Goal: Book appointment/travel/reservation

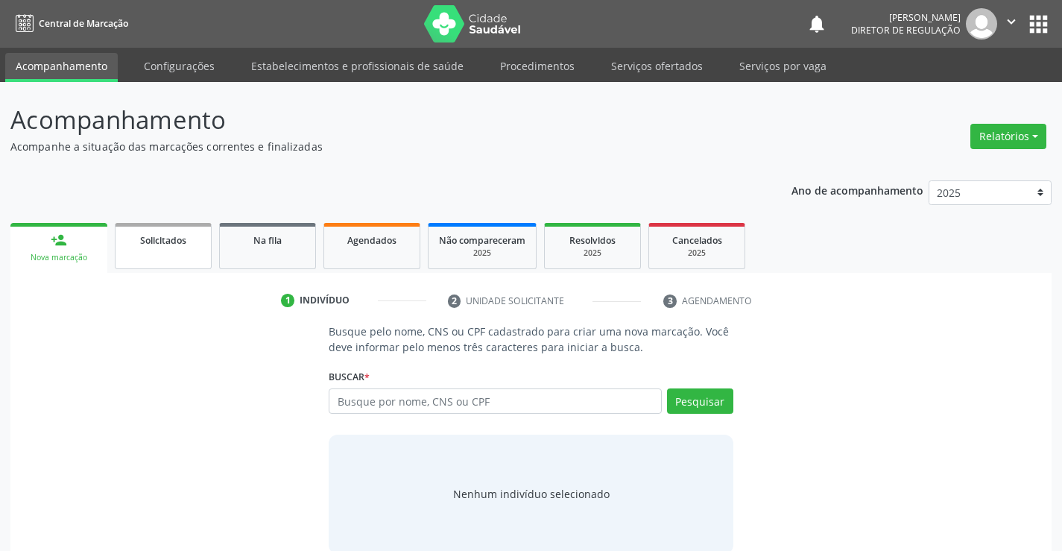
click at [189, 231] on link "Solicitados" at bounding box center [163, 246] width 97 height 46
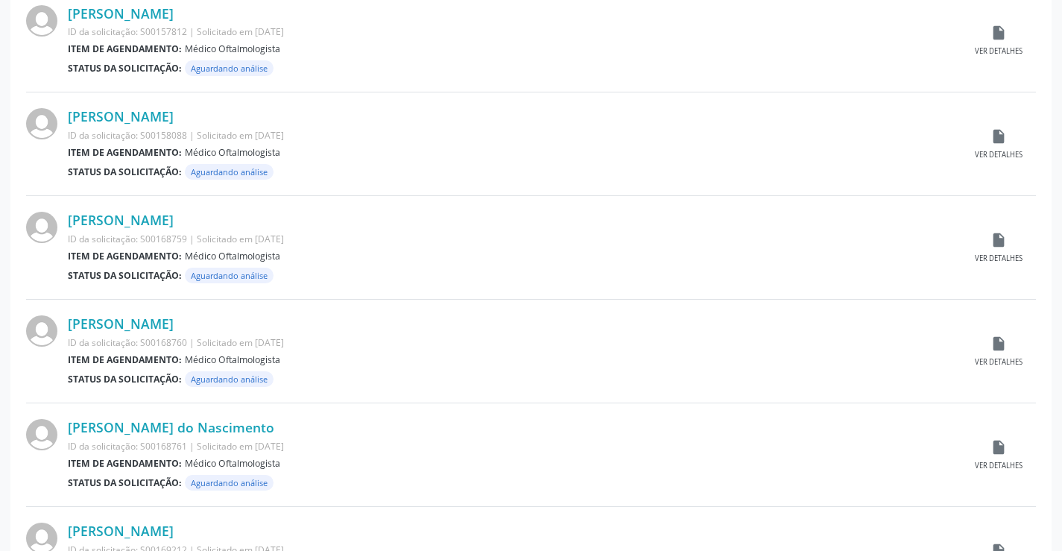
scroll to position [1470, 0]
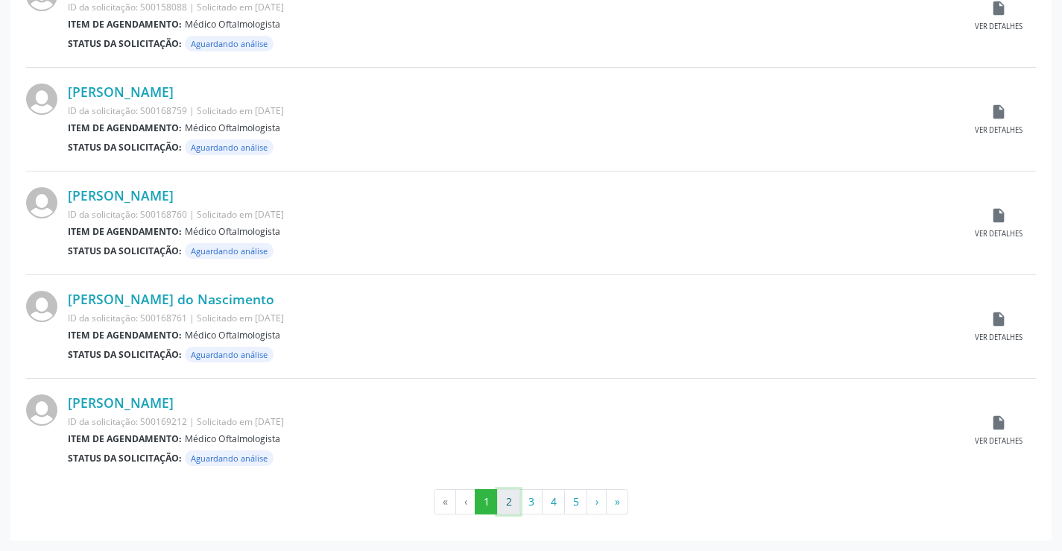
click at [517, 503] on button "2" at bounding box center [508, 501] width 23 height 25
click at [529, 498] on button "3" at bounding box center [531, 501] width 23 height 25
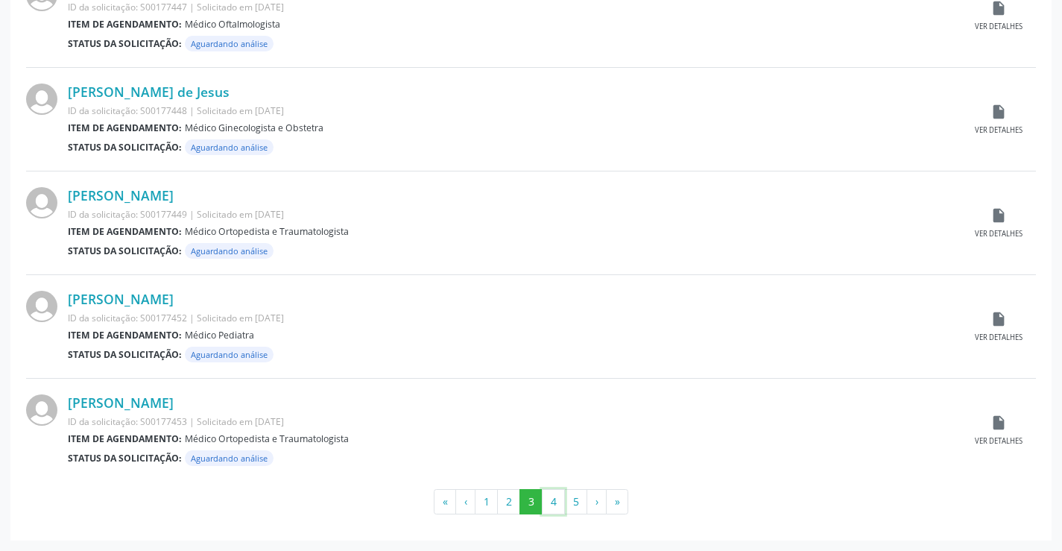
click at [546, 501] on button "4" at bounding box center [553, 501] width 23 height 25
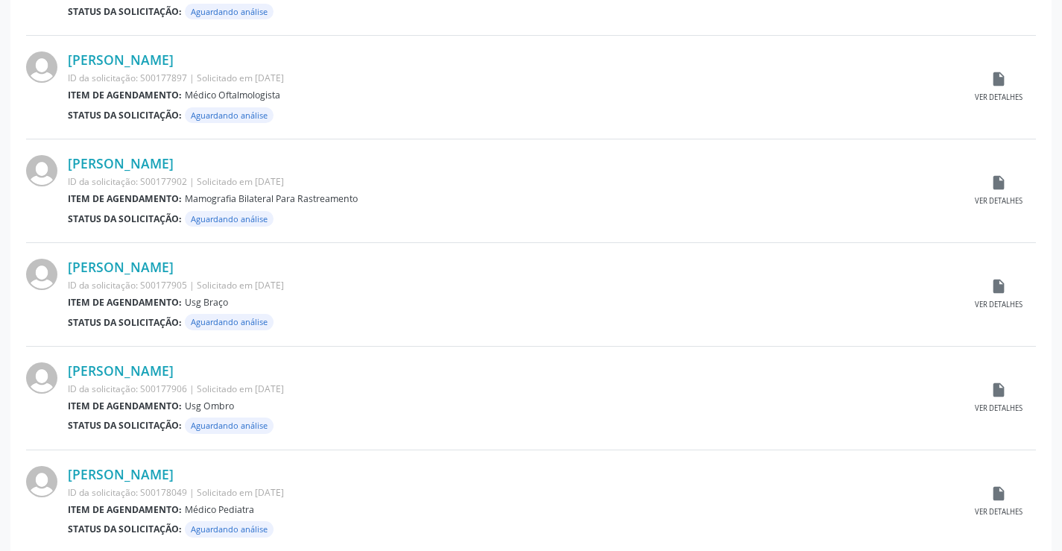
scroll to position [596, 0]
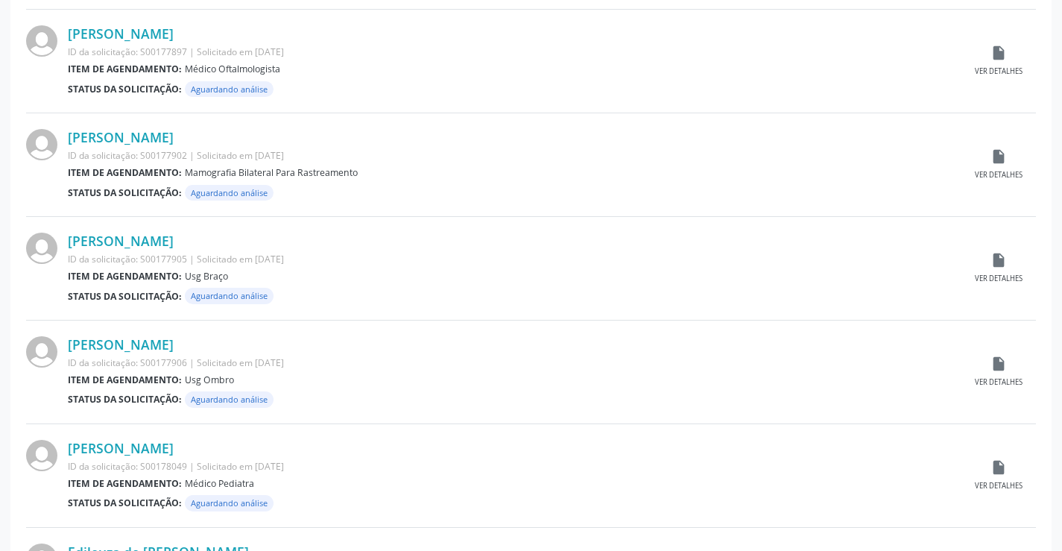
click at [1015, 147] on div "Maria Sara da Silva Nascimento ID da solicitação: S00177902 | Solicitado em 18/…" at bounding box center [531, 165] width 1010 height 104
click at [1004, 153] on icon "insert_drive_file" at bounding box center [999, 156] width 16 height 16
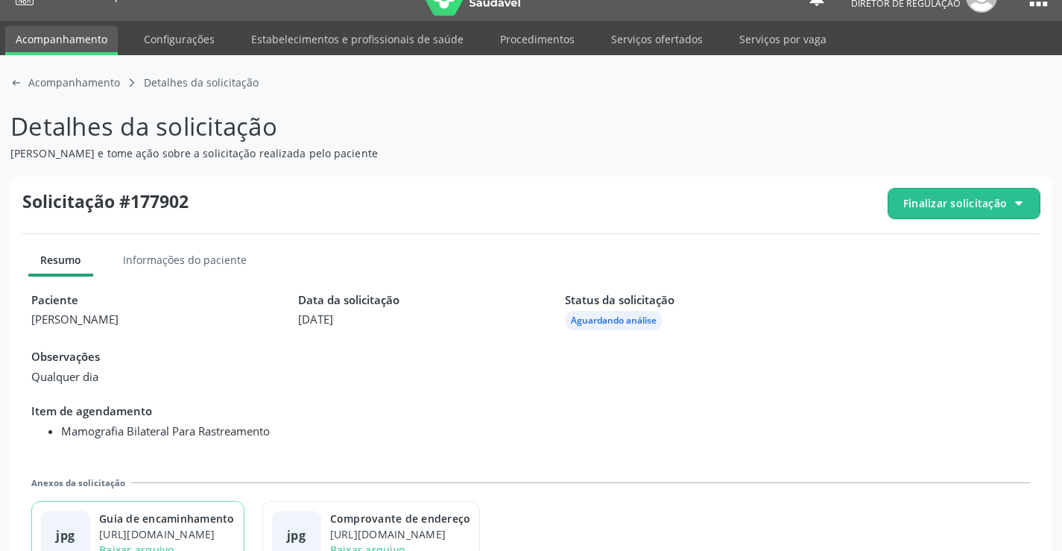
scroll to position [68, 0]
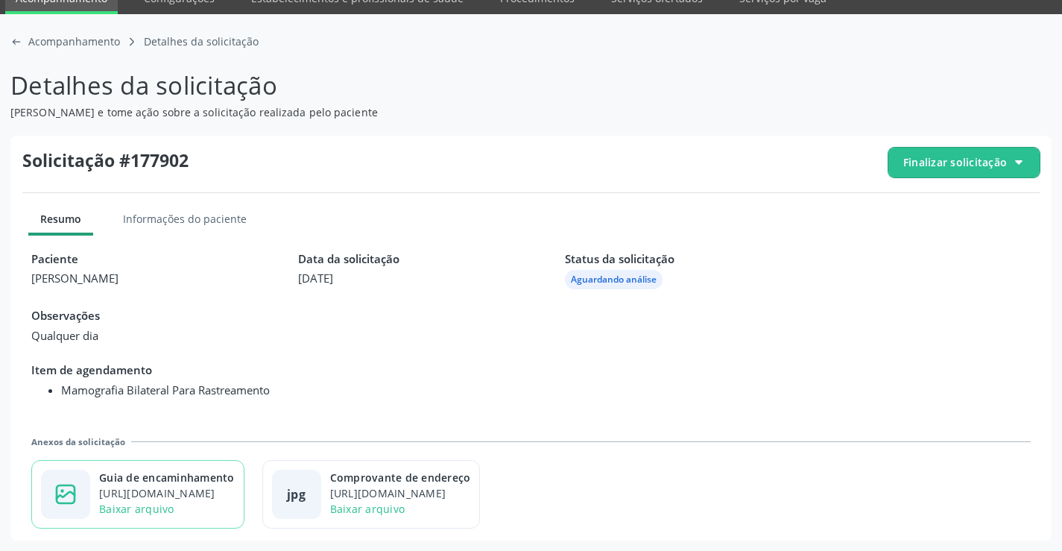
click at [225, 503] on div "Baixar arquivo" at bounding box center [167, 509] width 136 height 16
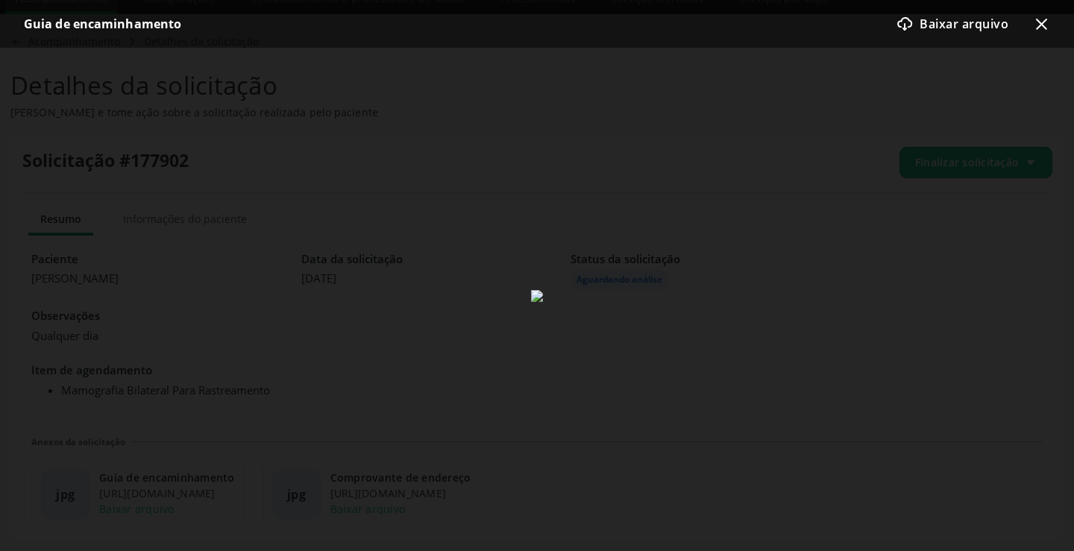
click at [1036, 30] on icon "x-outline icon" at bounding box center [1041, 24] width 18 height 18
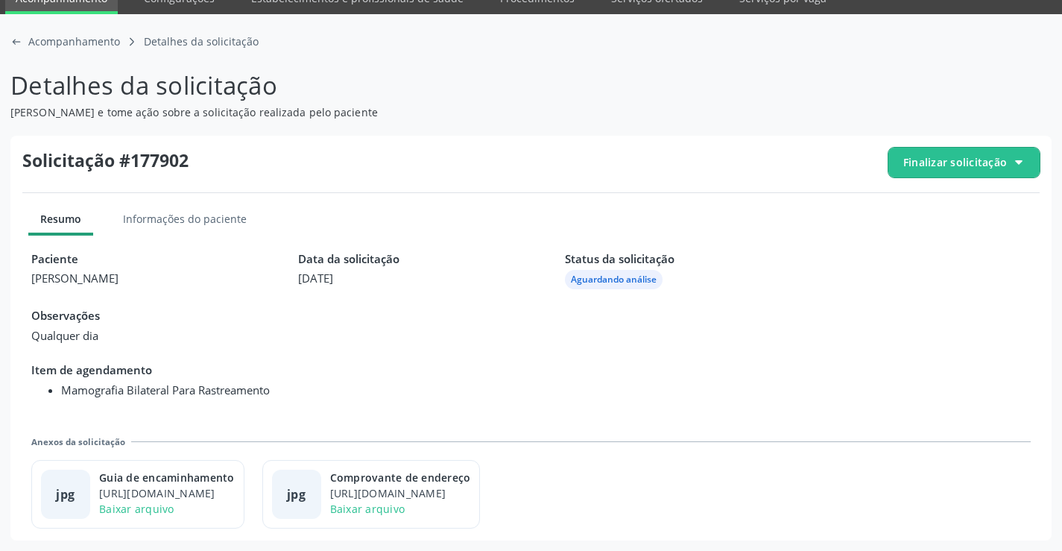
click at [938, 166] on span "Finalizar solicitação" at bounding box center [956, 162] width 104 height 16
click at [923, 258] on div "check-outline icon Deferir solicitação" at bounding box center [965, 246] width 140 height 34
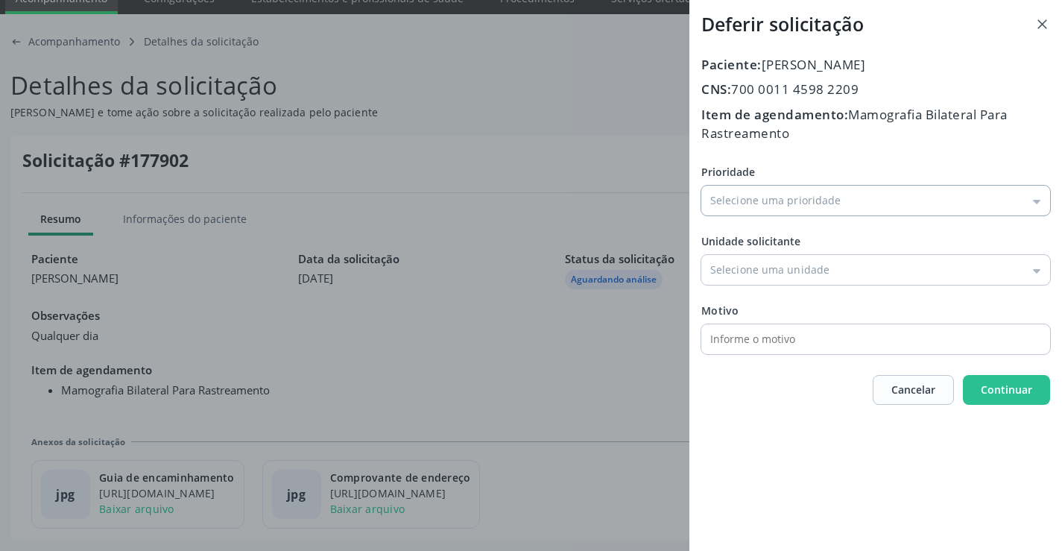
click at [748, 202] on input "Prioridade" at bounding box center [876, 201] width 349 height 30
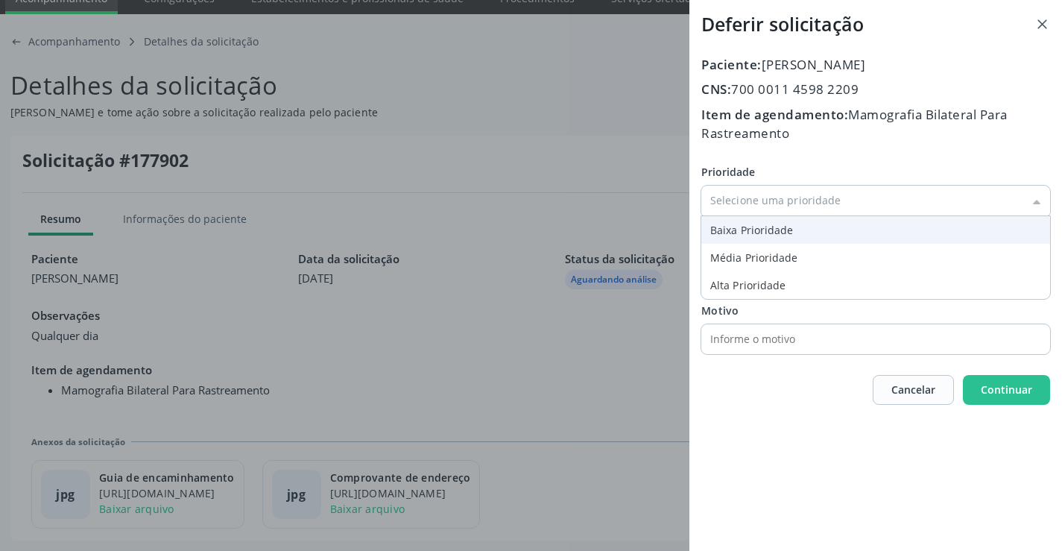
type input "Baixa Prioridade"
click at [728, 241] on div "Prioridade Baixa Prioridade Baixa Prioridade Média Prioridade Alta Prioridade U…" at bounding box center [876, 259] width 349 height 190
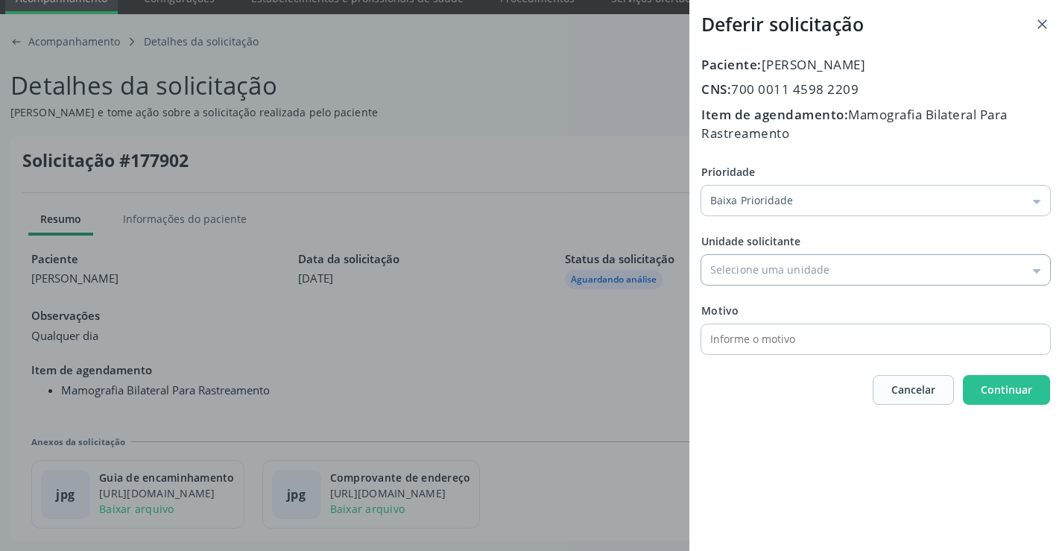
click at [747, 269] on input "Prioridade" at bounding box center [876, 270] width 349 height 30
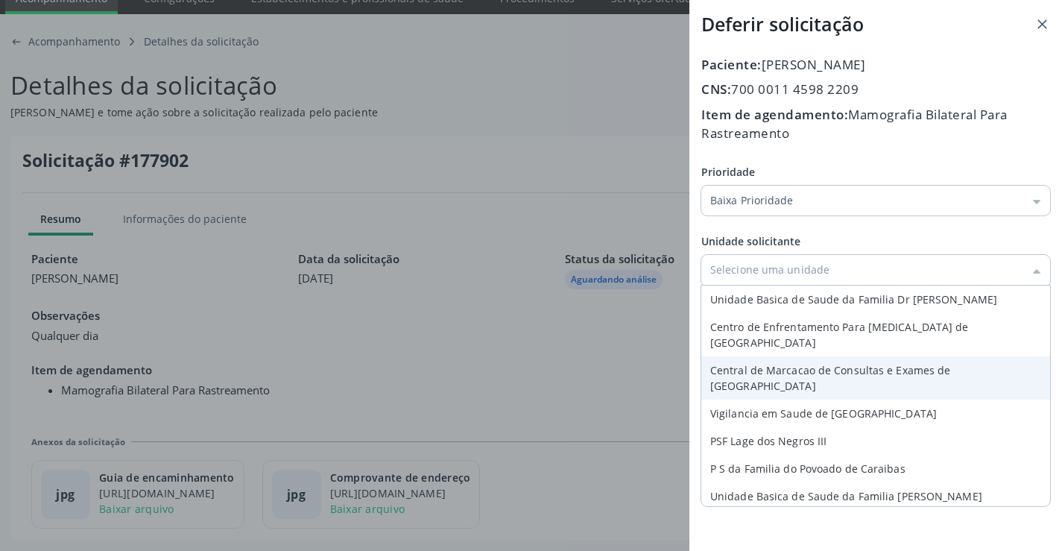
type input "Central de Marcacao de Consultas e Exames de [GEOGRAPHIC_DATA]"
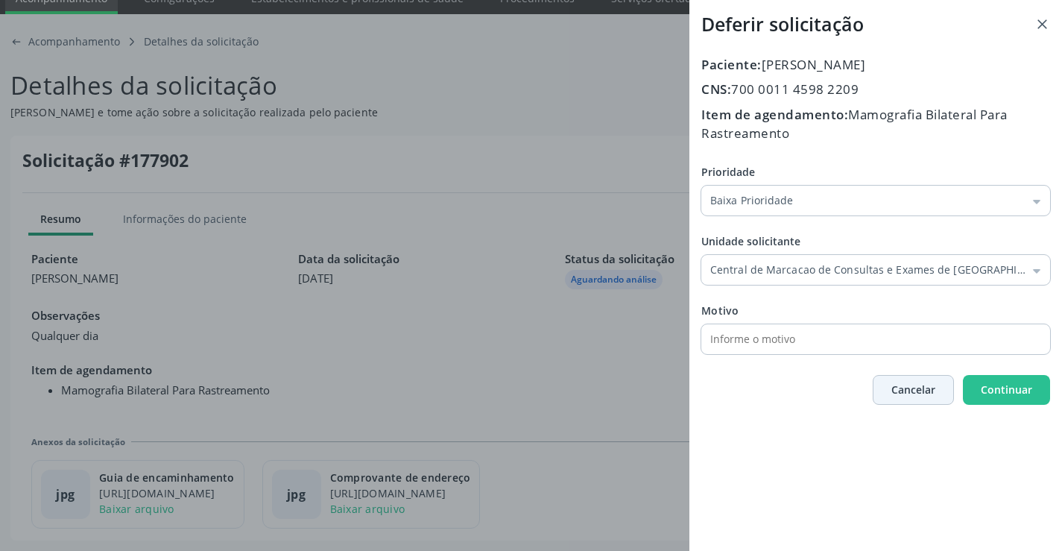
drag, startPoint x: 773, startPoint y: 353, endPoint x: 928, endPoint y: 375, distance: 156.7
click at [775, 353] on div "Prioridade Baixa Prioridade Baixa Prioridade Média Prioridade Alta Prioridade U…" at bounding box center [876, 259] width 349 height 190
click at [1027, 389] on span "Continuar" at bounding box center [1006, 389] width 51 height 14
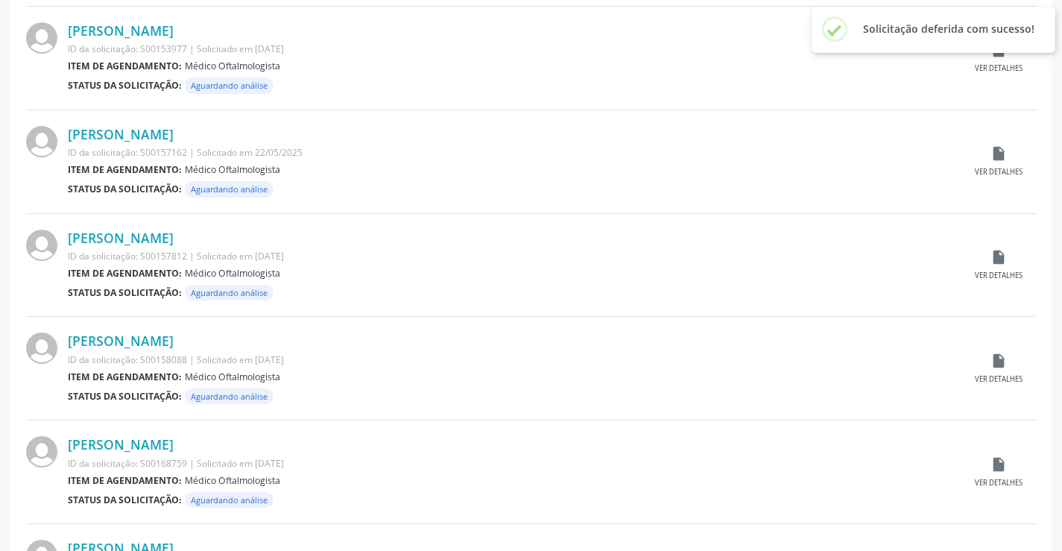
scroll to position [1470, 0]
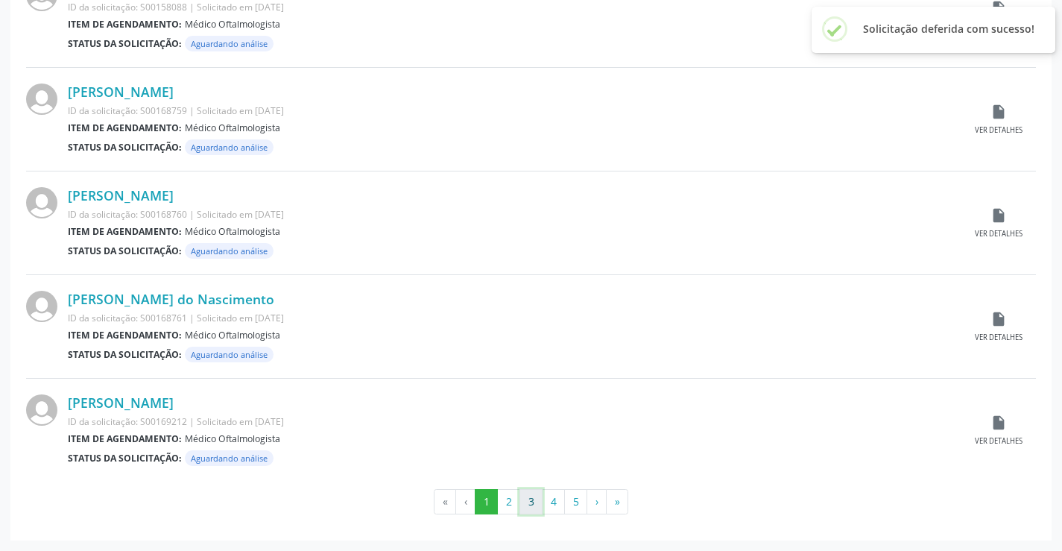
click at [536, 505] on button "3" at bounding box center [531, 501] width 23 height 25
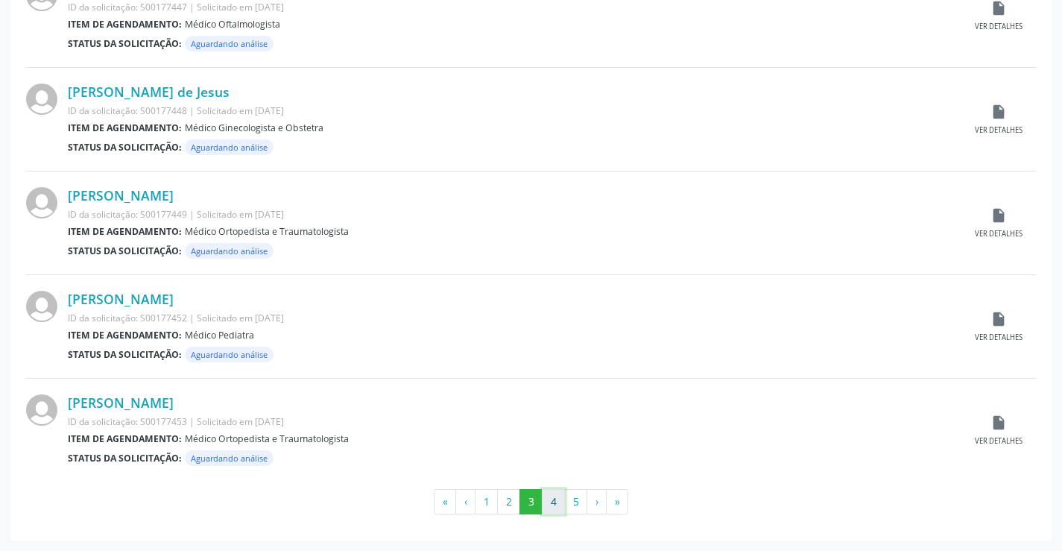
click at [558, 506] on button "4" at bounding box center [553, 501] width 23 height 25
click at [573, 500] on button "5" at bounding box center [575, 501] width 23 height 25
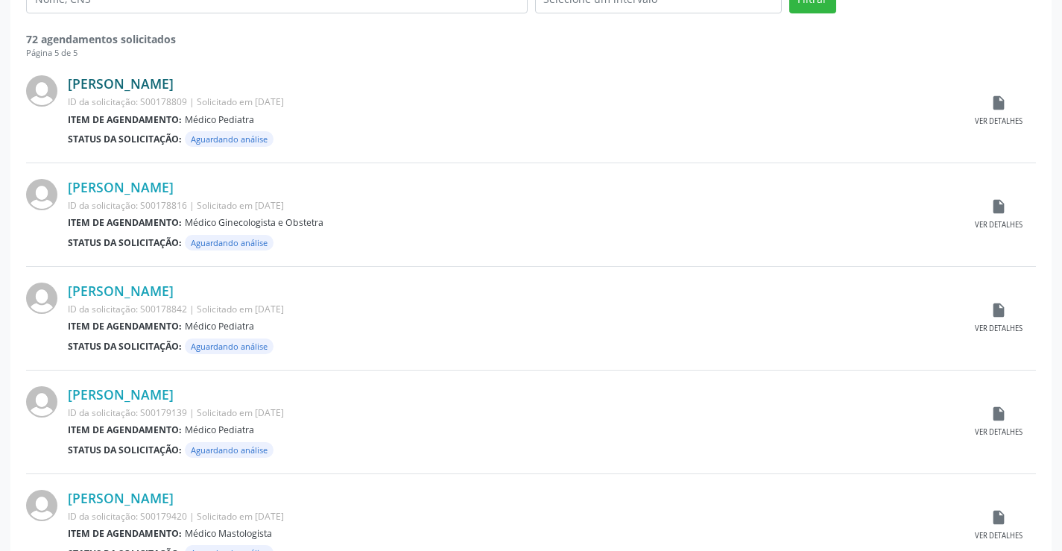
scroll to position [116, 0]
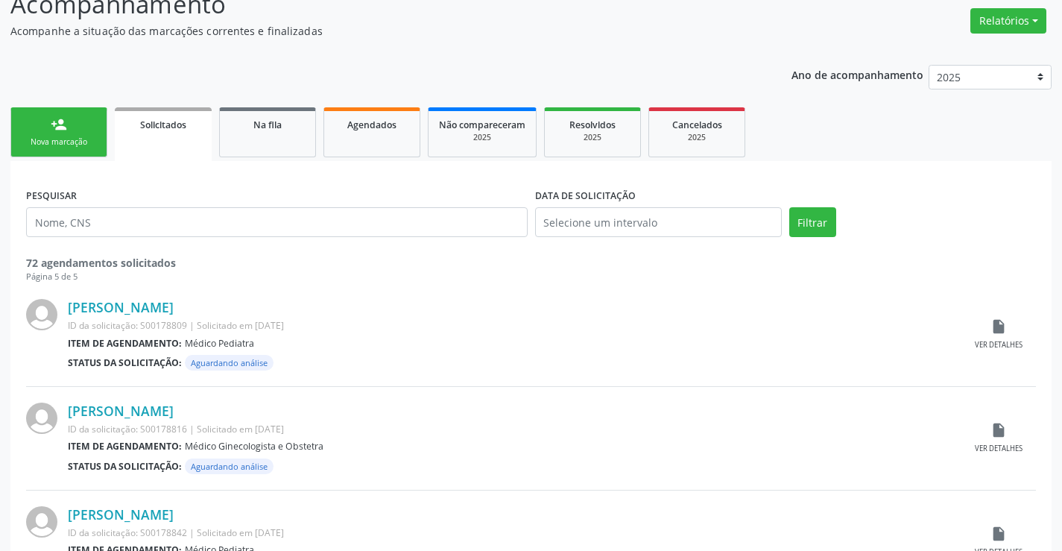
drag, startPoint x: 72, startPoint y: 162, endPoint x: 69, endPoint y: 152, distance: 10.1
click at [69, 150] on link "person_add Nova marcação" at bounding box center [58, 132] width 97 height 50
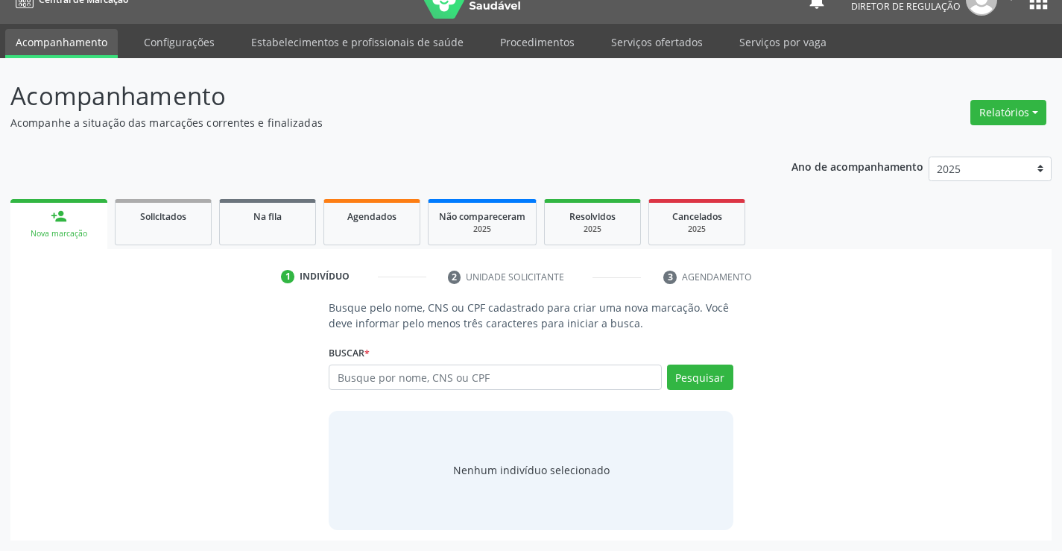
scroll to position [24, 0]
click at [436, 381] on input "text" at bounding box center [495, 377] width 333 height 25
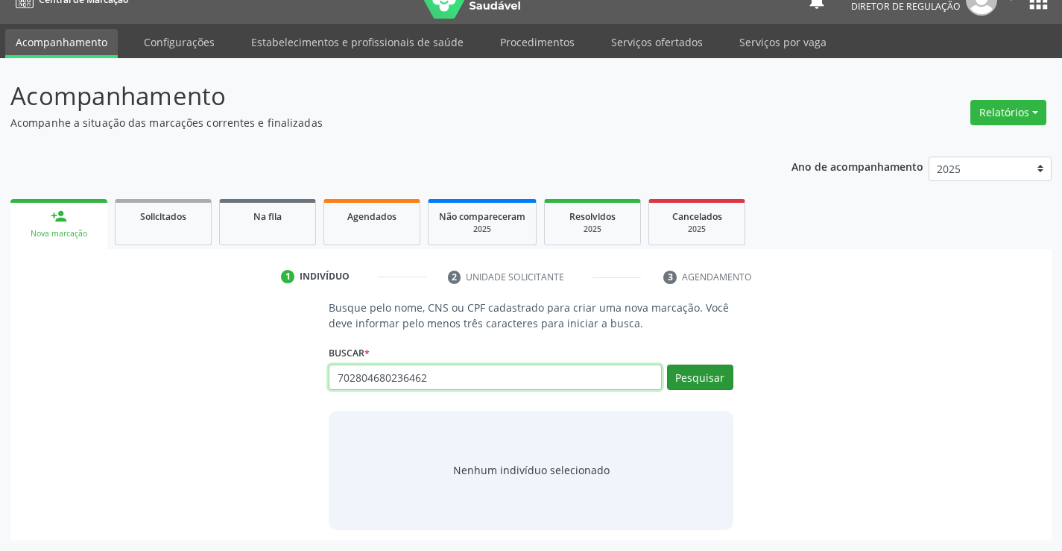
type input "702804680236462"
click at [708, 388] on button "Pesquisar" at bounding box center [700, 377] width 66 height 25
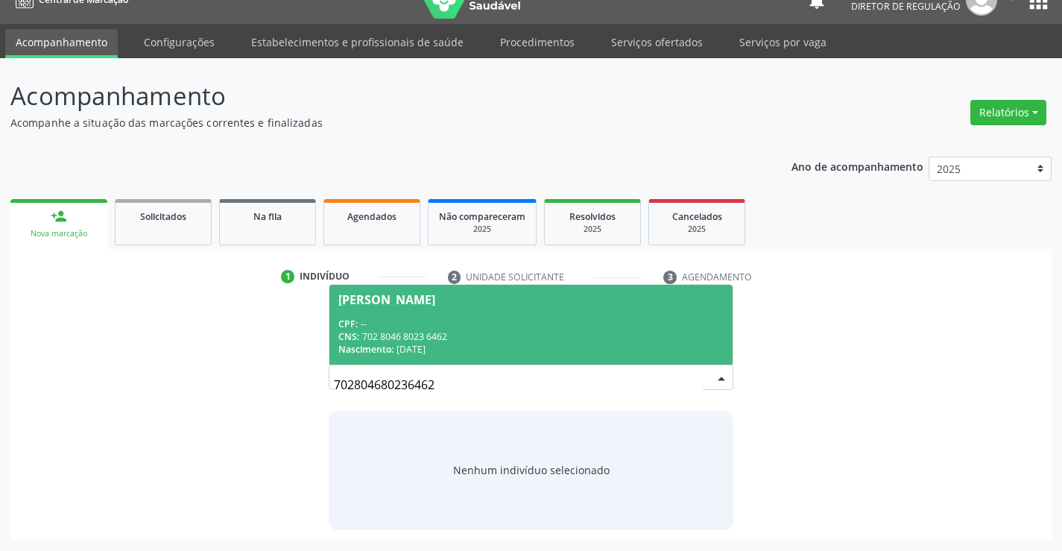
click at [502, 356] on div "Nascimento: 11/07/2001" at bounding box center [530, 349] width 385 height 13
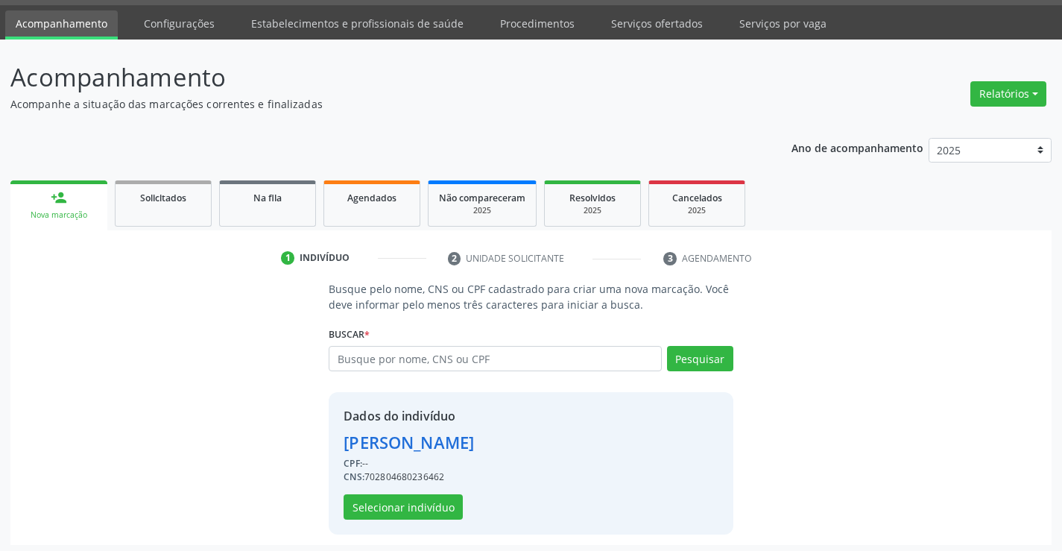
scroll to position [47, 0]
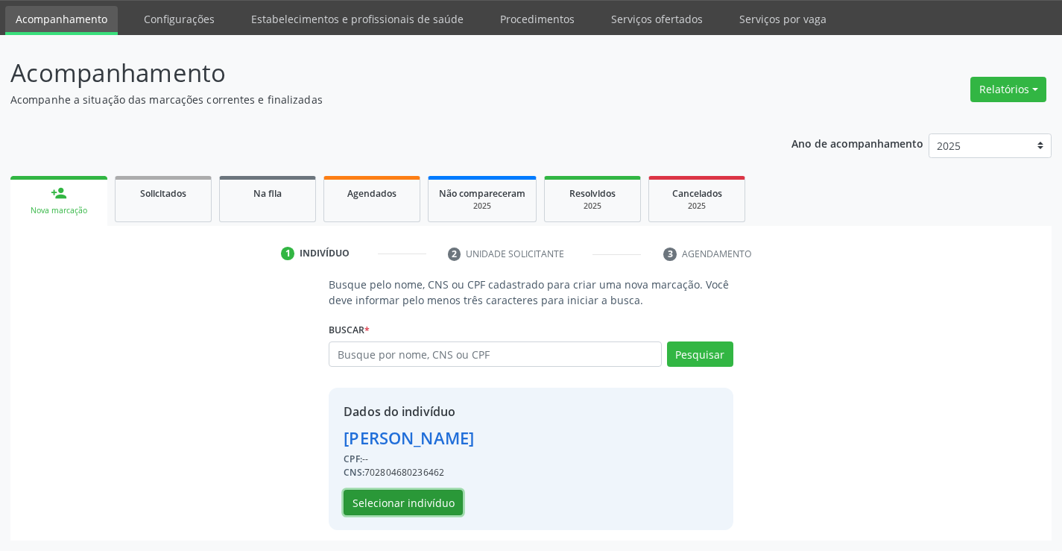
click at [400, 500] on button "Selecionar indivíduo" at bounding box center [403, 502] width 119 height 25
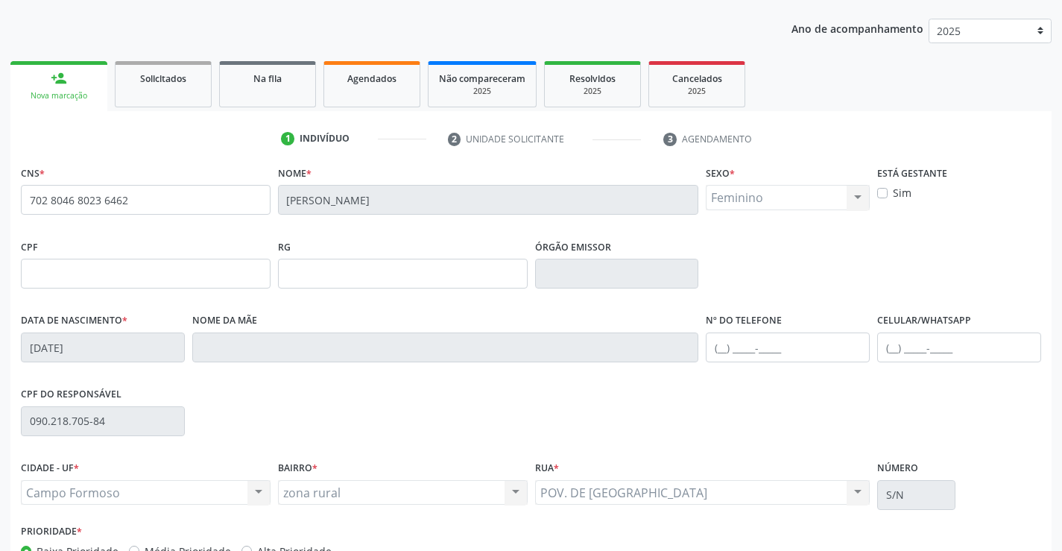
scroll to position [196, 0]
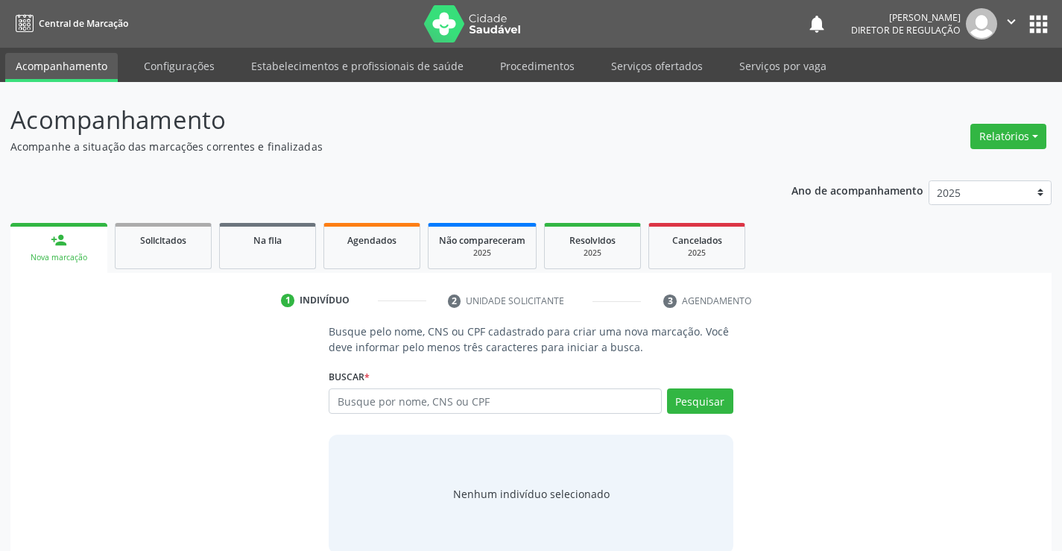
click at [414, 403] on input "text" at bounding box center [495, 400] width 333 height 25
type input "703206606414498"
click at [690, 401] on button "Pesquisar" at bounding box center [700, 400] width 66 height 25
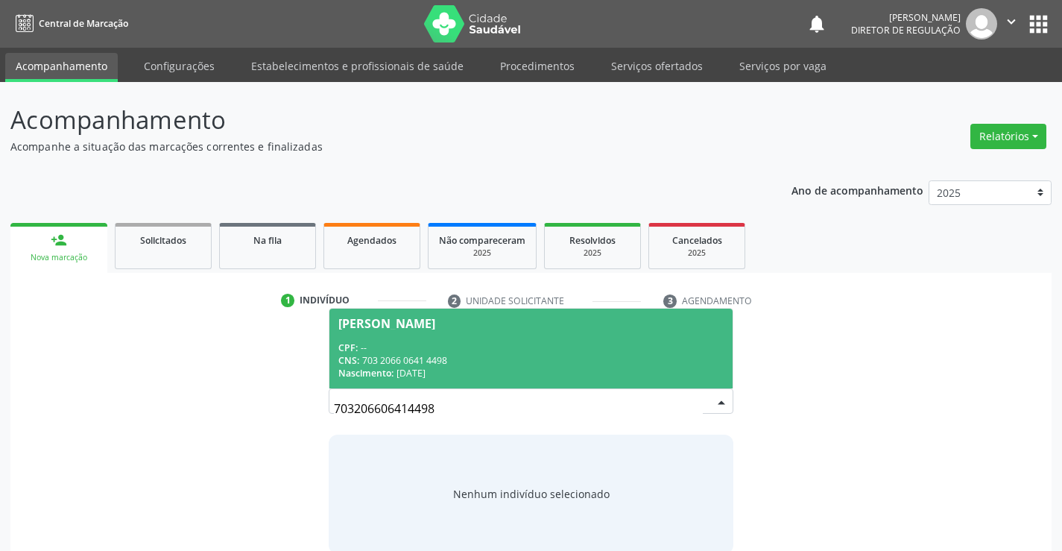
click at [551, 338] on span "Osvaldina Celestino de Sousa CPF: -- CNS: 703 2066 0641 4498 Nascimento: 04/12/…" at bounding box center [531, 349] width 403 height 80
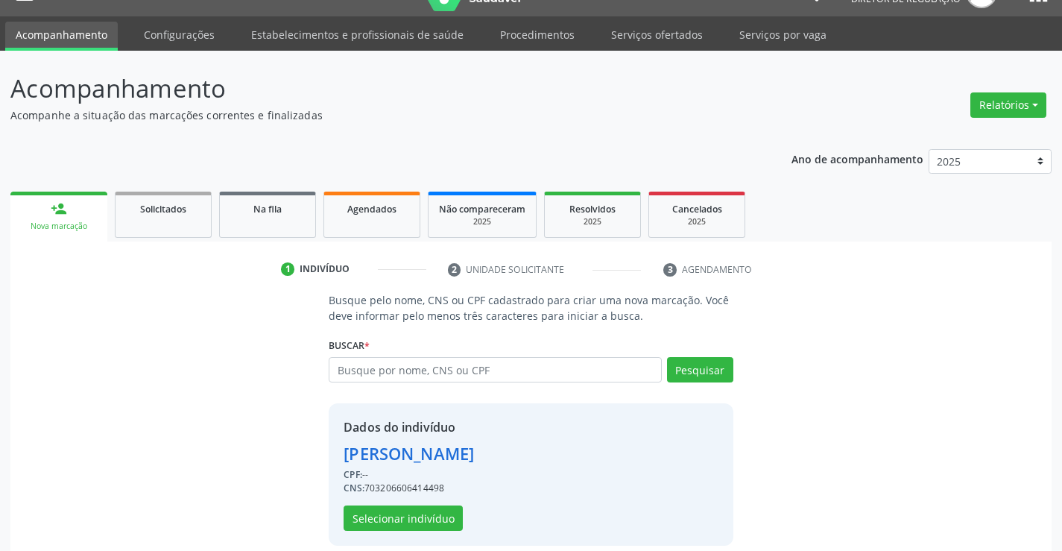
scroll to position [47, 0]
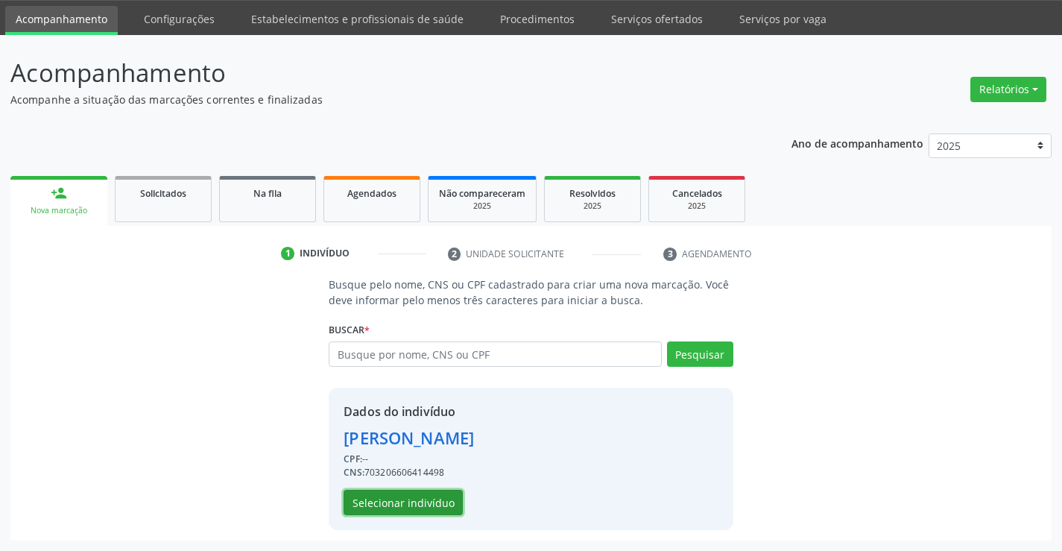
click at [441, 506] on button "Selecionar indivíduo" at bounding box center [403, 502] width 119 height 25
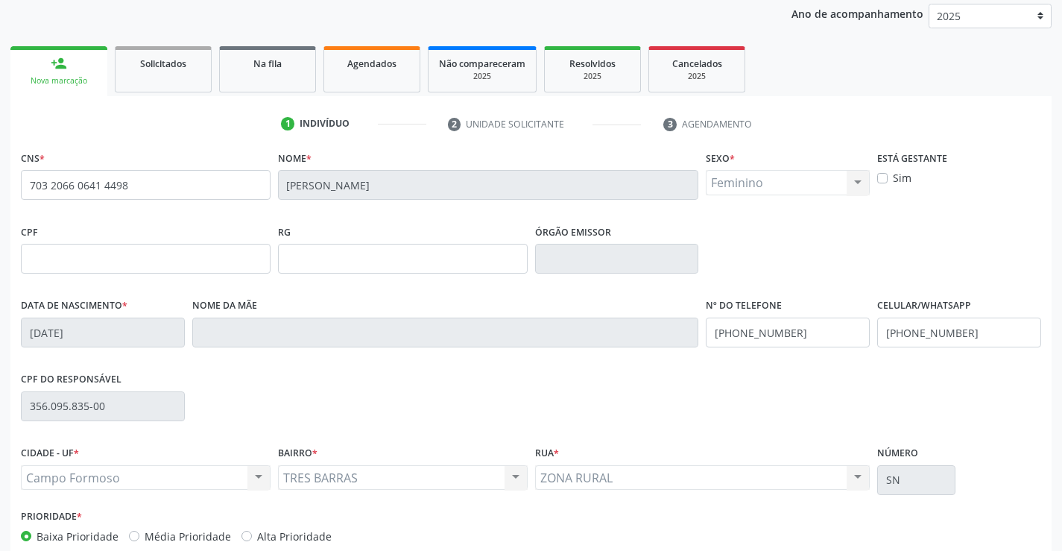
scroll to position [0, 0]
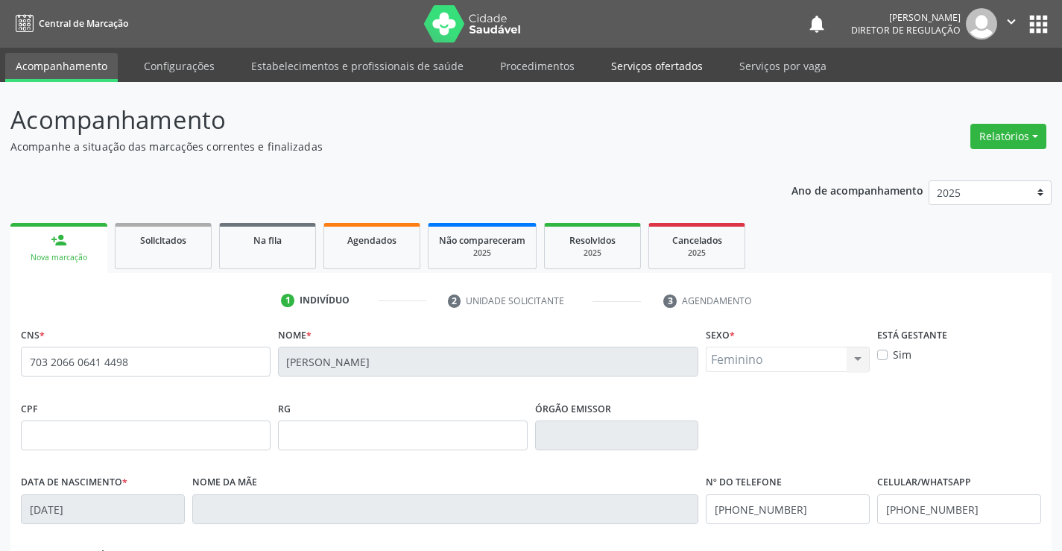
click at [675, 60] on link "Serviços ofertados" at bounding box center [657, 66] width 113 height 26
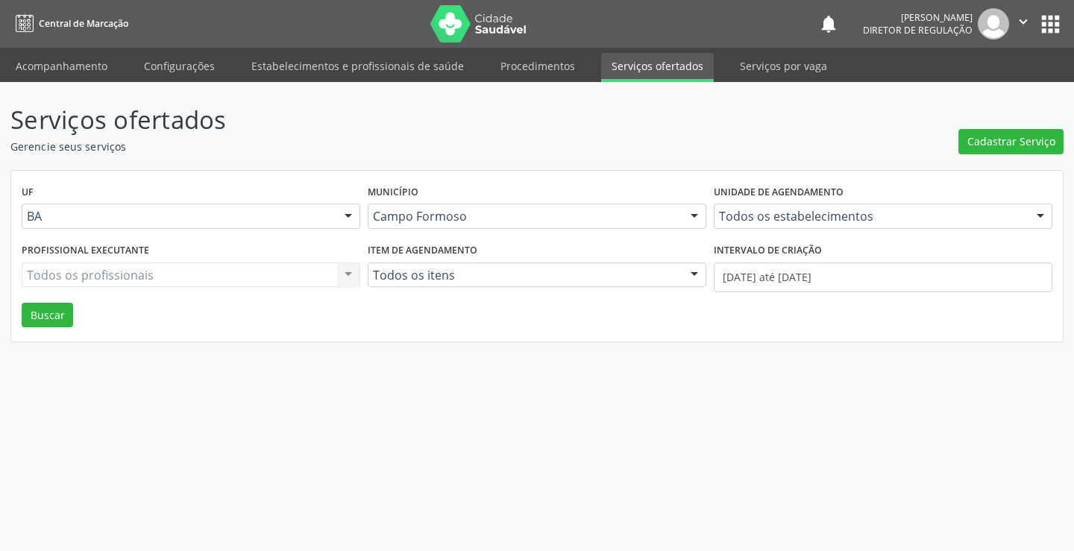
click at [773, 189] on div "UF BA BA Nenhum resultado encontrado para: " " Não há nenhuma opção para ser ex…" at bounding box center [536, 256] width 1053 height 173
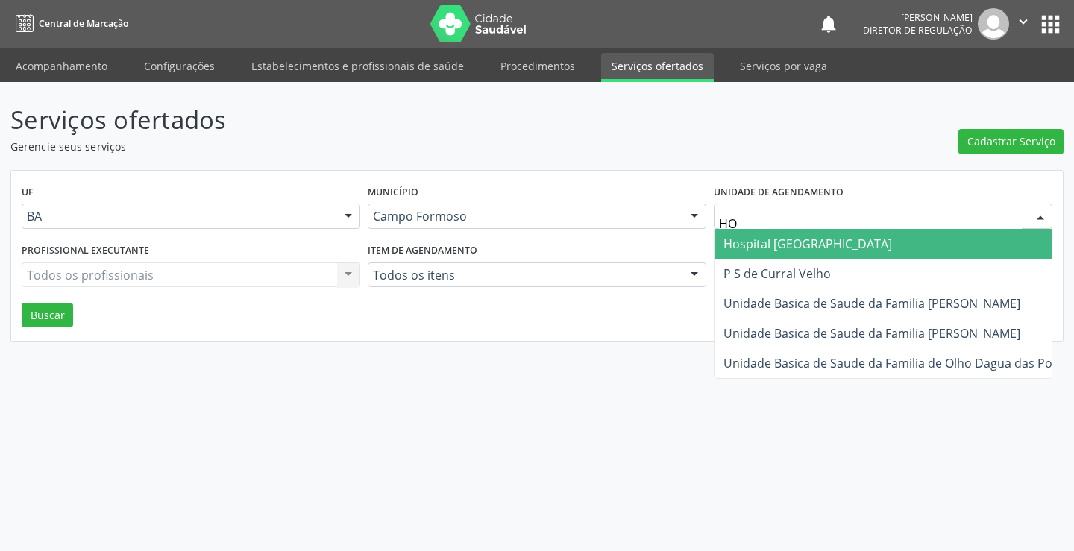
type input "HOS"
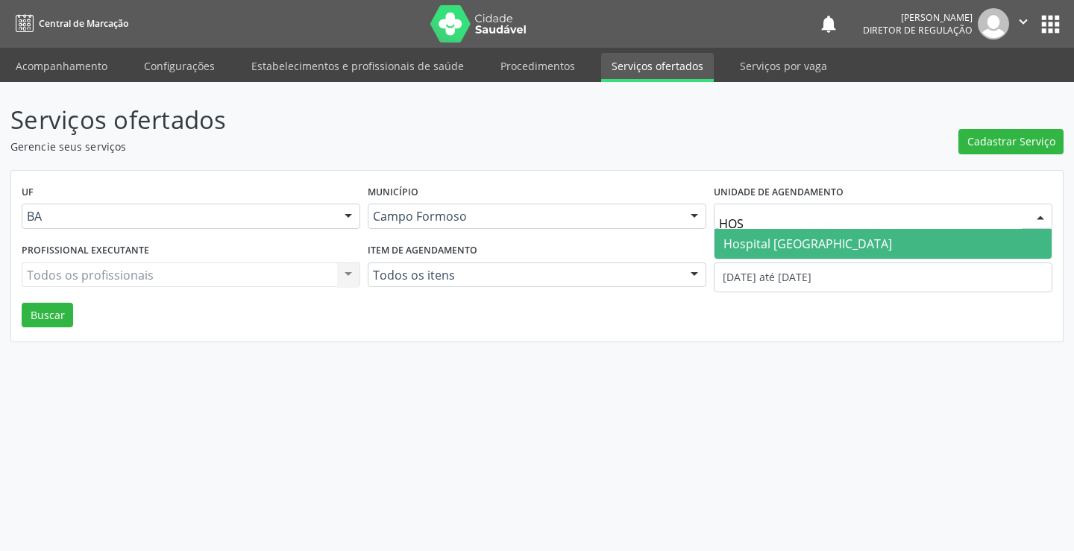
click at [807, 241] on span "Hospital [GEOGRAPHIC_DATA]" at bounding box center [807, 244] width 168 height 16
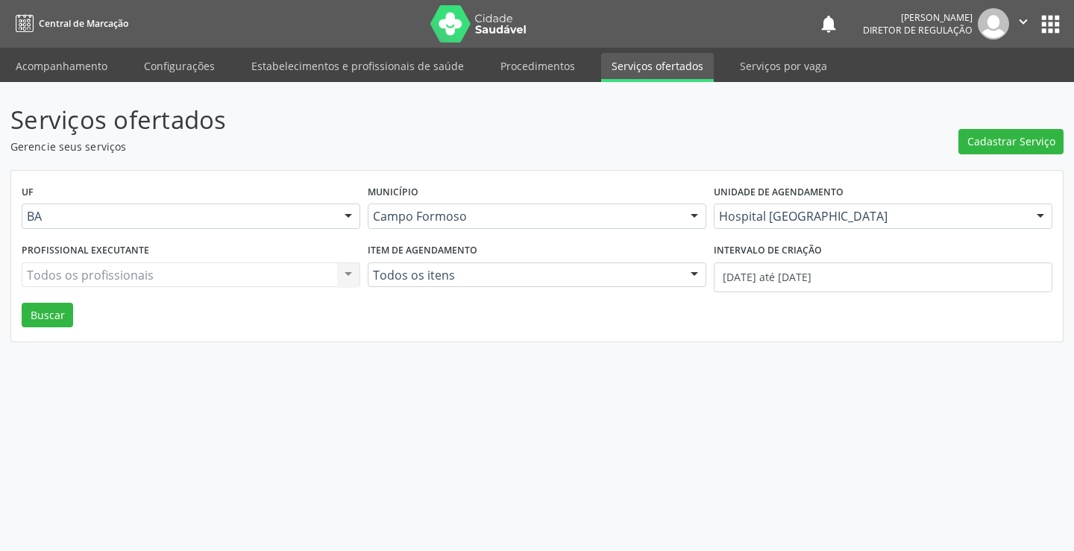
click at [127, 287] on div "Todos os profissionais Todos os profissionais Nenhum resultado encontrado para:…" at bounding box center [191, 274] width 338 height 25
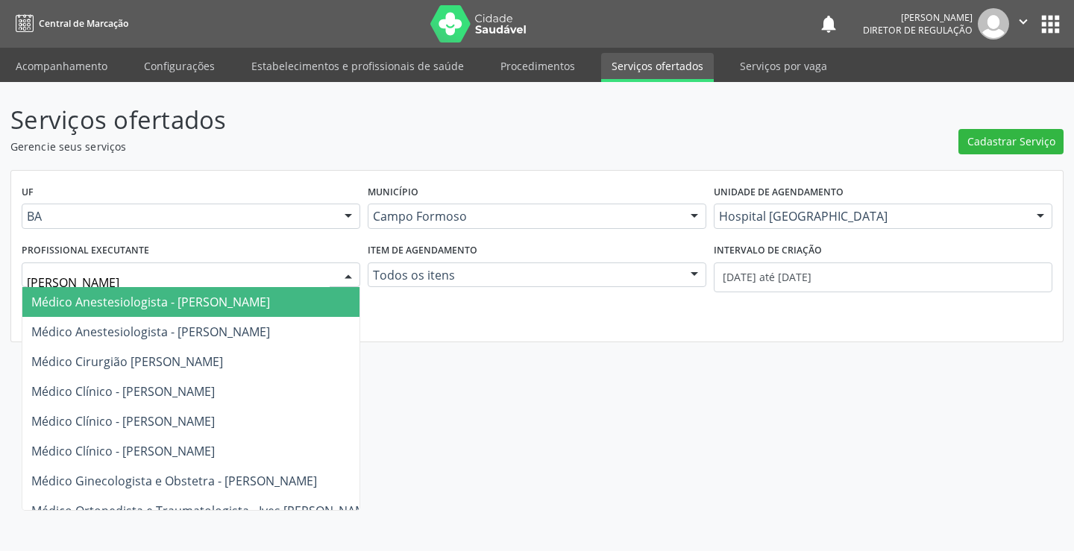
type input "[PERSON_NAME]"
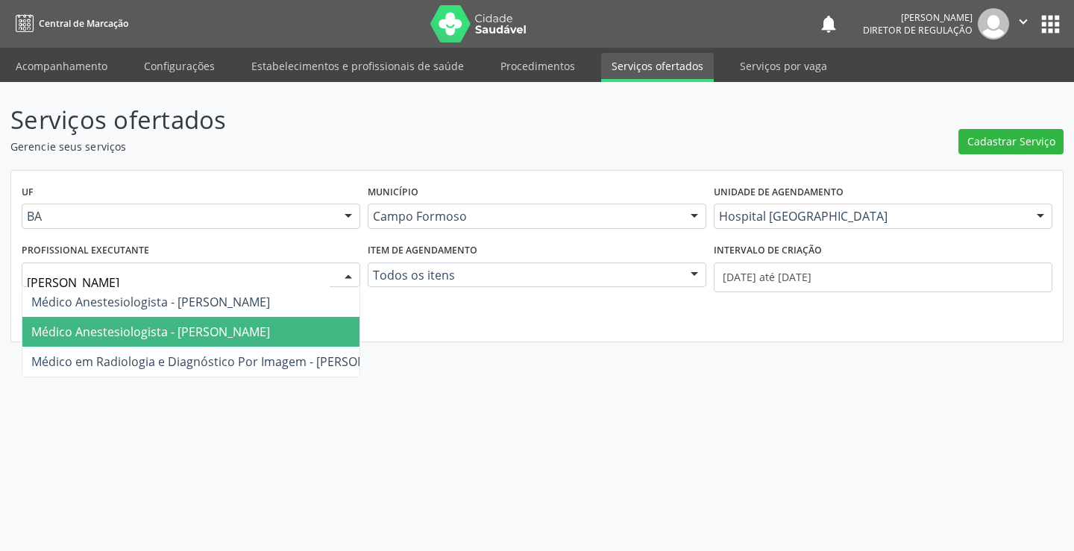
click at [196, 338] on span "Médico Anestesiologista - [PERSON_NAME]" at bounding box center [150, 332] width 239 height 16
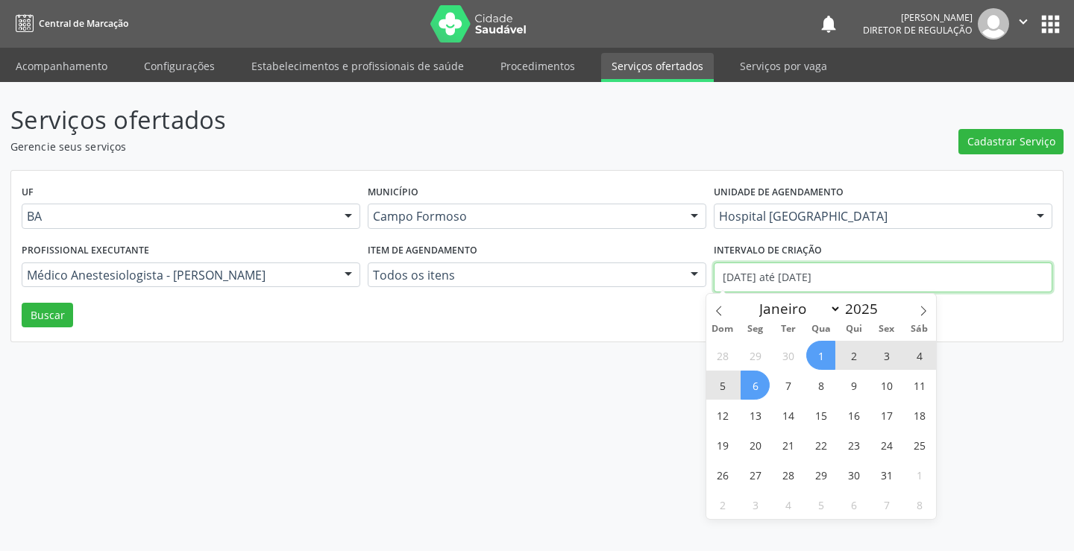
click at [880, 277] on input "[DATE] até [DATE]" at bounding box center [882, 277] width 338 height 30
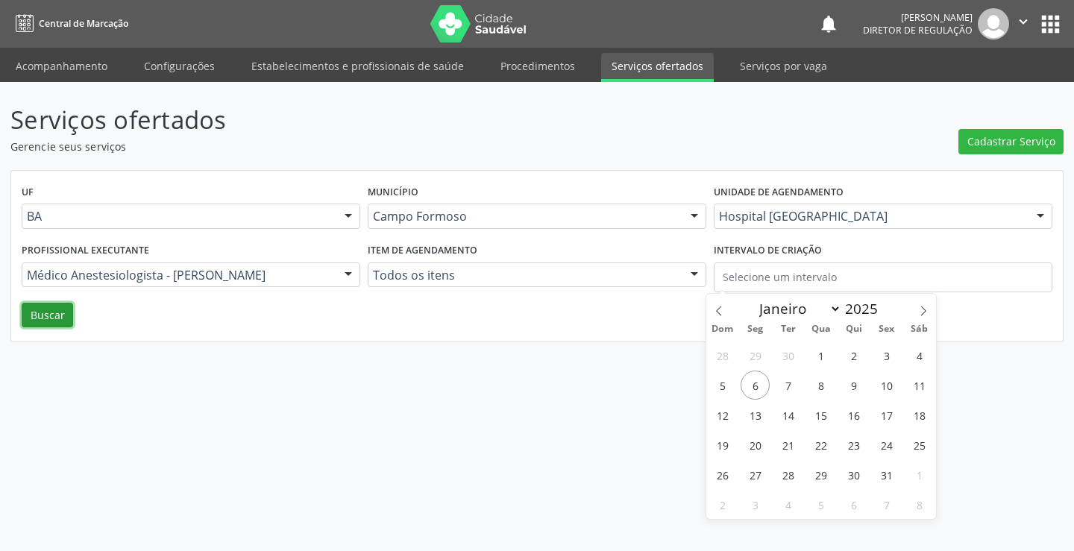
drag, startPoint x: 56, startPoint y: 316, endPoint x: 258, endPoint y: 352, distance: 205.2
click at [56, 317] on button "Buscar" at bounding box center [47, 315] width 51 height 25
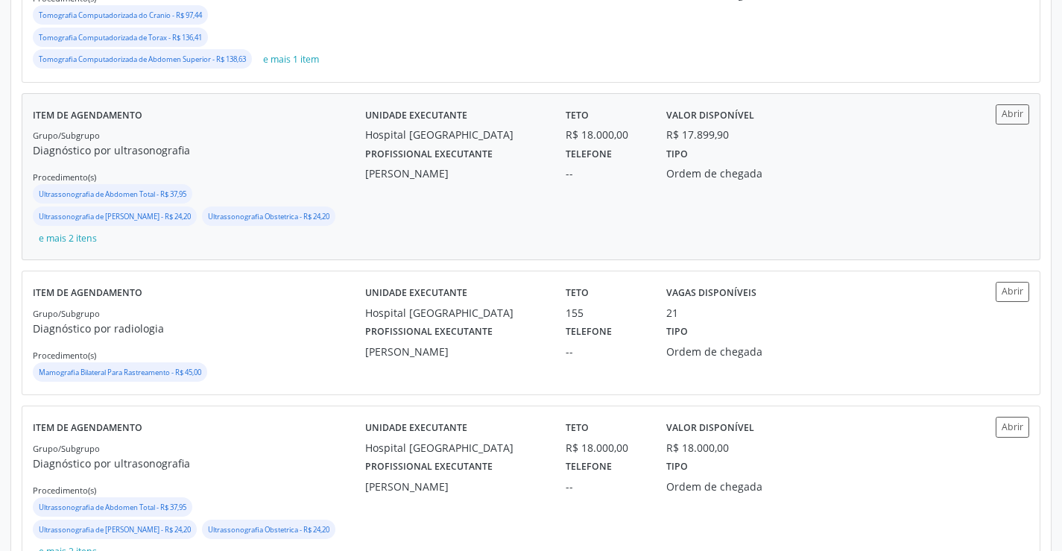
scroll to position [671, 0]
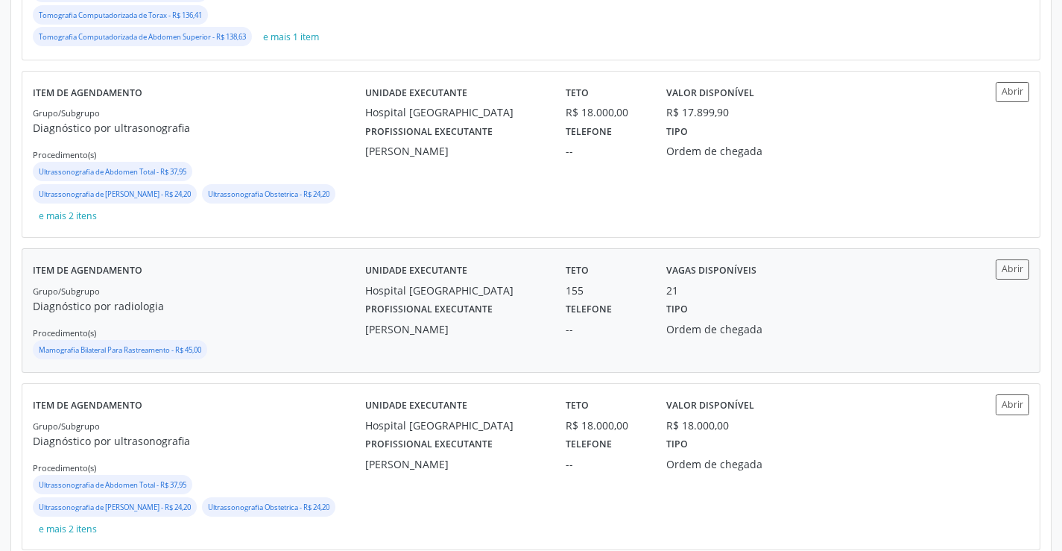
click at [939, 362] on div "Unidade executante Hospital Sao Francisco Teto 155 Vagas disponíveis 21 Profiss…" at bounding box center [656, 310] width 582 height 102
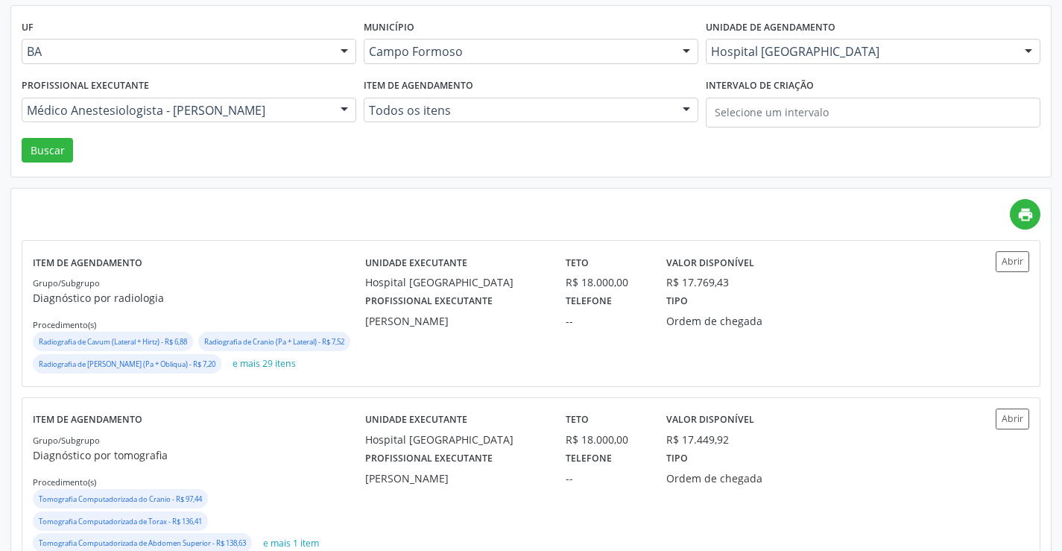
scroll to position [0, 0]
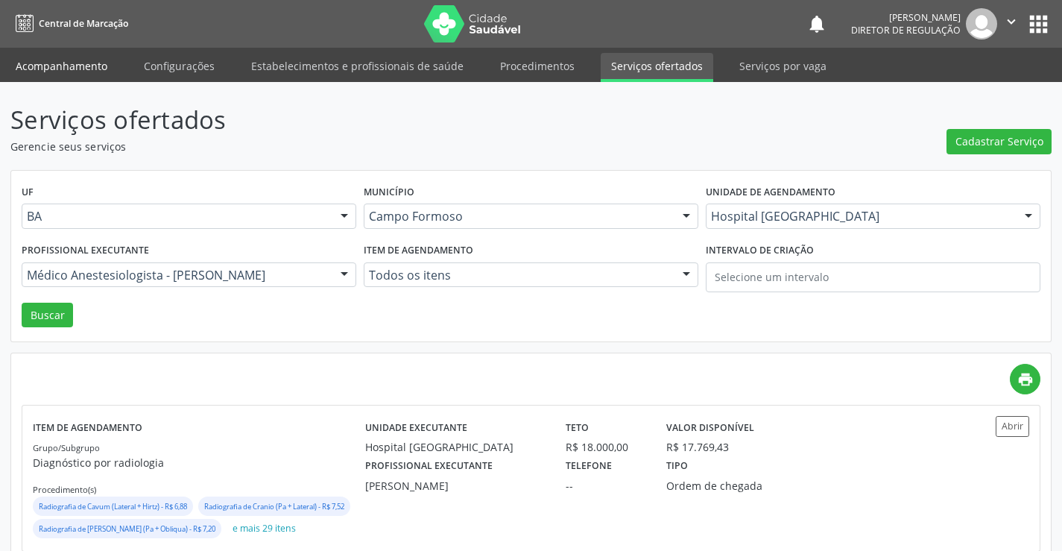
click at [89, 70] on link "Acompanhamento" at bounding box center [61, 66] width 113 height 26
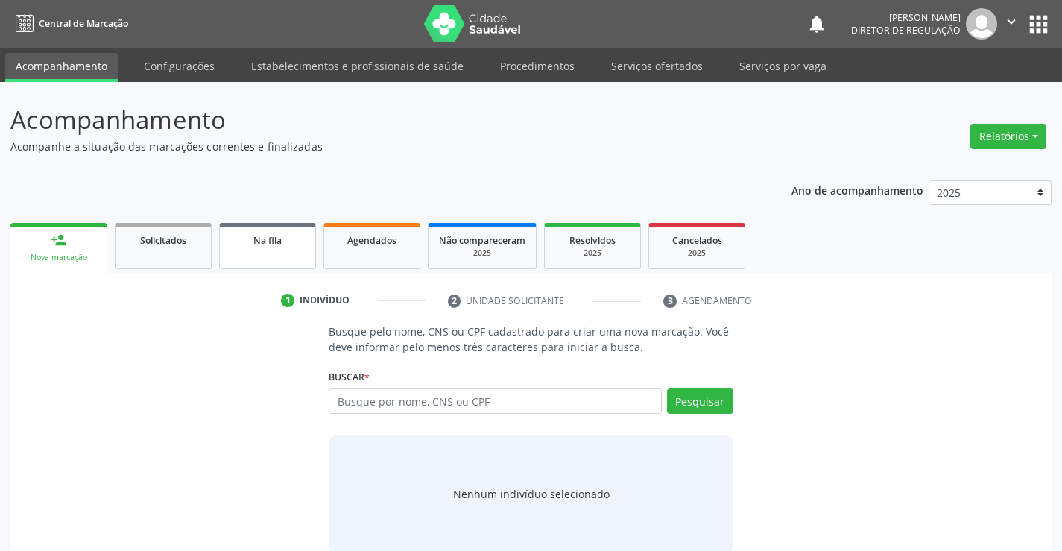
click at [237, 264] on link "Na fila" at bounding box center [267, 246] width 97 height 46
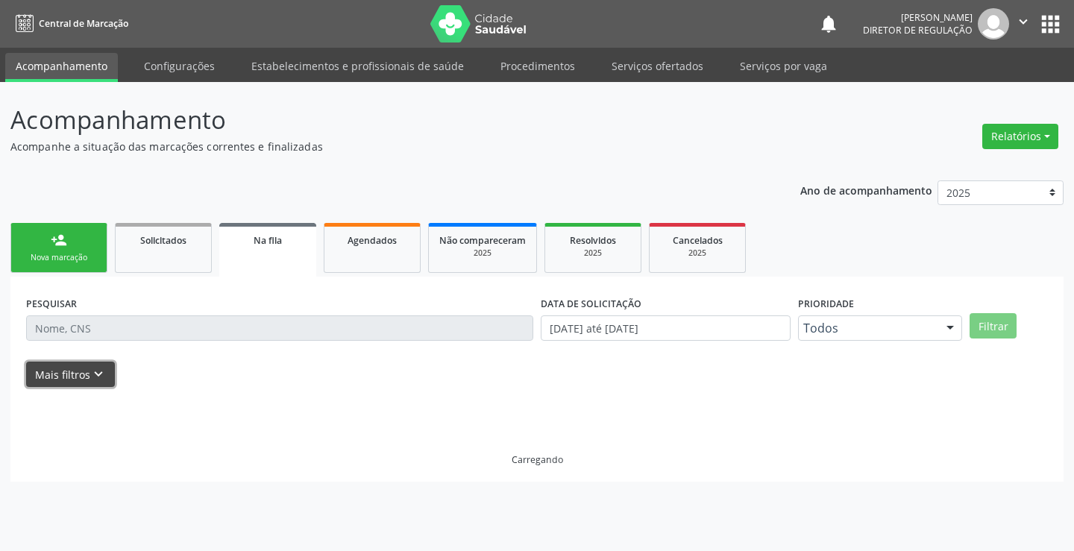
drag, startPoint x: 107, startPoint y: 366, endPoint x: 746, endPoint y: 388, distance: 639.3
click at [107, 365] on button "Mais filtros keyboard_arrow_down" at bounding box center [70, 375] width 89 height 26
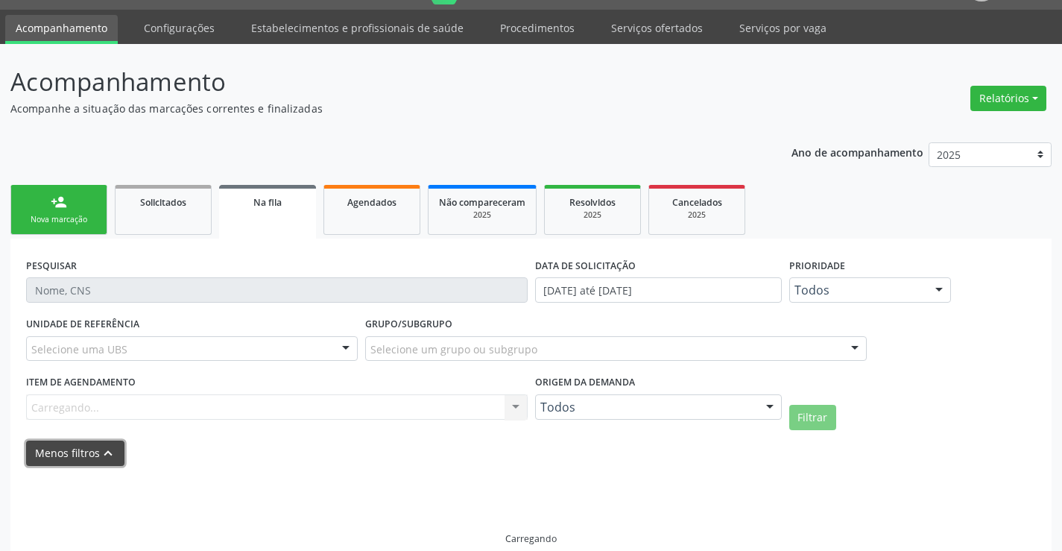
scroll to position [58, 0]
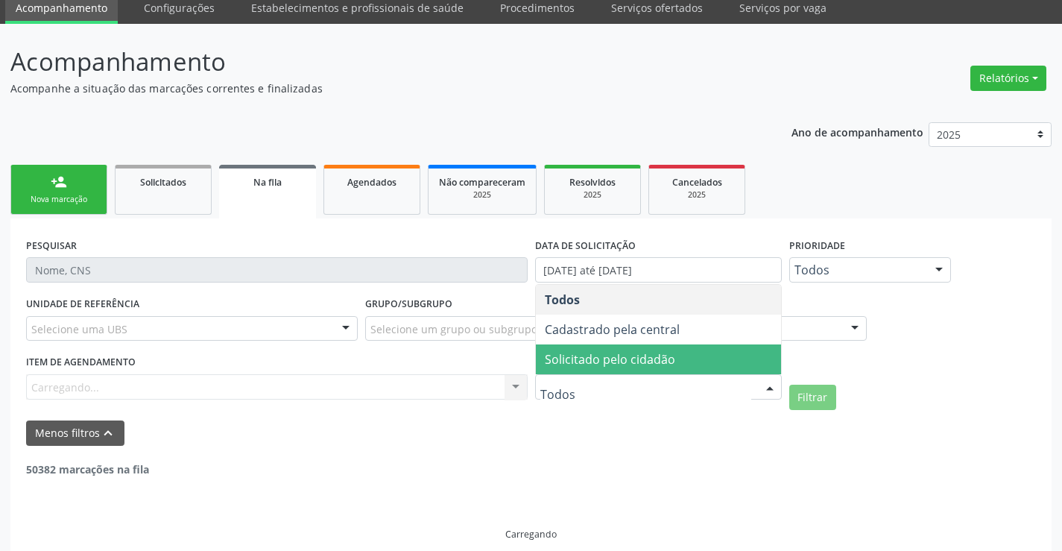
click at [612, 362] on span "Solicitado pelo cidadão" at bounding box center [610, 359] width 130 height 16
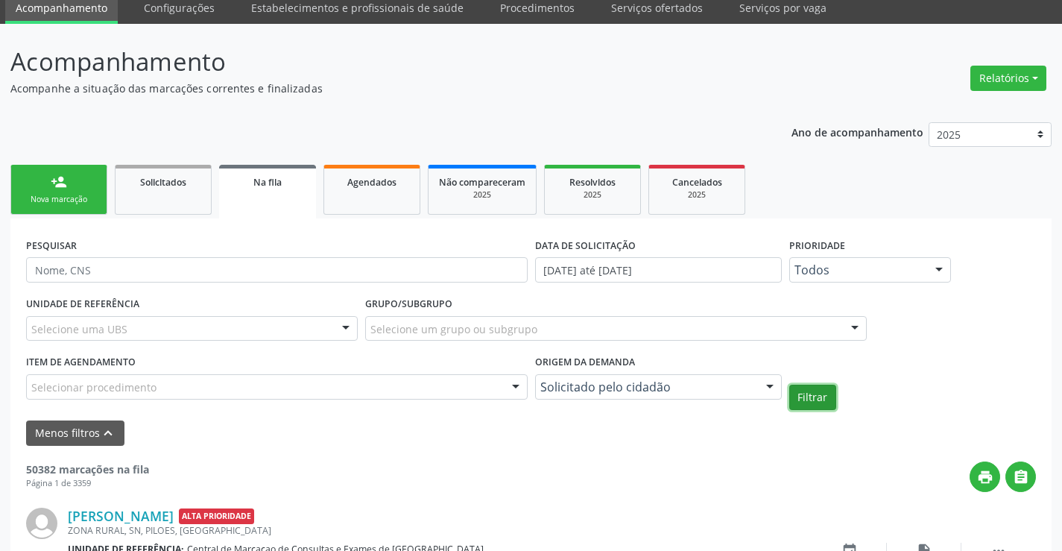
click at [804, 400] on button "Filtrar" at bounding box center [813, 397] width 47 height 25
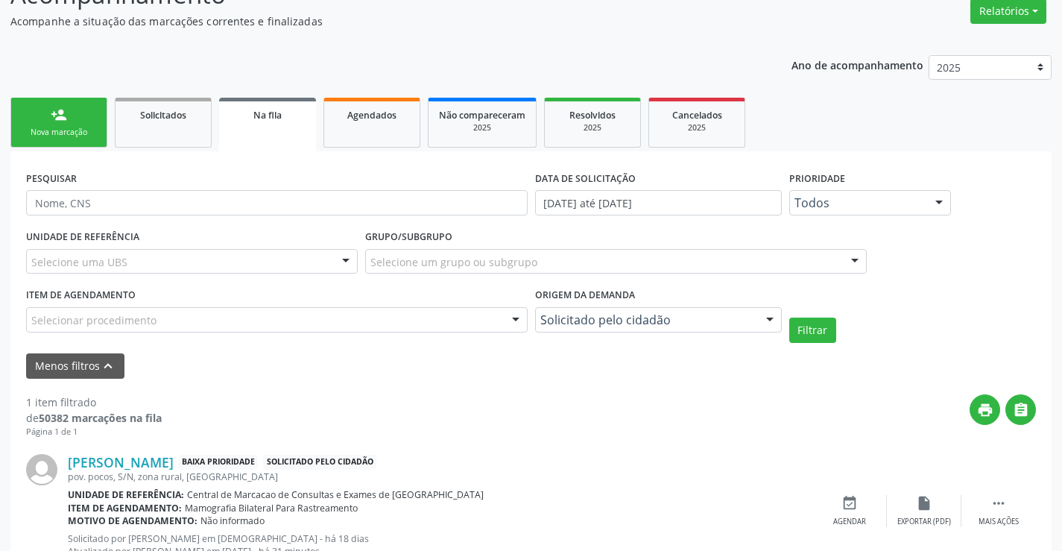
scroll to position [184, 0]
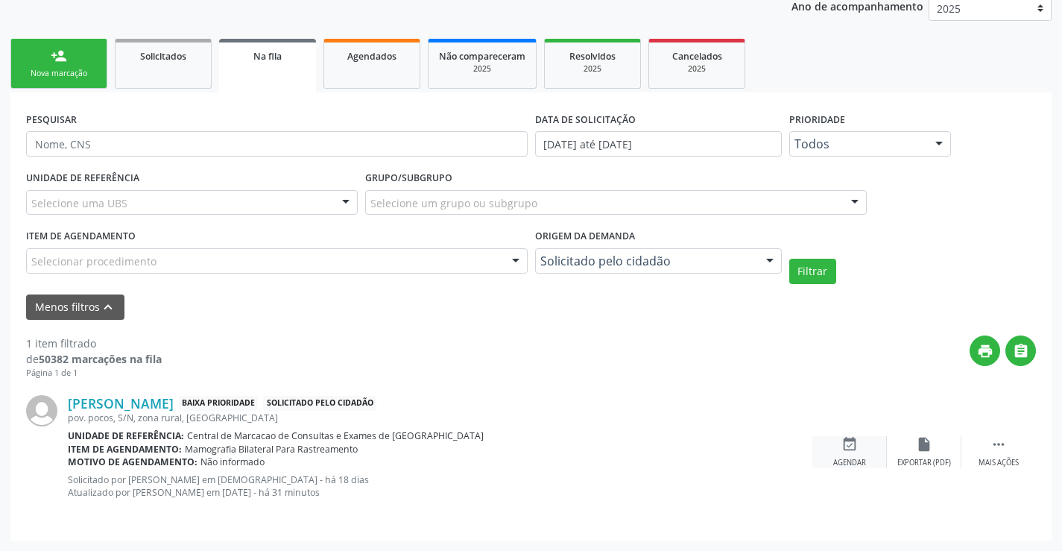
click at [857, 446] on icon "event_available" at bounding box center [850, 444] width 16 height 16
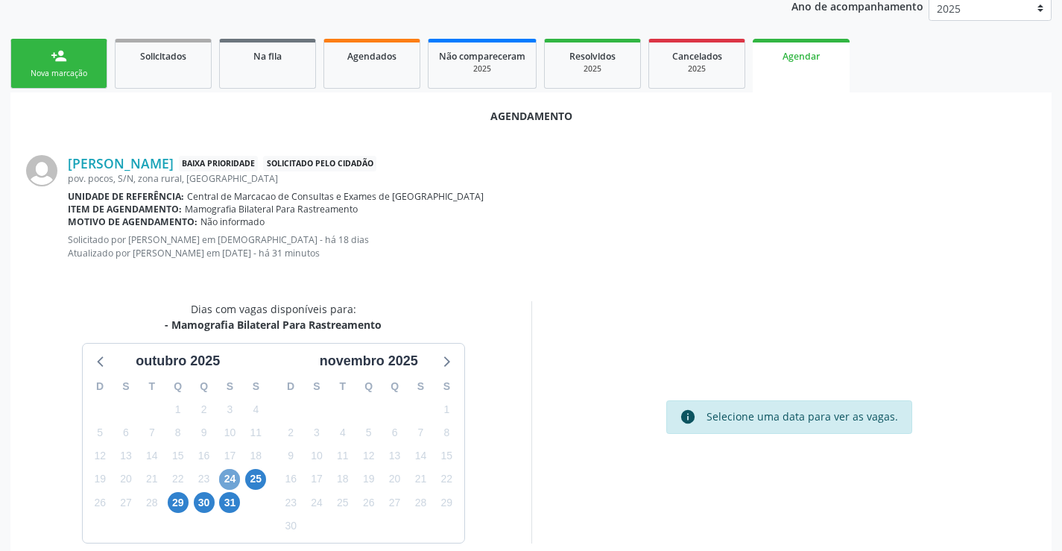
click at [227, 481] on span "24" at bounding box center [229, 479] width 21 height 21
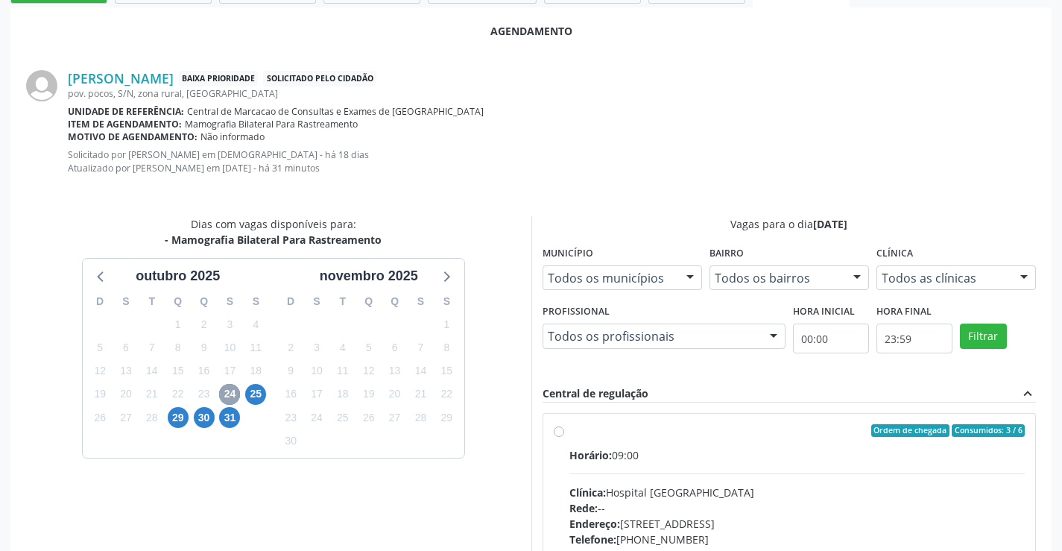
scroll to position [454, 0]
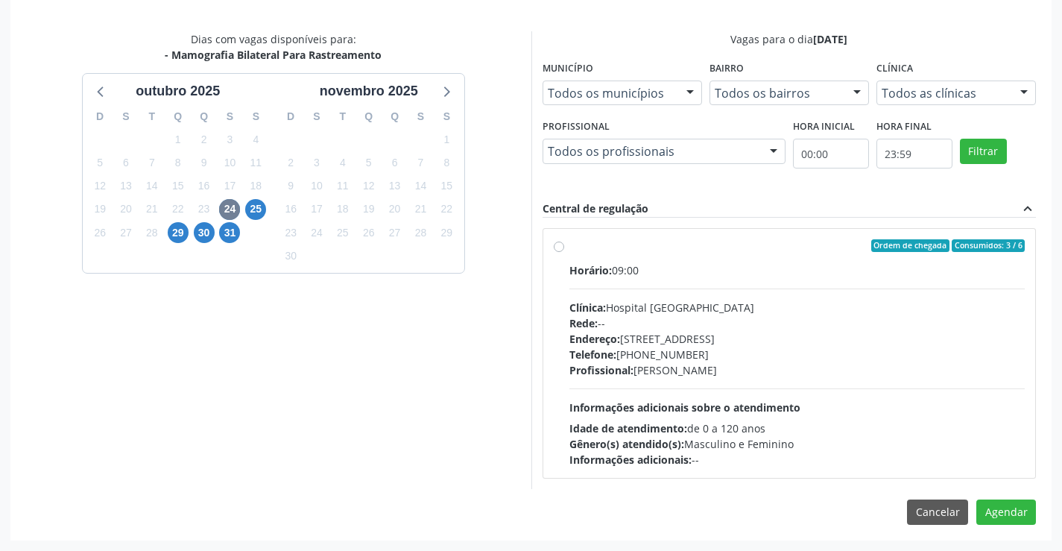
click at [740, 275] on div "Horário: 09:00" at bounding box center [798, 270] width 456 height 16
click at [564, 253] on input "Ordem de chegada Consumidos: 3 / 6 Horário: 09:00 Clínica: Hospital Sao Francis…" at bounding box center [559, 245] width 10 height 13
radio input "true"
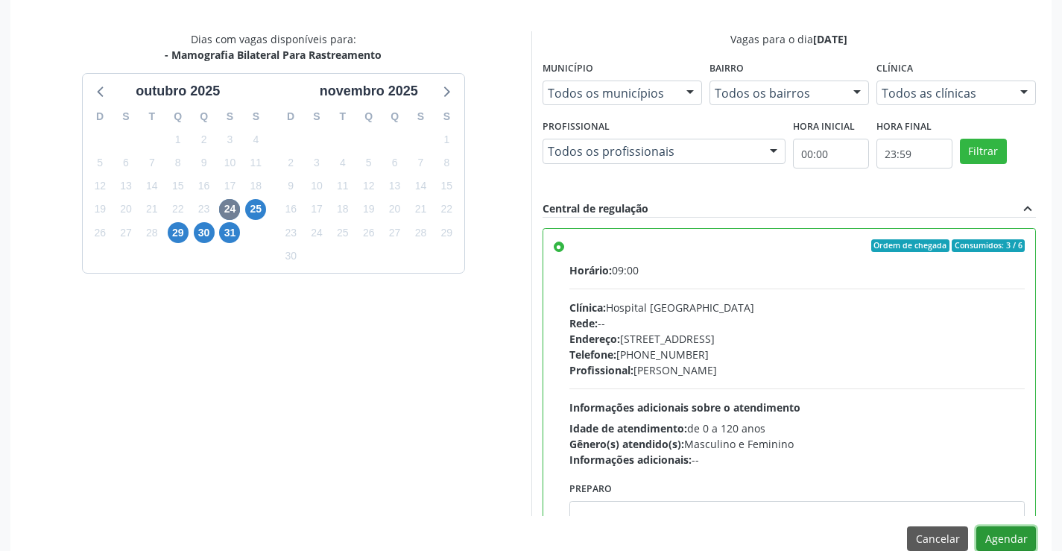
click at [992, 535] on button "Agendar" at bounding box center [1007, 538] width 60 height 25
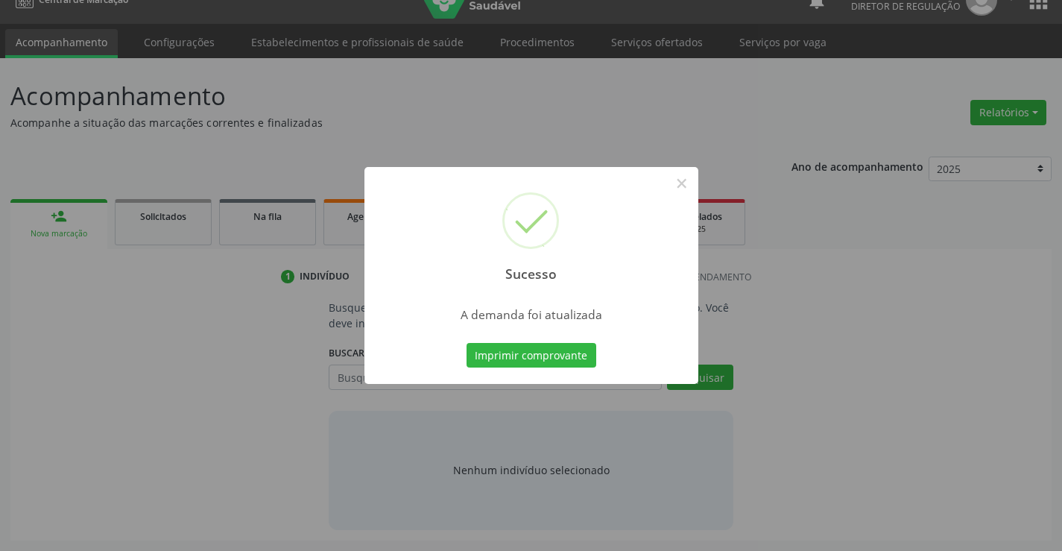
scroll to position [24, 0]
click at [675, 188] on button "×" at bounding box center [682, 183] width 25 height 25
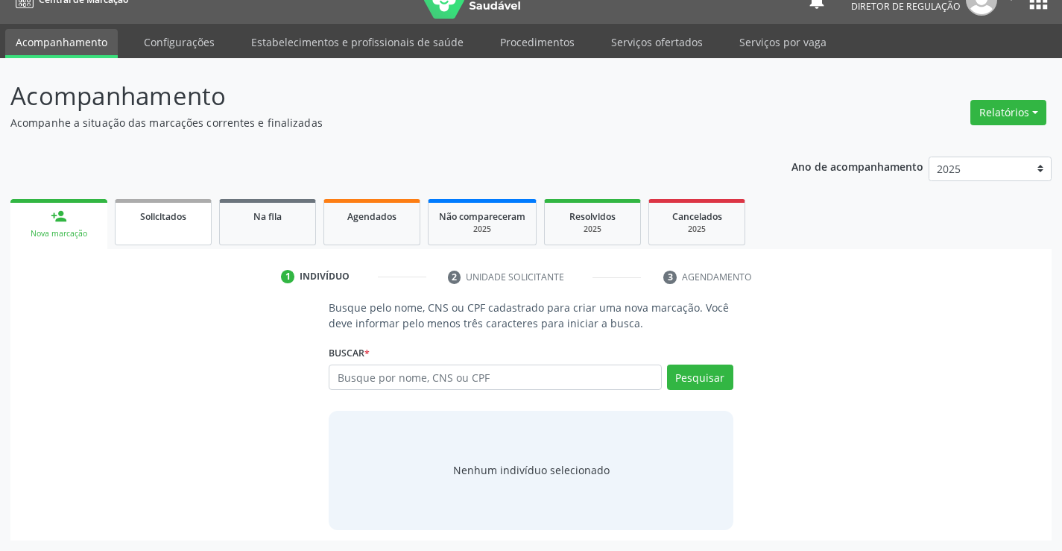
click at [203, 238] on link "Solicitados" at bounding box center [163, 222] width 97 height 46
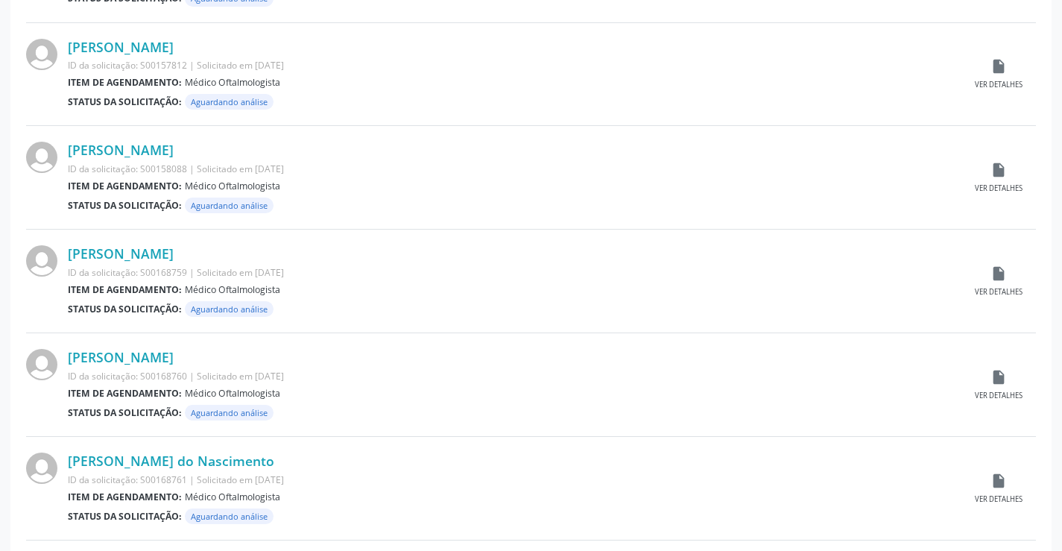
scroll to position [1470, 0]
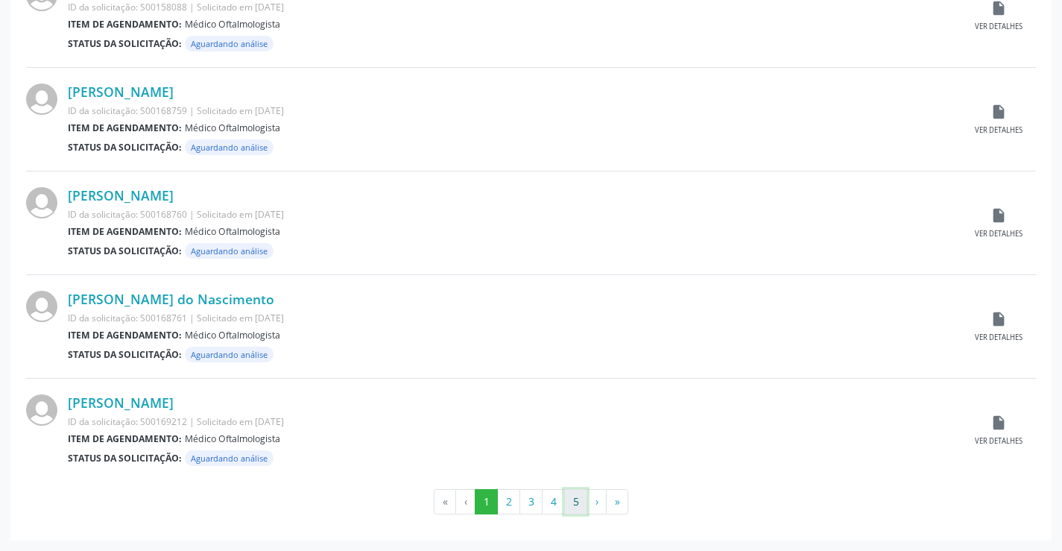
click at [576, 501] on button "5" at bounding box center [575, 501] width 23 height 25
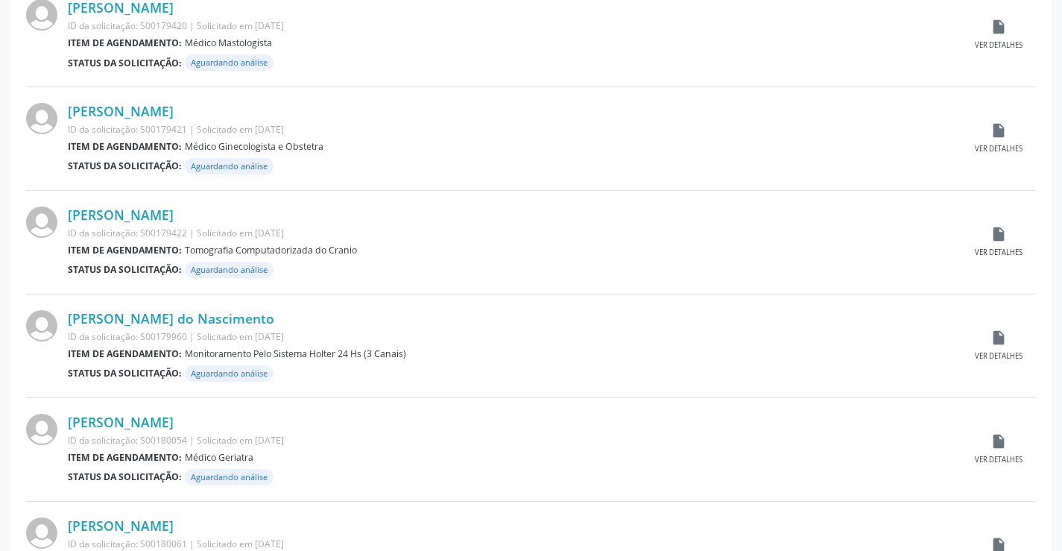
scroll to position [820, 0]
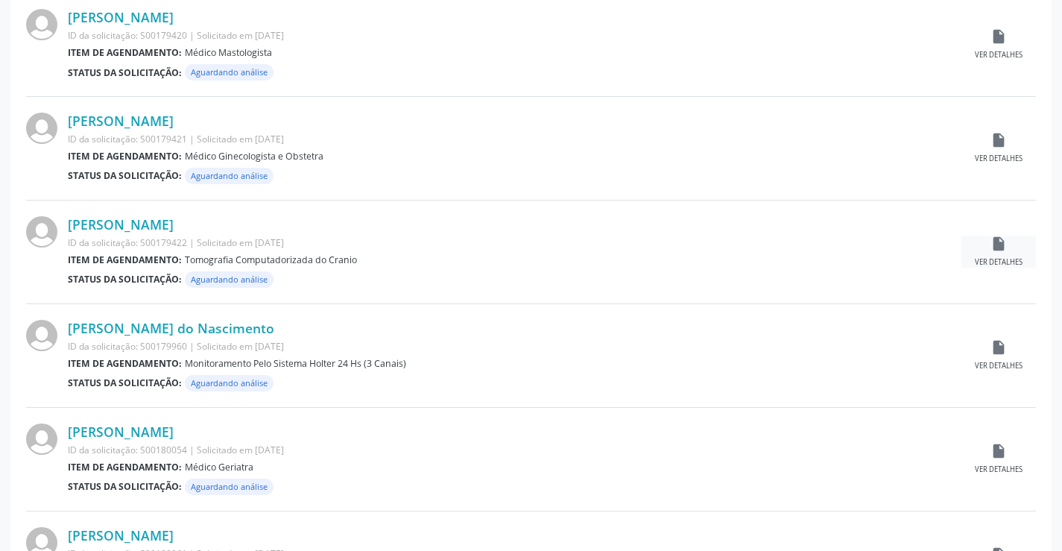
click at [988, 251] on div "insert_drive_file Ver detalhes" at bounding box center [999, 252] width 75 height 32
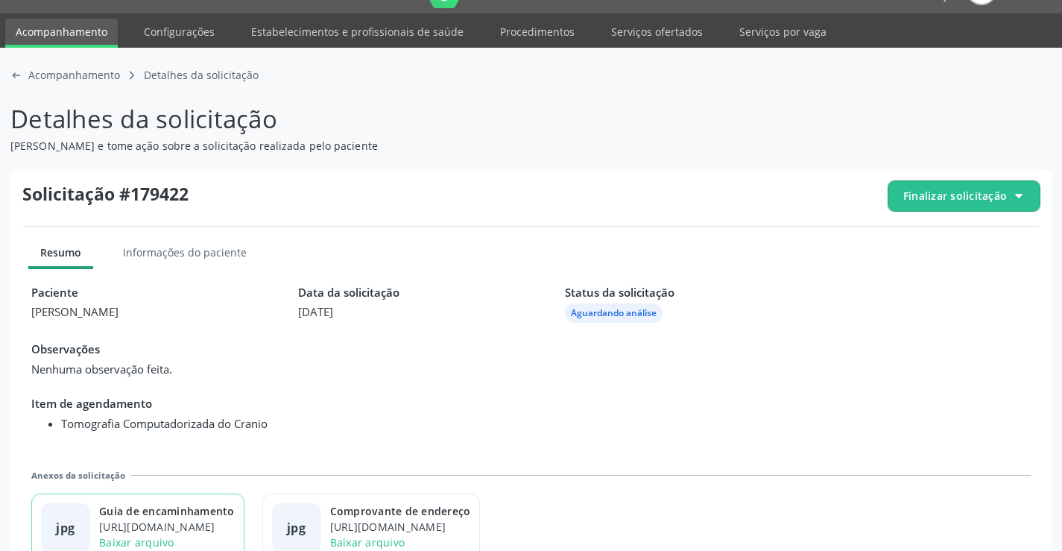
scroll to position [68, 0]
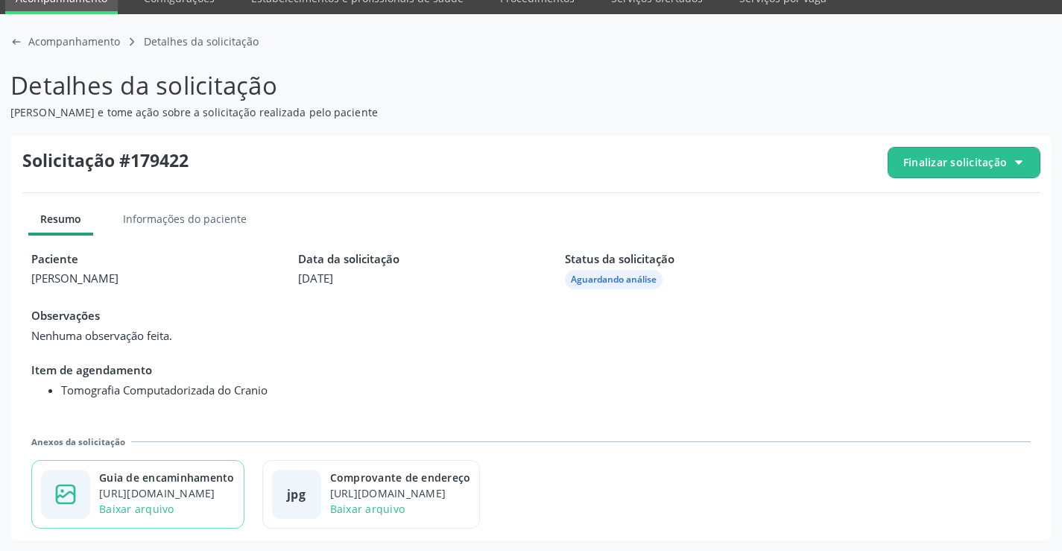
click at [180, 502] on div "Baixar arquivo" at bounding box center [167, 509] width 136 height 16
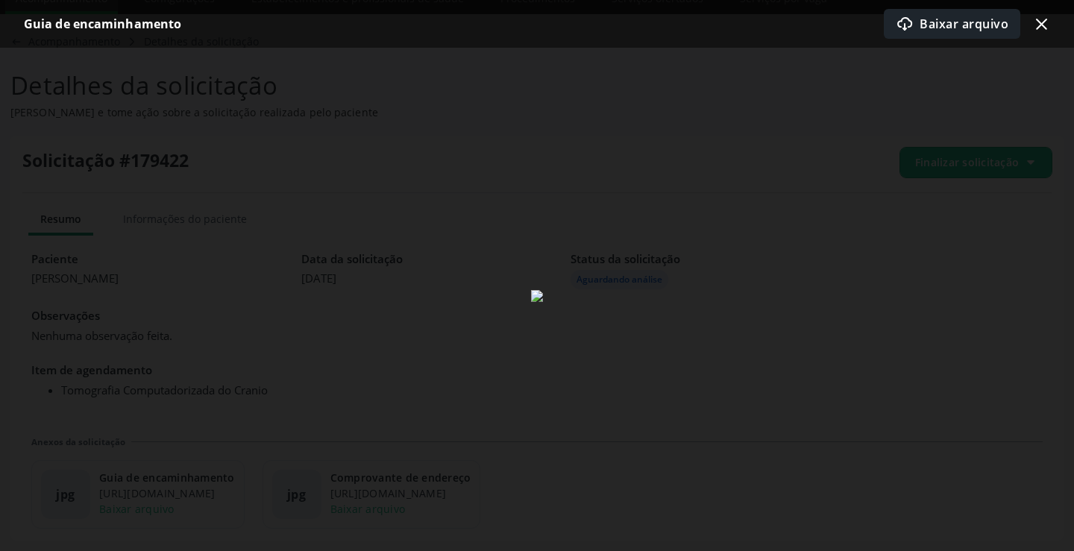
click at [920, 28] on div "download-cloud-outline icon Baixar arquivo" at bounding box center [951, 24] width 136 height 30
click at [1042, 21] on icon "x-outline icon" at bounding box center [1041, 24] width 18 height 18
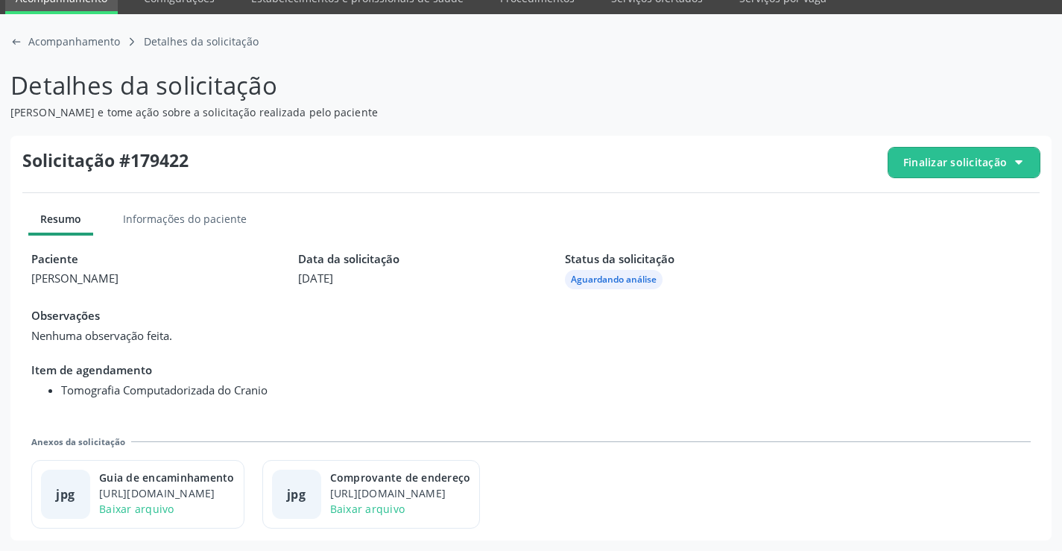
scroll to position [0, 0]
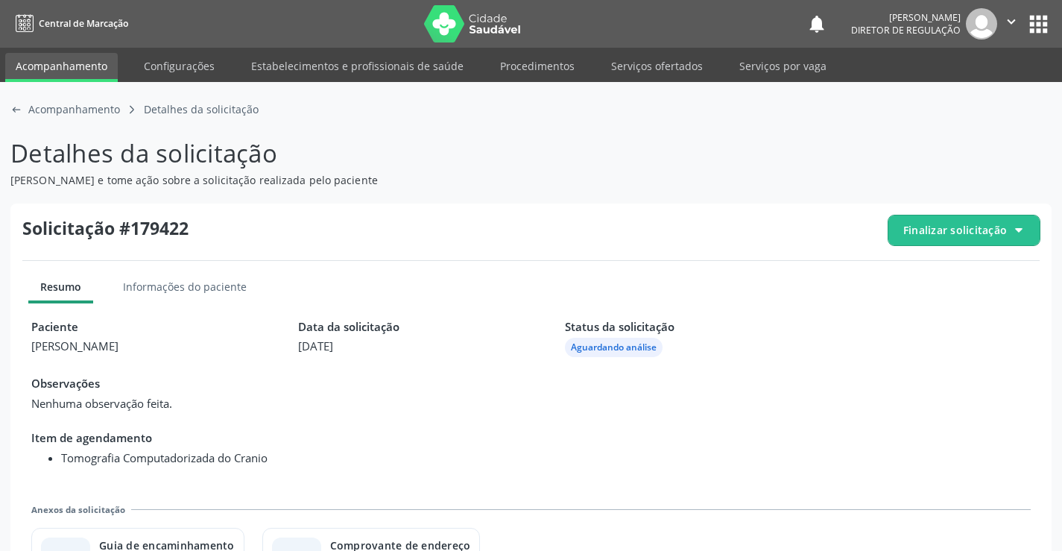
click at [966, 219] on span "Finalizar solicitação" at bounding box center [964, 230] width 151 height 30
click at [937, 314] on span "Deferir solicitação" at bounding box center [973, 314] width 94 height 22
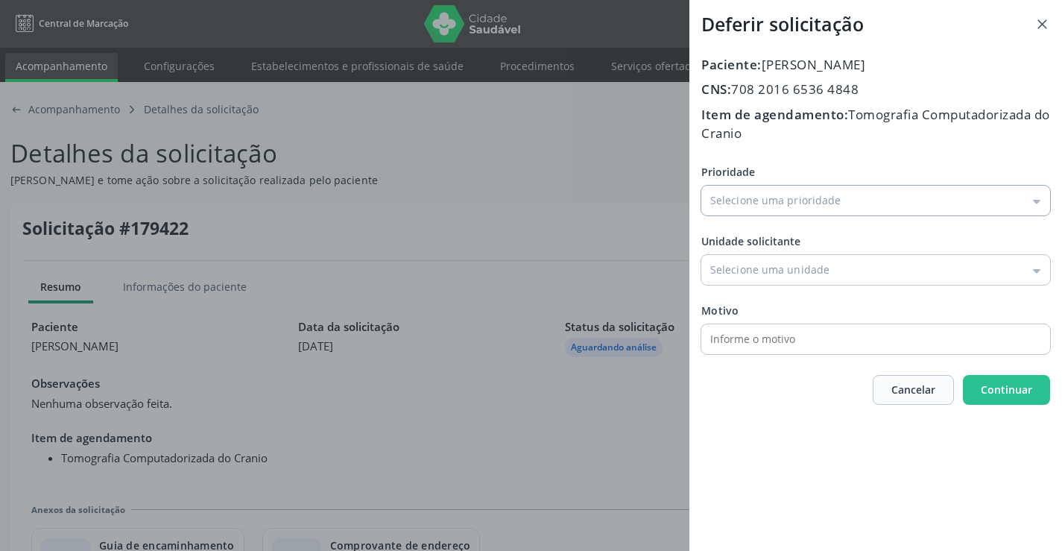
click at [743, 210] on input "Prioridade" at bounding box center [876, 201] width 349 height 30
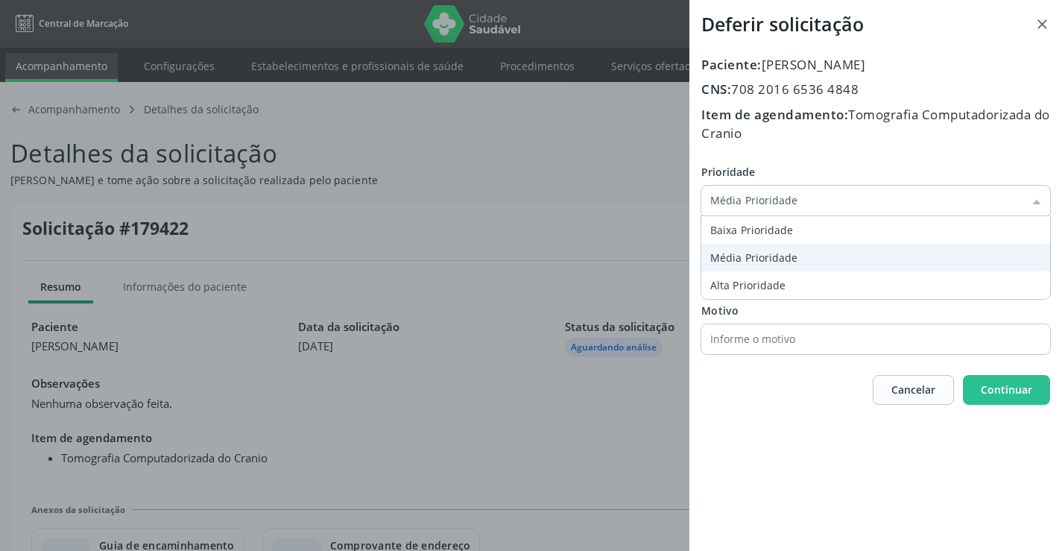
click at [762, 246] on div "Prioridade Média Prioridade Baixa Prioridade Média Prioridade Alta Prioridade U…" at bounding box center [876, 259] width 349 height 190
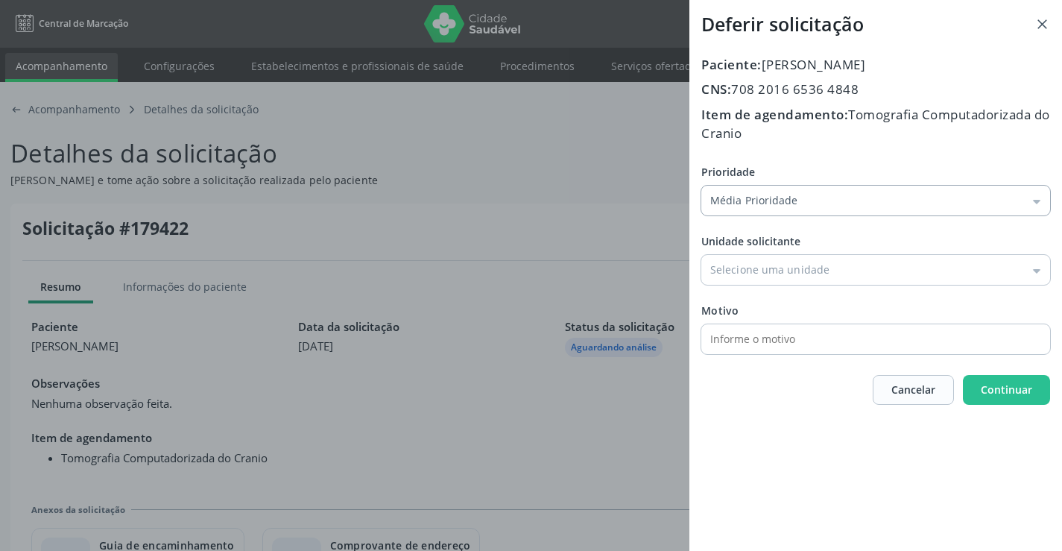
click at [775, 190] on input "Média Prioridade" at bounding box center [876, 201] width 349 height 30
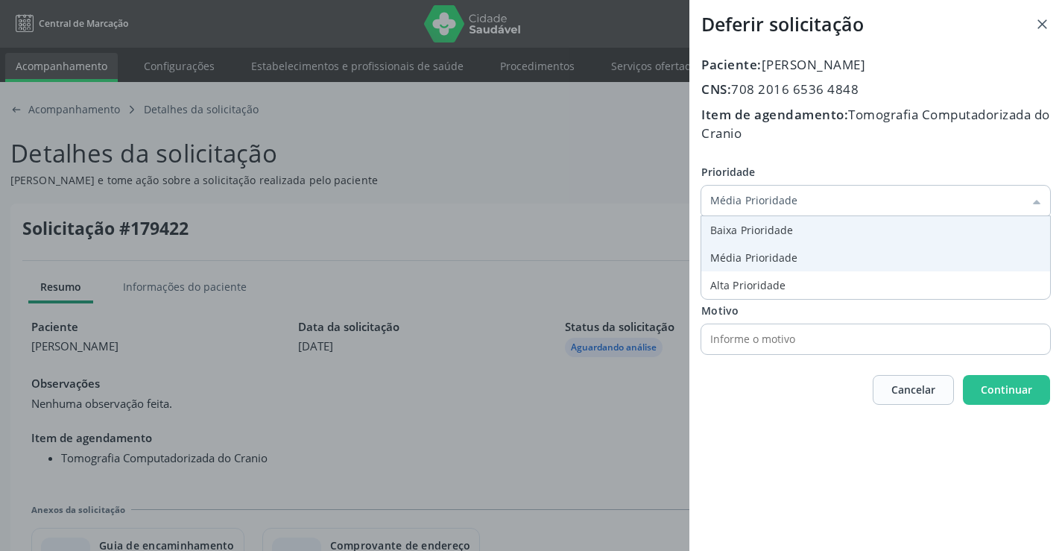
type input "Baixa Prioridade"
click at [781, 231] on div "Prioridade Baixa Prioridade Baixa Prioridade Média Prioridade Alta Prioridade U…" at bounding box center [876, 259] width 349 height 190
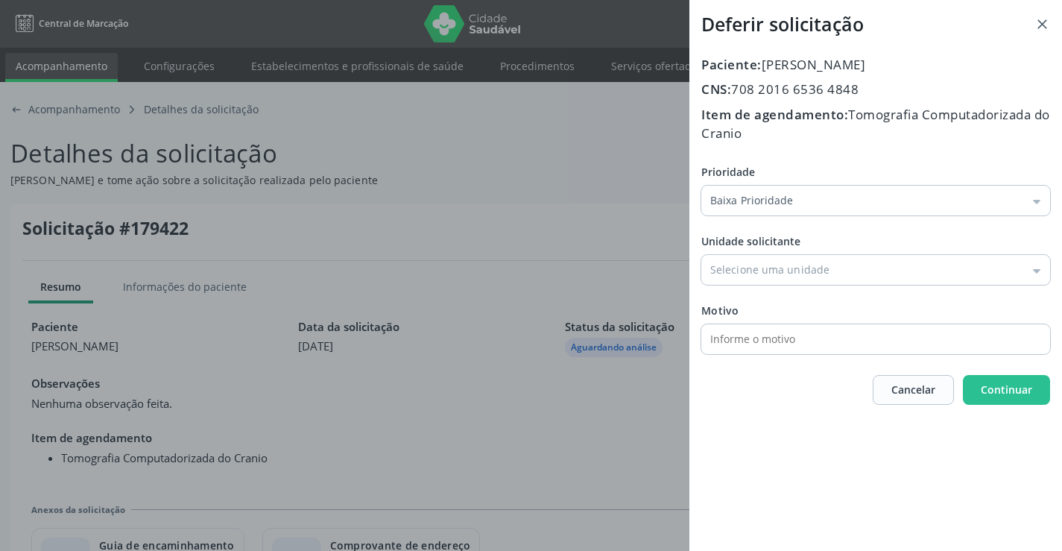
drag, startPoint x: 843, startPoint y: 277, endPoint x: 855, endPoint y: 335, distance: 59.4
click at [845, 280] on input "Prioridade" at bounding box center [876, 270] width 349 height 30
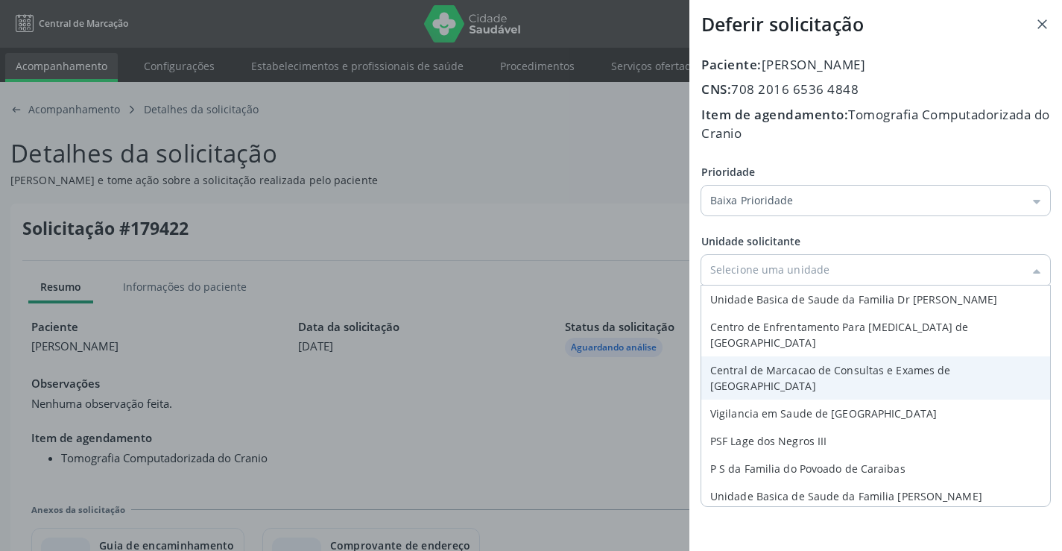
type input "Central de Marcacao de Consultas e Exames de [GEOGRAPHIC_DATA]"
drag, startPoint x: 859, startPoint y: 356, endPoint x: 926, endPoint y: 357, distance: 67.1
click at [860, 357] on div "Paciente: Clezio da Silva Souza CNS: 708 2016 6536 4848 Item de agendamento: To…" at bounding box center [876, 230] width 349 height 350
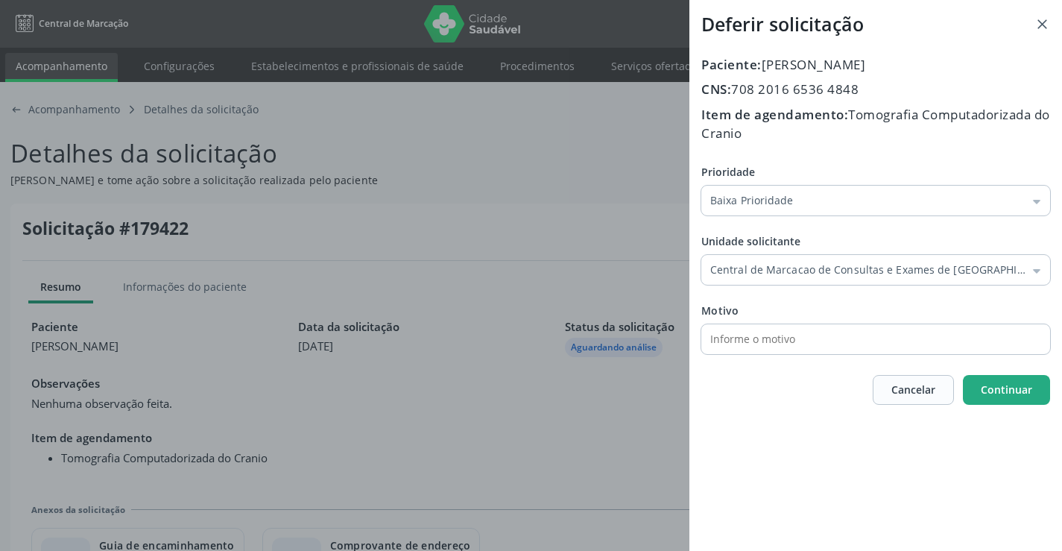
click at [1019, 376] on button "Continuar" at bounding box center [1006, 390] width 87 height 30
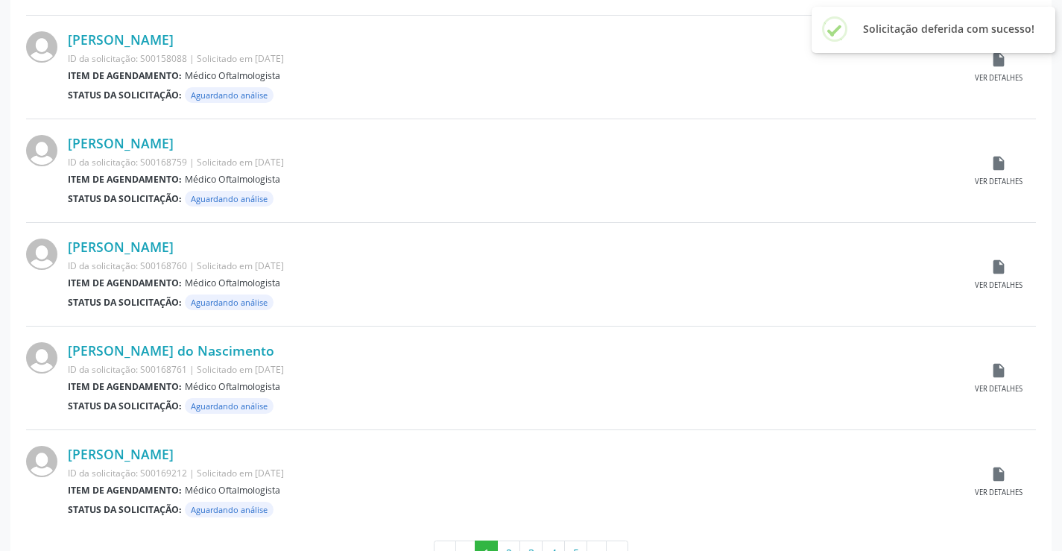
scroll to position [1470, 0]
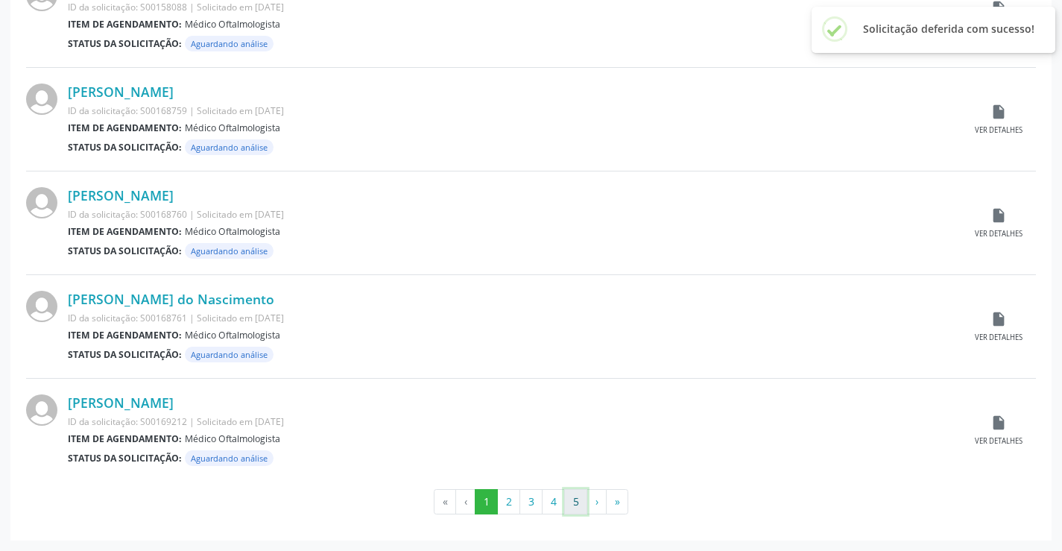
click at [577, 497] on button "5" at bounding box center [575, 501] width 23 height 25
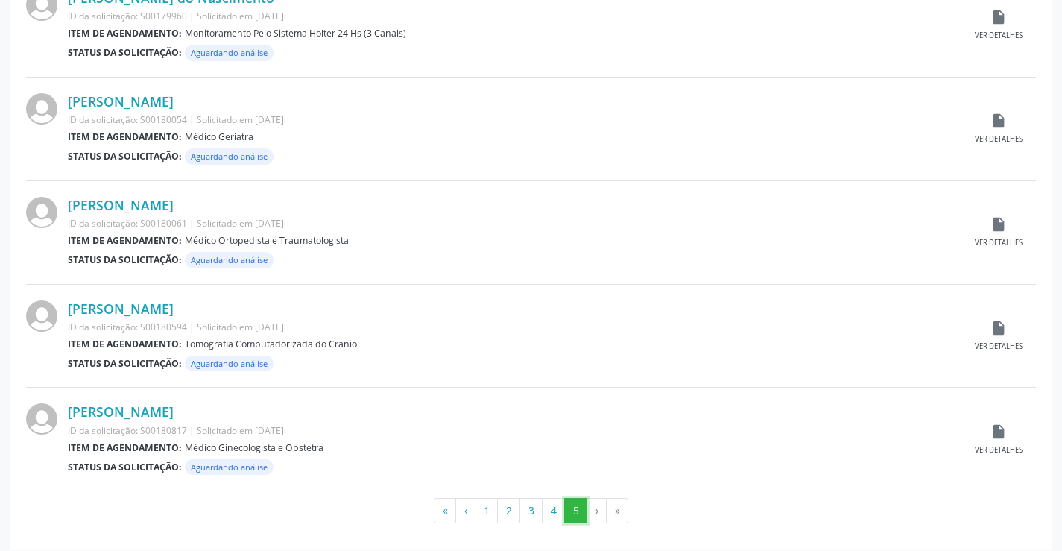
scroll to position [1056, 0]
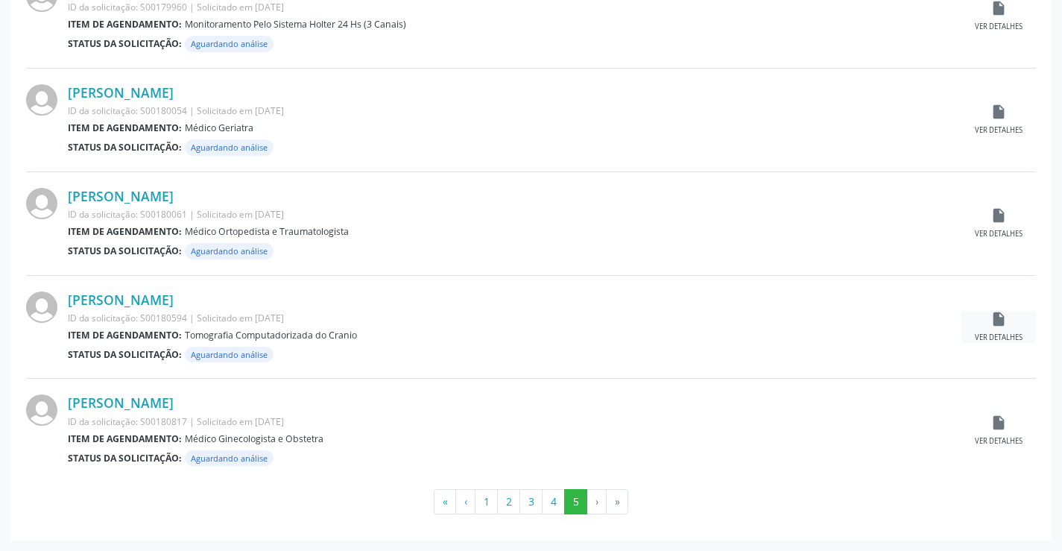
click at [999, 325] on icon "insert_drive_file" at bounding box center [999, 319] width 16 height 16
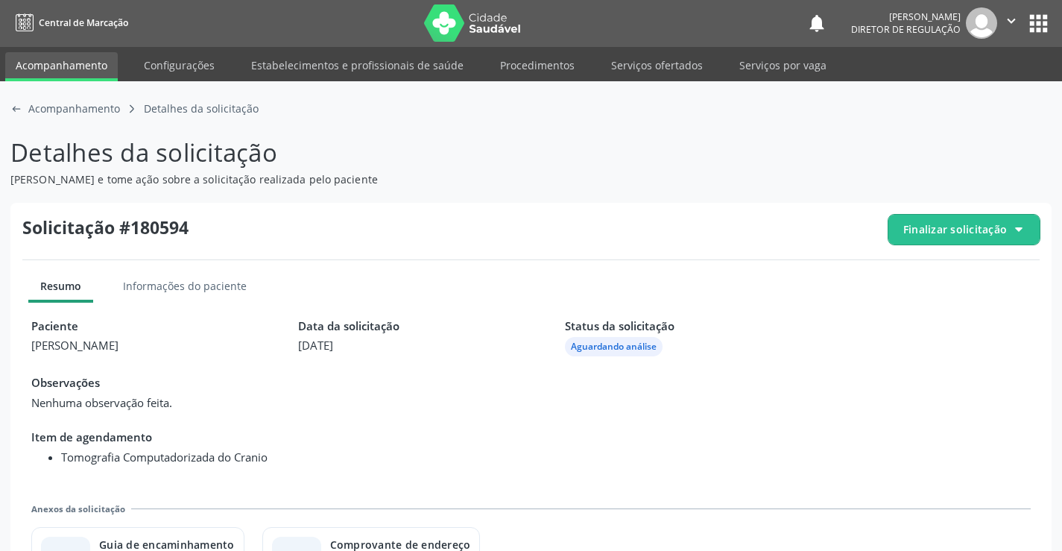
scroll to position [68, 0]
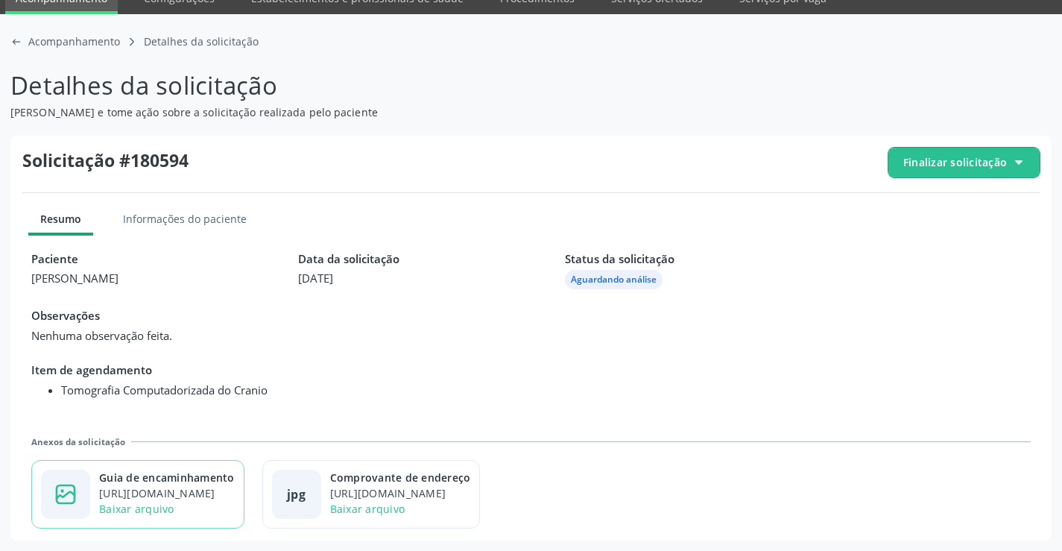
click at [209, 497] on div "https://cidadesaudavel-files.nyc3.digitaloceanspaces.com/cidadesaudavel-files/c…" at bounding box center [167, 493] width 136 height 16
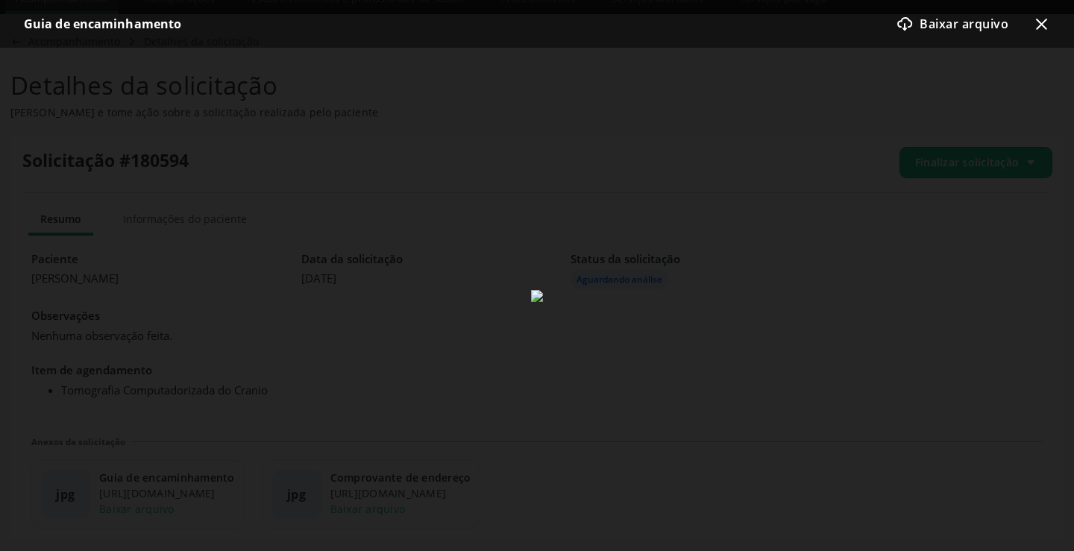
click at [1042, 25] on icon at bounding box center [1041, 24] width 11 height 11
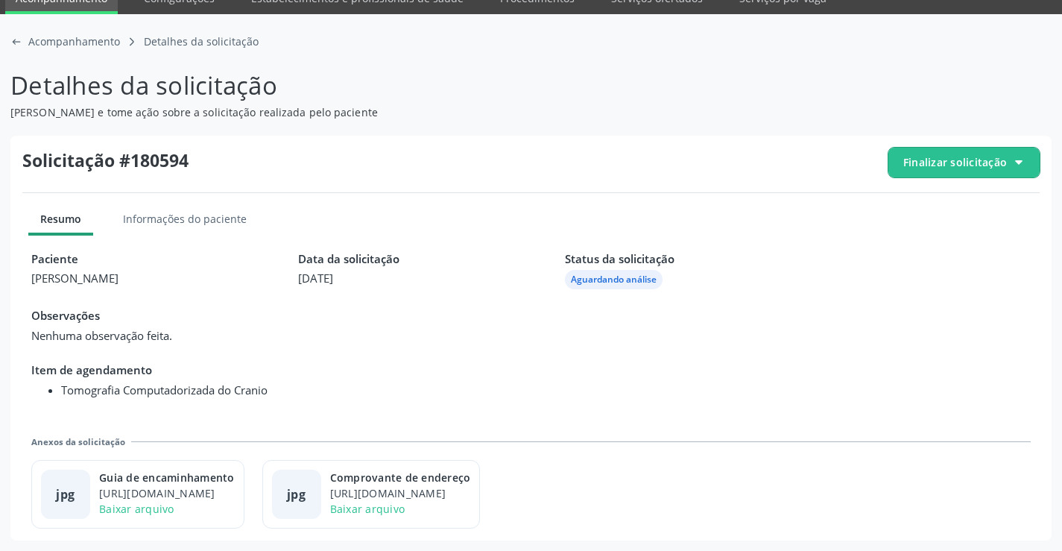
drag, startPoint x: 943, startPoint y: 150, endPoint x: 949, endPoint y: 176, distance: 26.8
click at [944, 151] on span "Finalizar solicitação" at bounding box center [964, 163] width 151 height 30
click at [945, 245] on span "Deferir solicitação" at bounding box center [973, 246] width 94 height 22
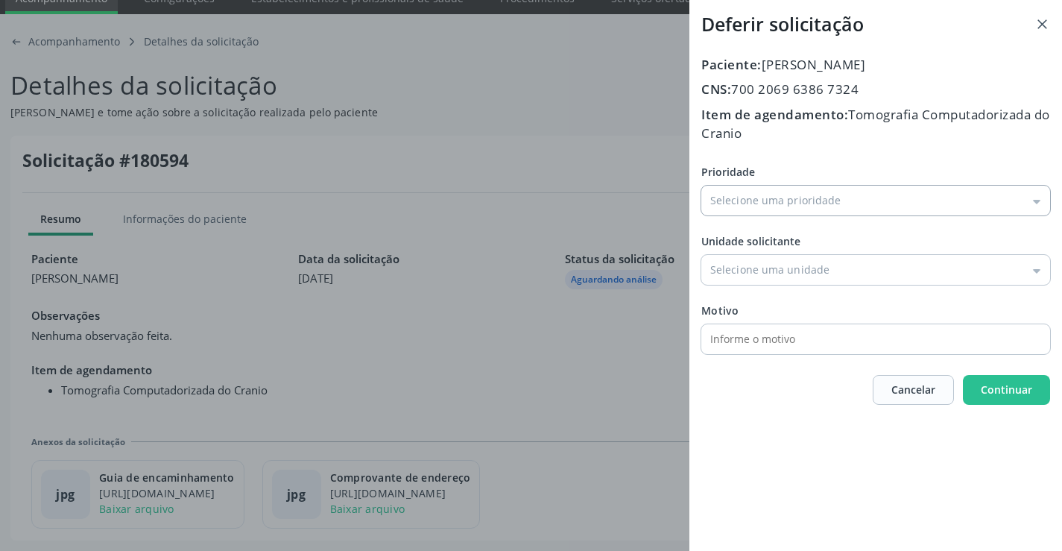
click at [793, 203] on input "Prioridade" at bounding box center [876, 201] width 349 height 30
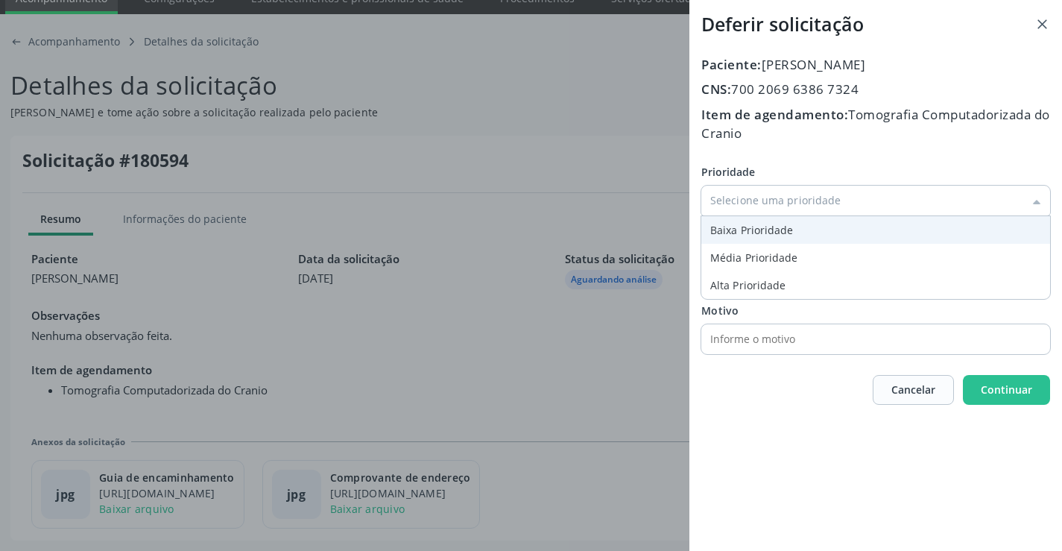
type input "Baixa Prioridade"
click at [784, 228] on div "Prioridade Baixa Prioridade Baixa Prioridade Média Prioridade Alta Prioridade U…" at bounding box center [876, 259] width 349 height 190
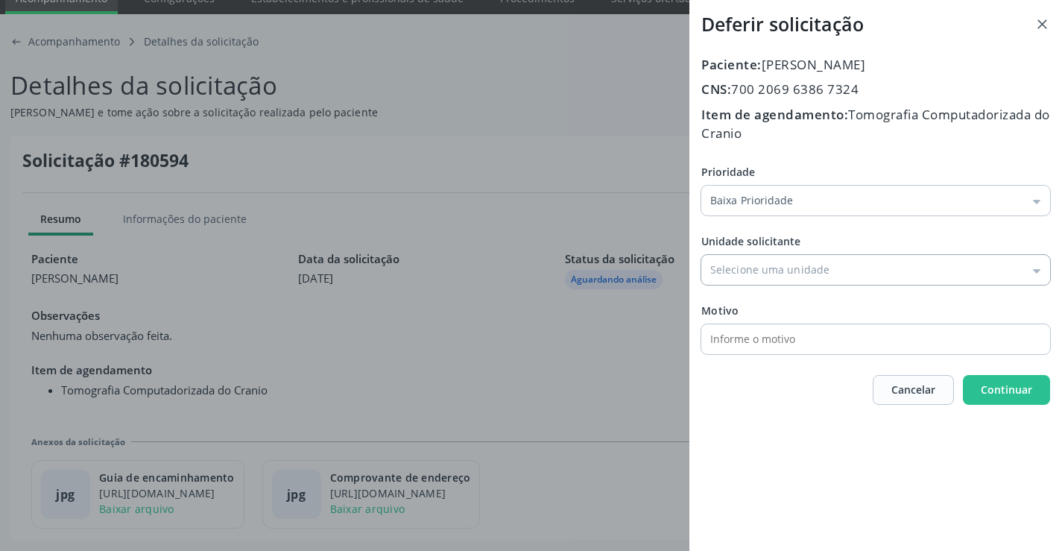
click at [795, 255] on input "Prioridade" at bounding box center [876, 270] width 349 height 30
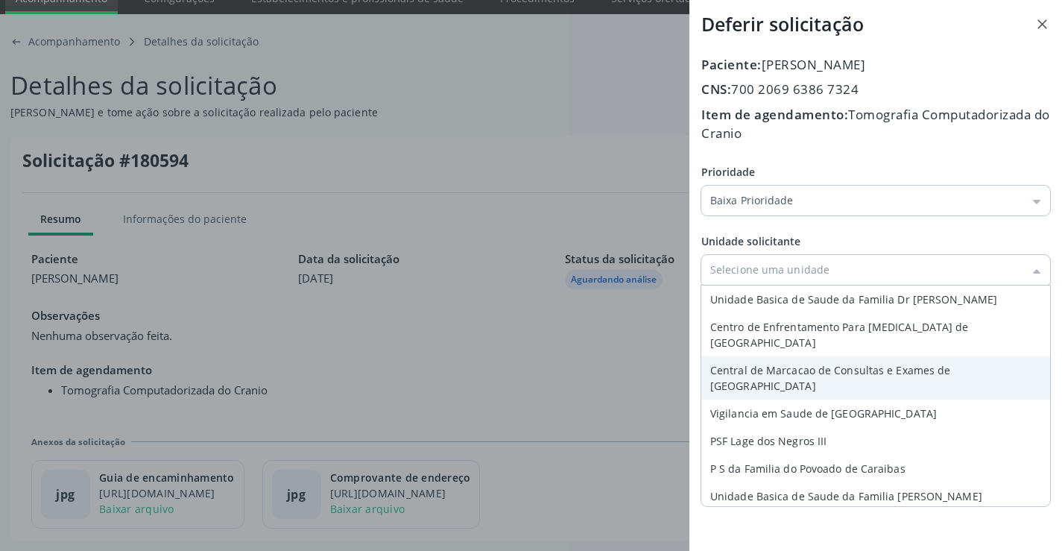
type input "Central de Marcacao de Consultas e Exames de [GEOGRAPHIC_DATA]"
click at [798, 346] on div "Prioridade Baixa Prioridade Baixa Prioridade Média Prioridade Alta Prioridade U…" at bounding box center [876, 259] width 349 height 190
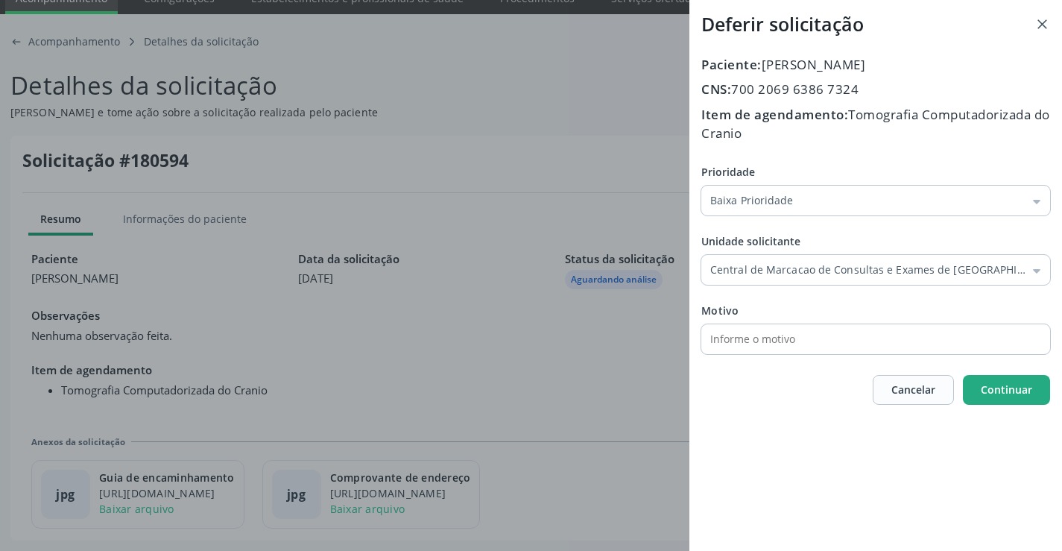
click at [998, 390] on span "Continuar" at bounding box center [1006, 389] width 51 height 14
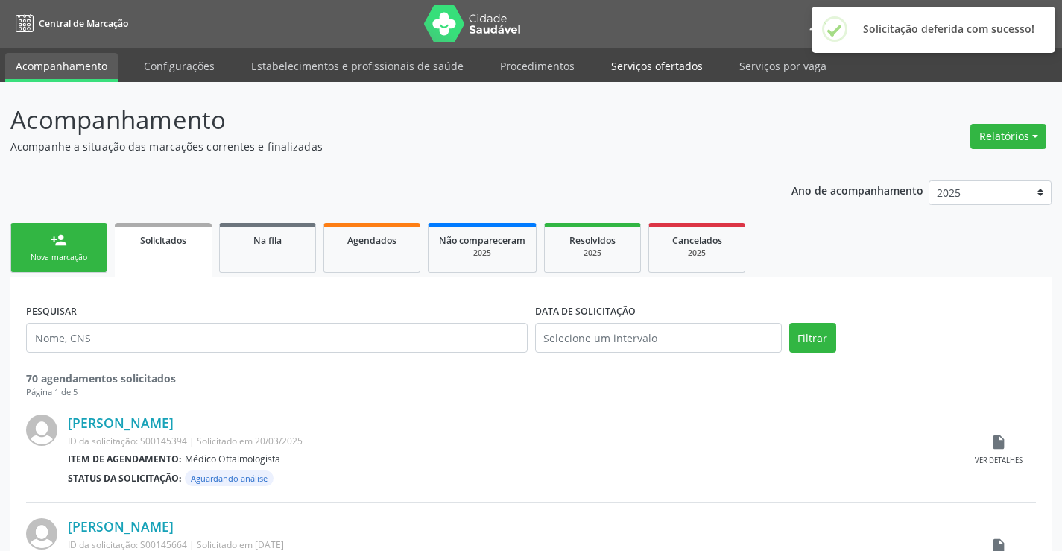
click at [652, 60] on link "Serviços ofertados" at bounding box center [657, 66] width 113 height 26
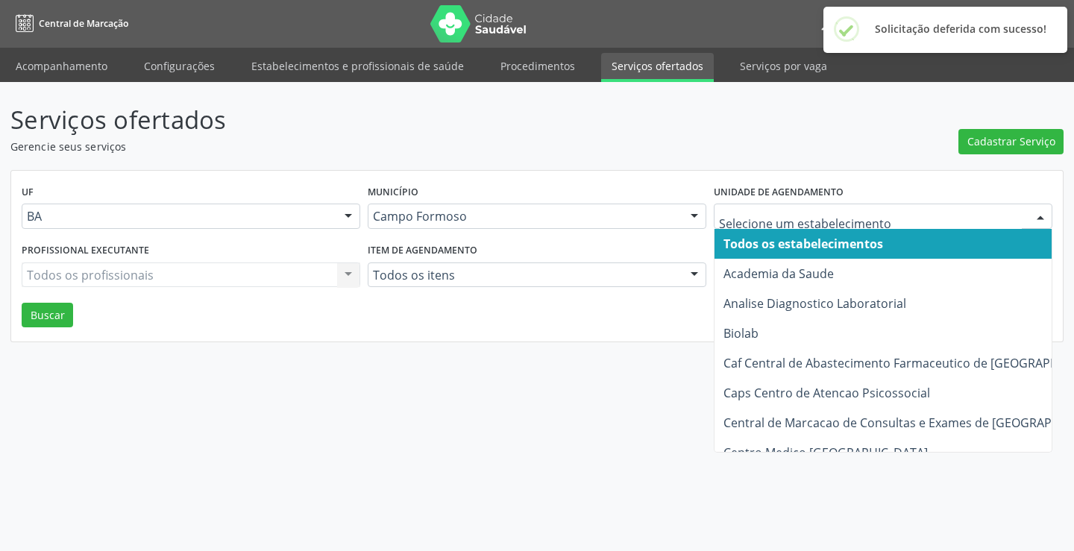
click at [782, 225] on div at bounding box center [882, 216] width 338 height 25
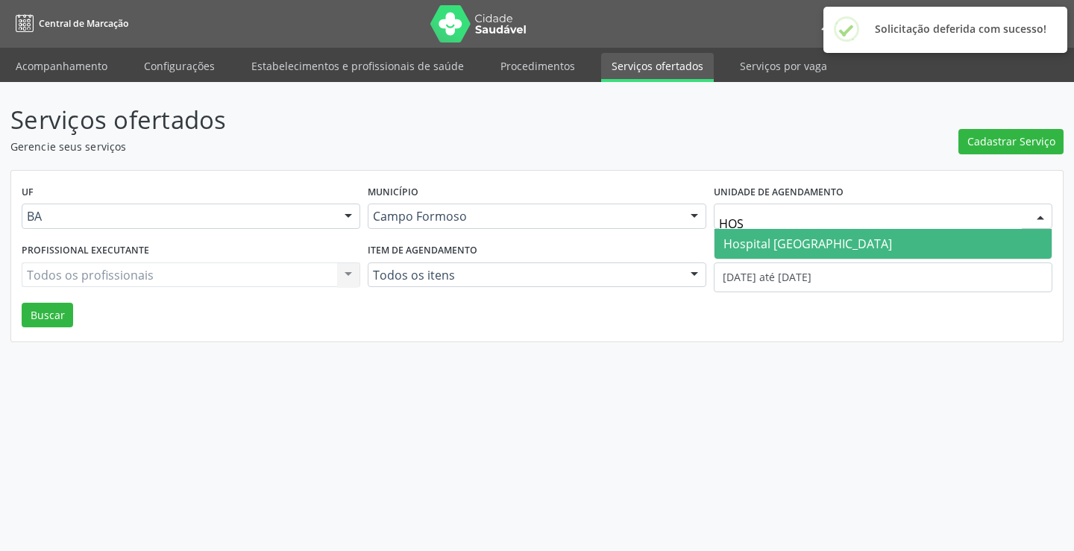
type input "HOS"
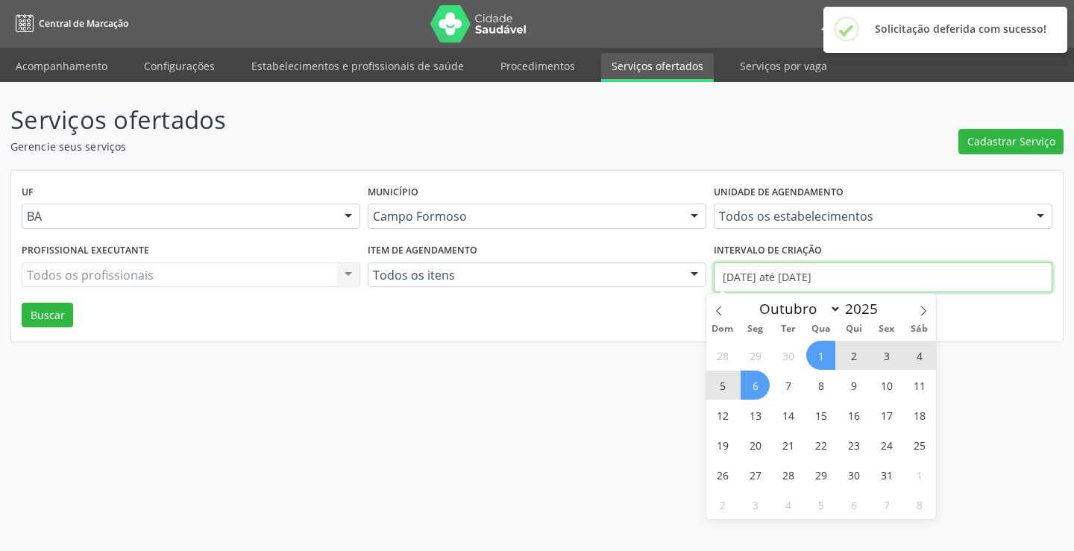
click at [778, 270] on div "UF BA BA Nenhum resultado encontrado para: " " Não há nenhuma opção para ser ex…" at bounding box center [536, 256] width 1051 height 171
click at [765, 226] on div "Todos os estabelecimentos" at bounding box center [882, 216] width 338 height 25
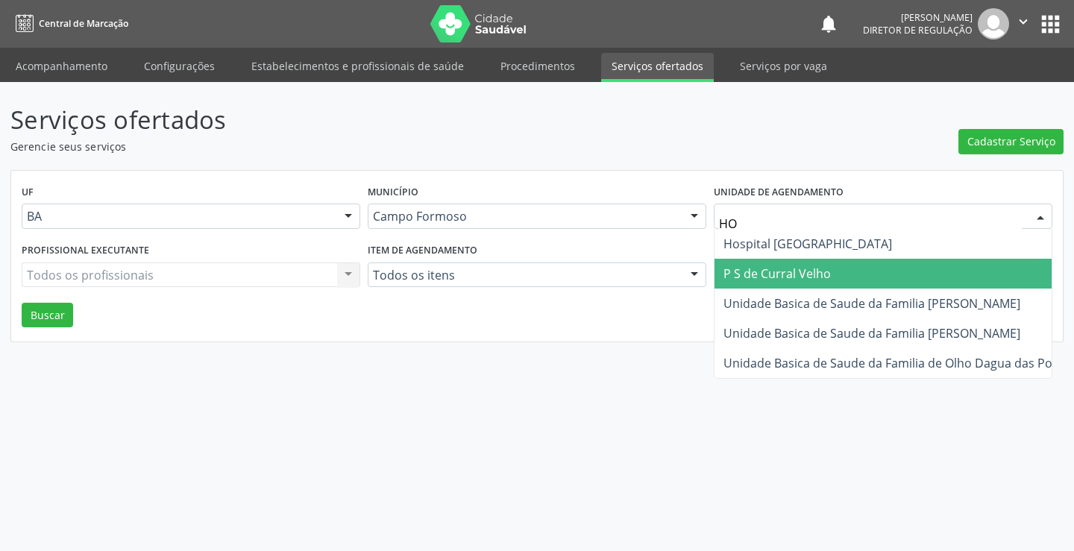
type input "HOS"
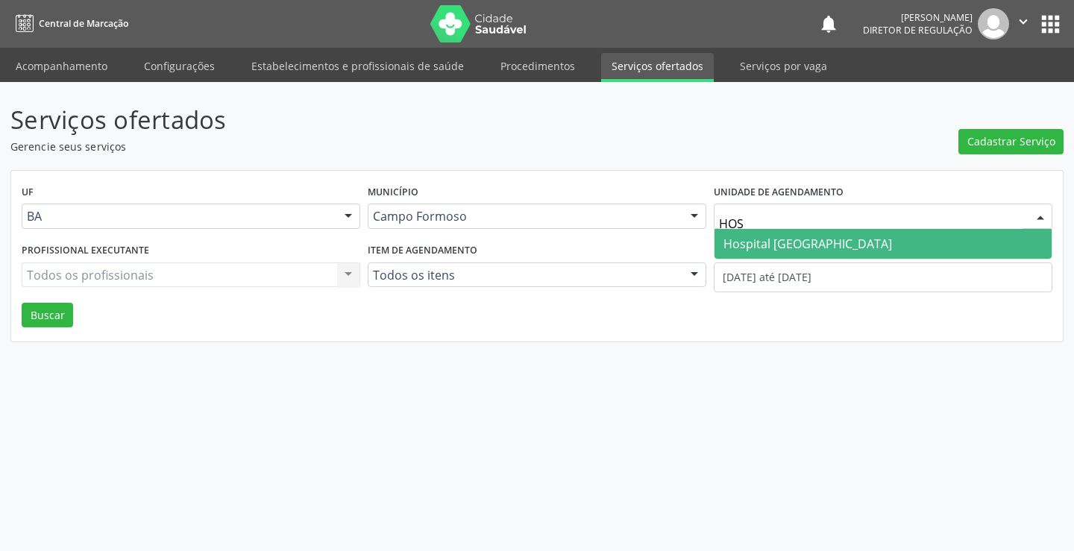
click at [762, 246] on span "Hospital [GEOGRAPHIC_DATA]" at bounding box center [807, 244] width 168 height 16
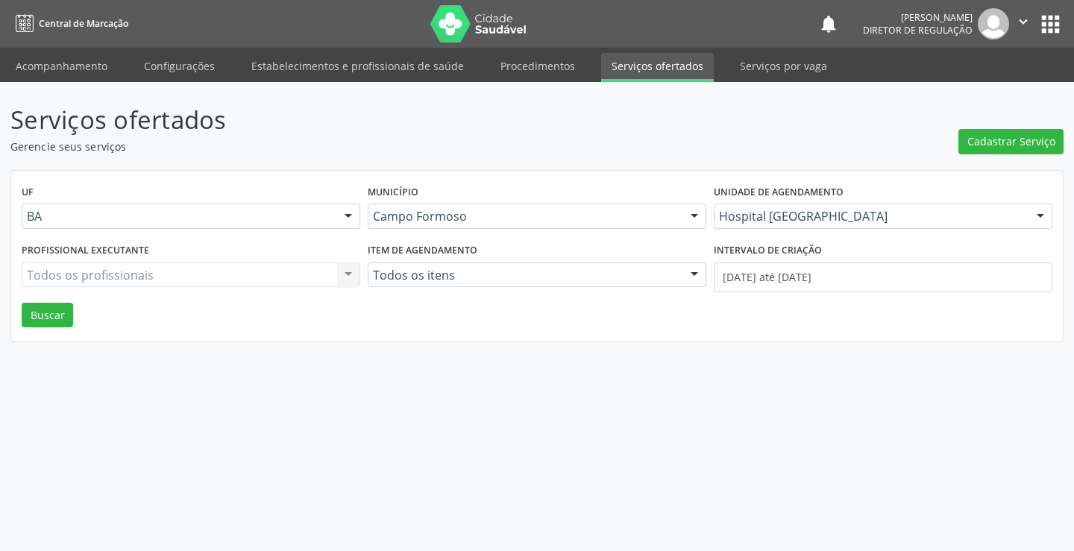
click at [227, 255] on div "Profissional executante Todos os profissionais Todos os profissionais Nenhum re…" at bounding box center [191, 270] width 346 height 63
click at [222, 272] on div "Todos os profissionais Todos os profissionais Nenhum resultado encontrado para:…" at bounding box center [191, 274] width 338 height 25
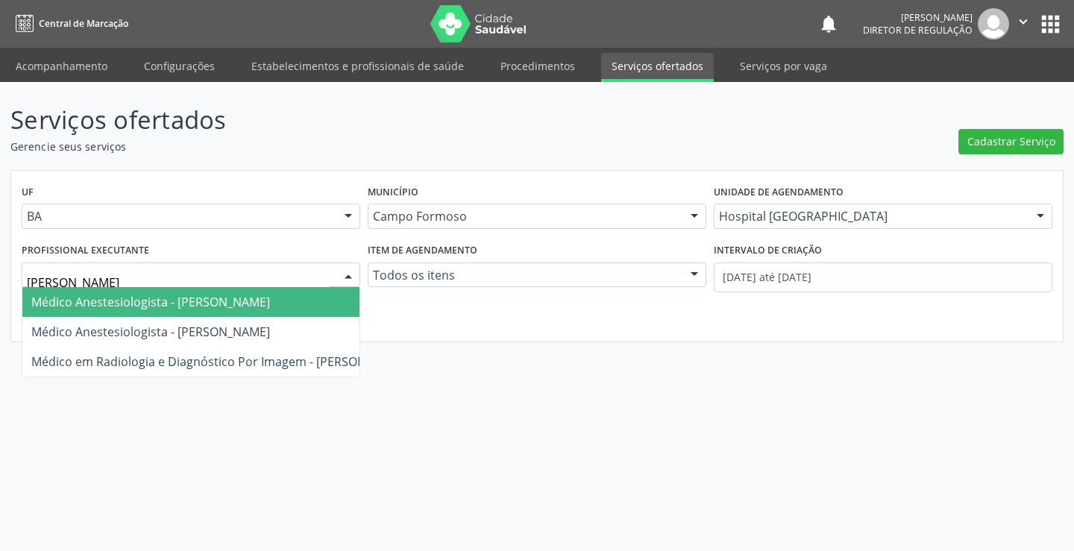
type input "JOEL"
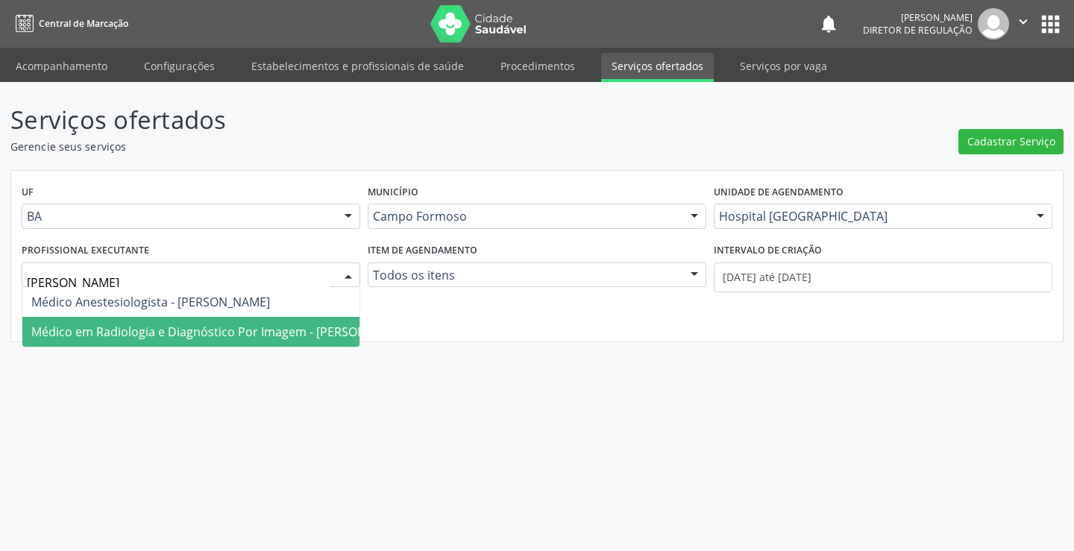
click at [221, 329] on span "Médico em Radiologia e Diagnóstico Por Imagem - Joel da Rocha Almeida" at bounding box center [219, 332] width 377 height 16
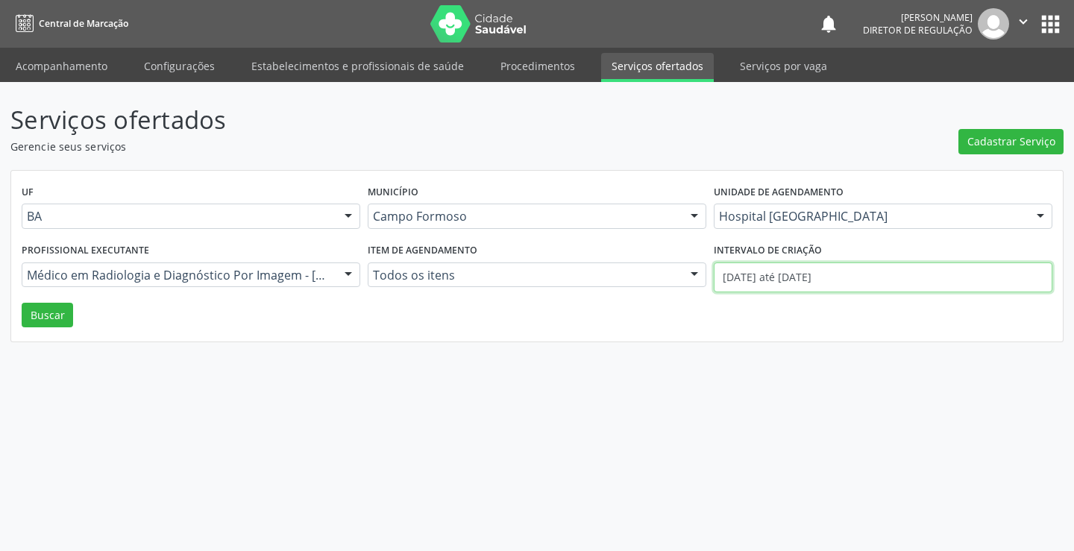
click at [757, 275] on input "01/10/2025 até 06/10/2025" at bounding box center [882, 277] width 338 height 30
click at [48, 321] on button "Buscar" at bounding box center [47, 315] width 51 height 25
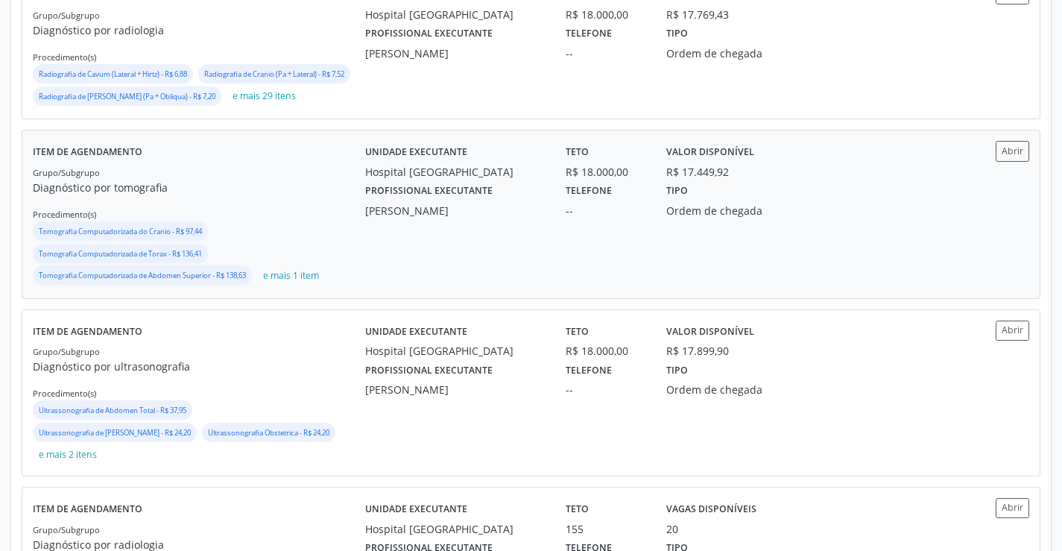
scroll to position [522, 0]
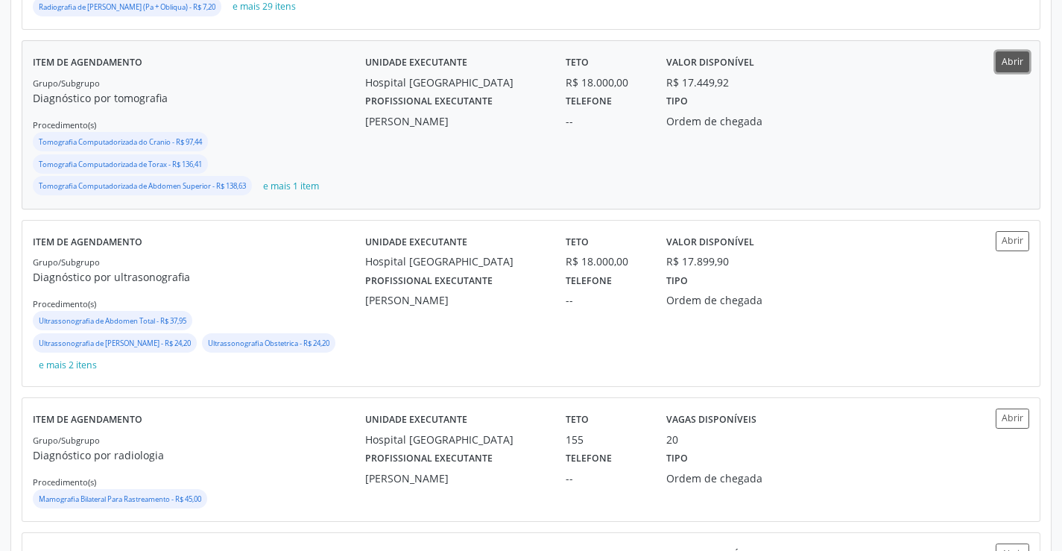
click at [1010, 72] on button "Abrir" at bounding box center [1013, 61] width 34 height 20
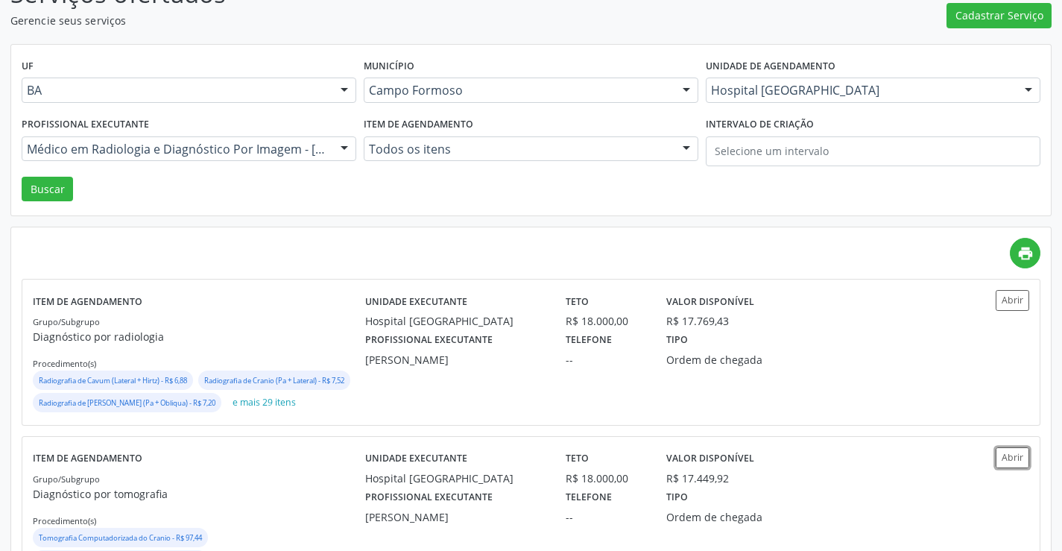
scroll to position [0, 0]
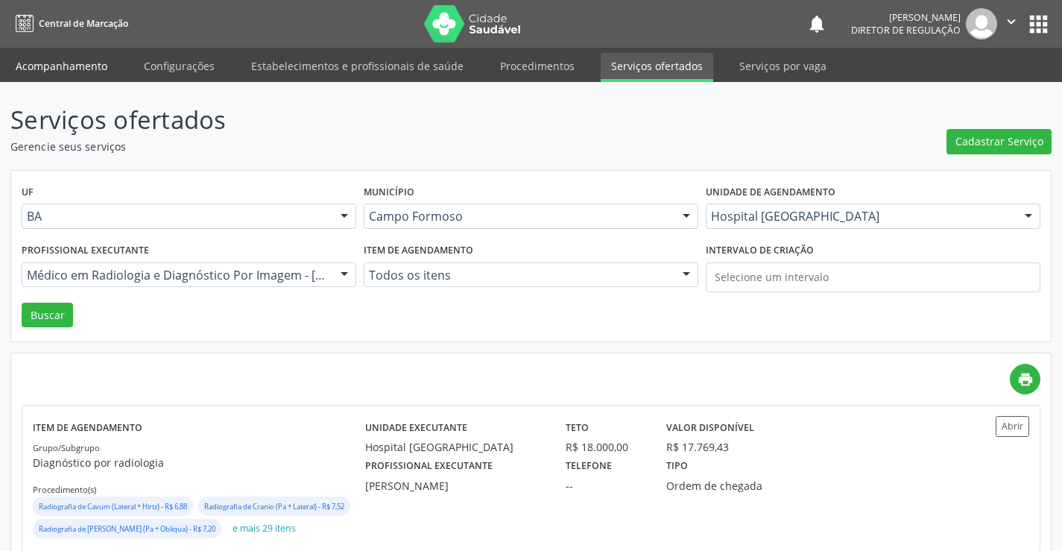
click at [81, 71] on link "Acompanhamento" at bounding box center [61, 66] width 113 height 26
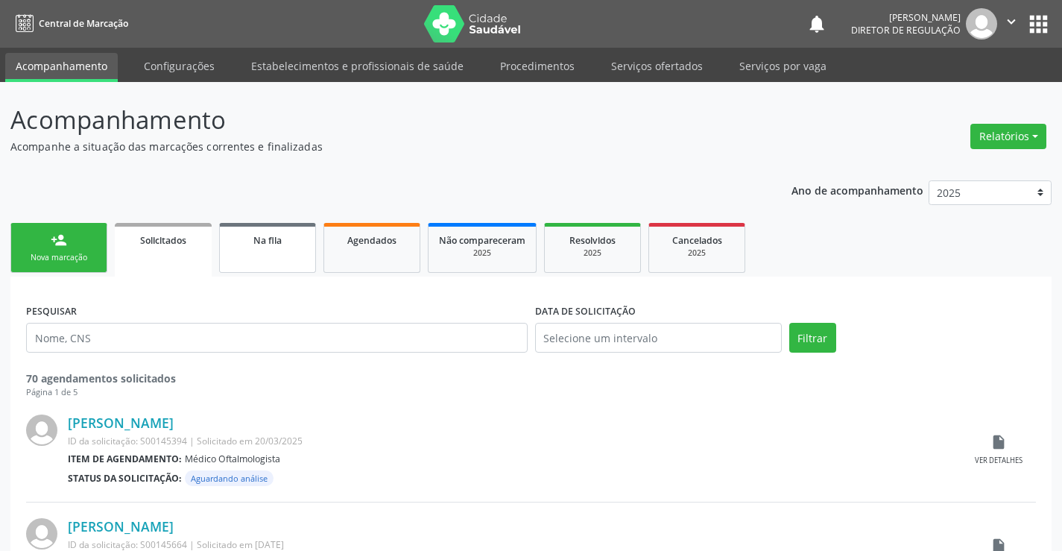
click at [261, 262] on link "Na fila" at bounding box center [267, 248] width 97 height 50
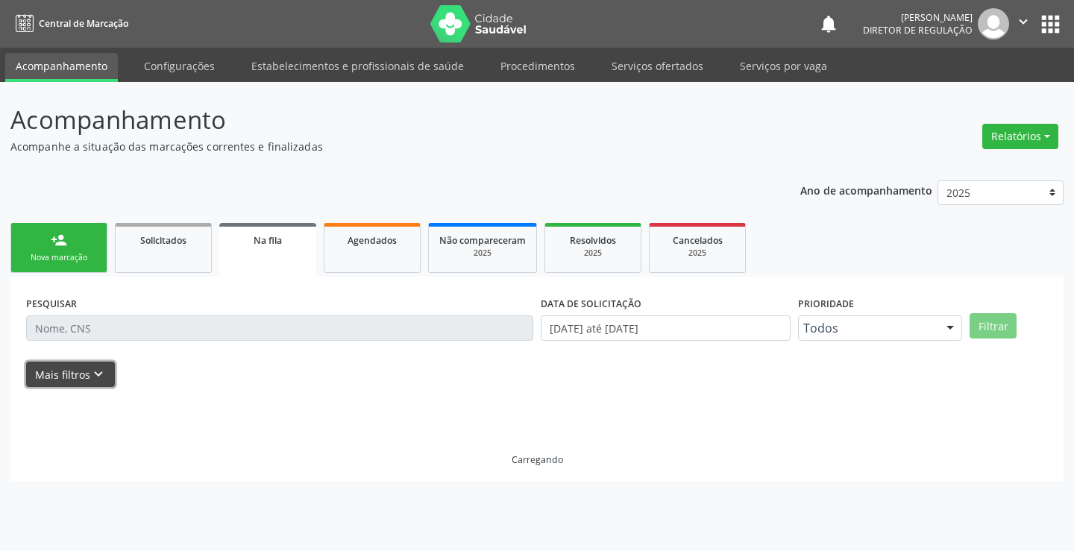
drag, startPoint x: 97, startPoint y: 381, endPoint x: 415, endPoint y: 410, distance: 319.7
click at [100, 381] on icon "keyboard_arrow_down" at bounding box center [98, 374] width 16 height 16
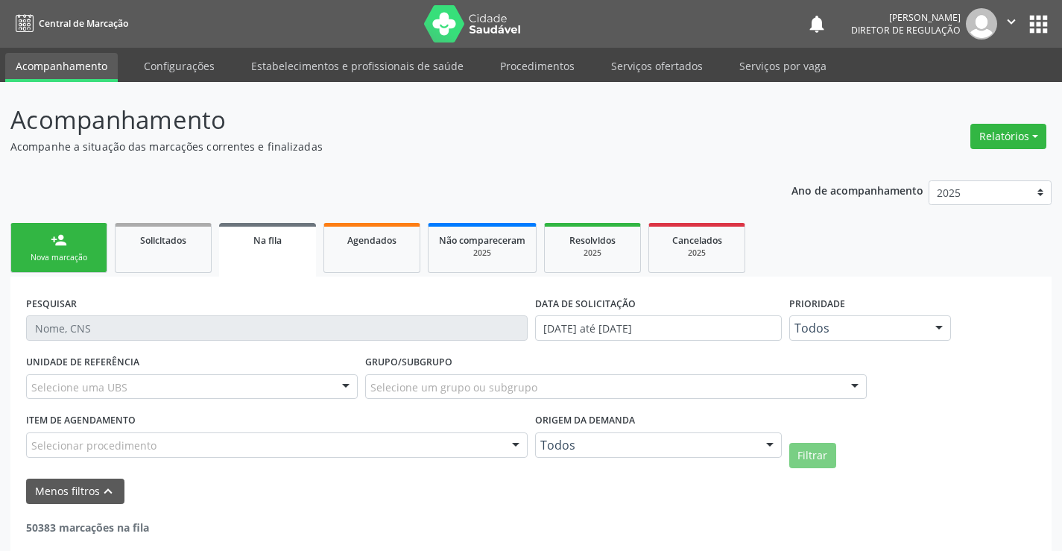
drag, startPoint x: 645, startPoint y: 468, endPoint x: 638, endPoint y: 441, distance: 28.4
click at [646, 467] on form "PESQUISAR DATA DE SOLICITAÇÃO 01/01/2023 até 06/10/2025 Prioridade Todos Todos …" at bounding box center [531, 398] width 1010 height 212
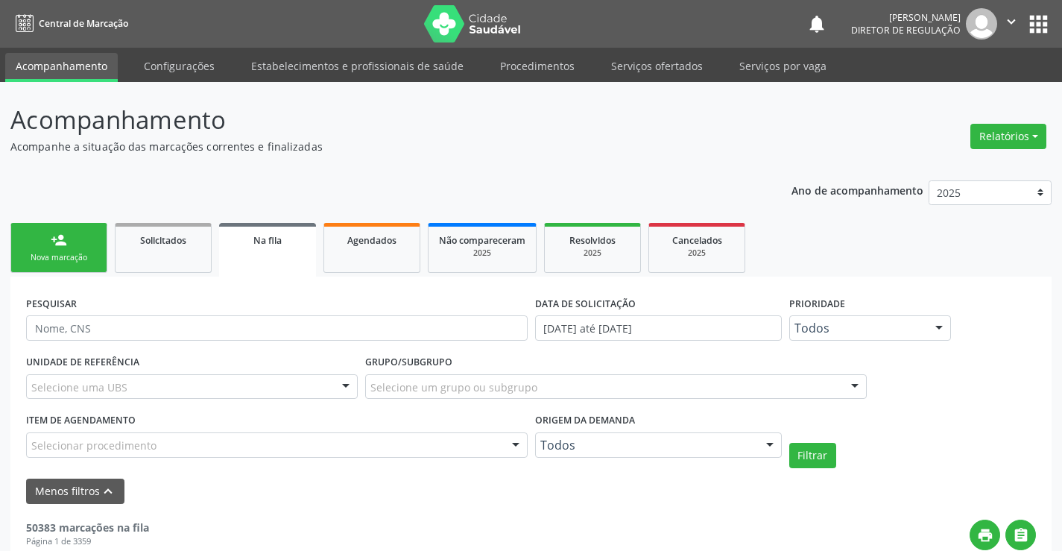
click at [636, 437] on div "Todos" at bounding box center [658, 444] width 247 height 25
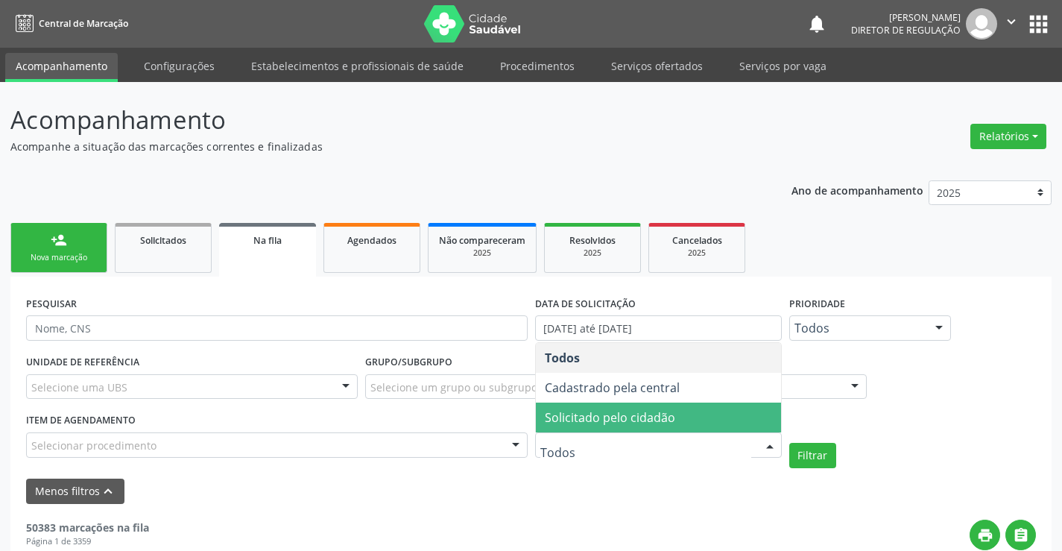
click at [636, 415] on span "Solicitado pelo cidadão" at bounding box center [610, 417] width 130 height 16
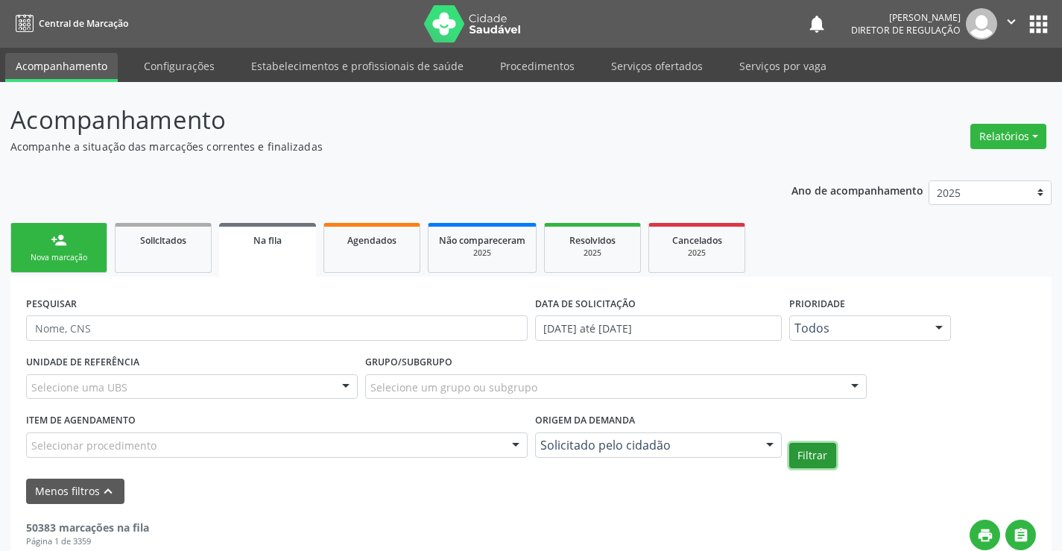
click at [810, 457] on button "Filtrar" at bounding box center [813, 455] width 47 height 25
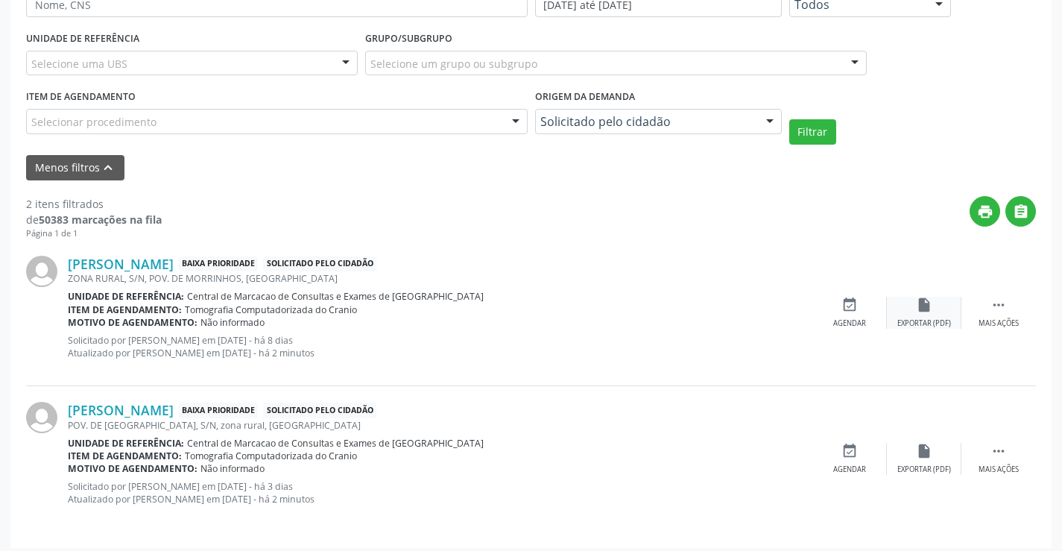
scroll to position [331, 0]
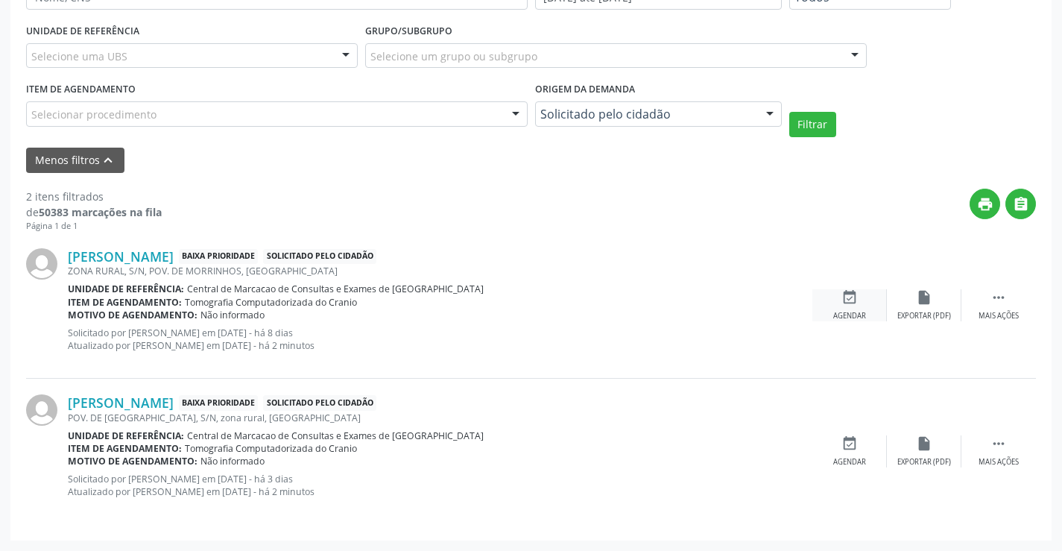
click at [850, 295] on icon "event_available" at bounding box center [850, 297] width 16 height 16
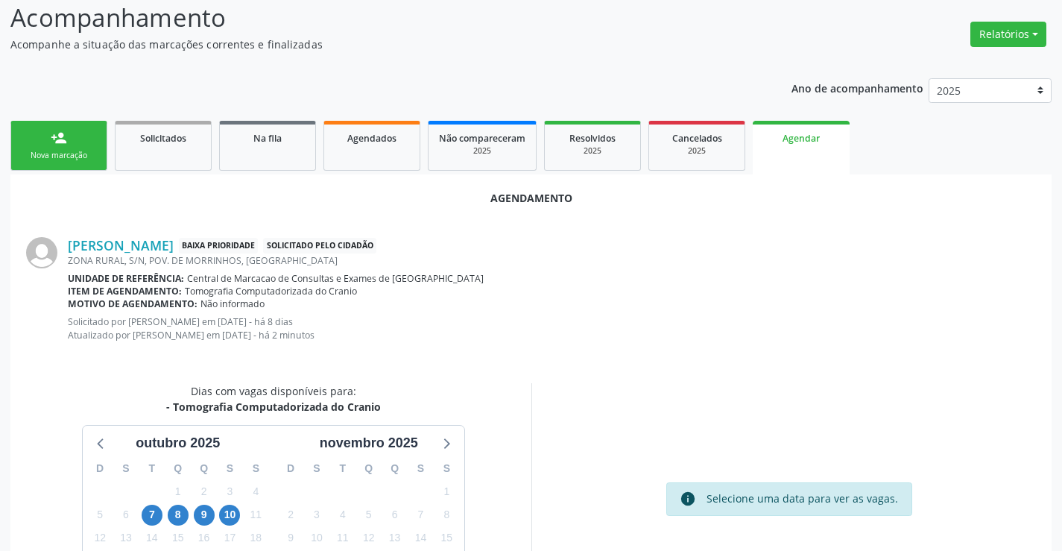
scroll to position [238, 0]
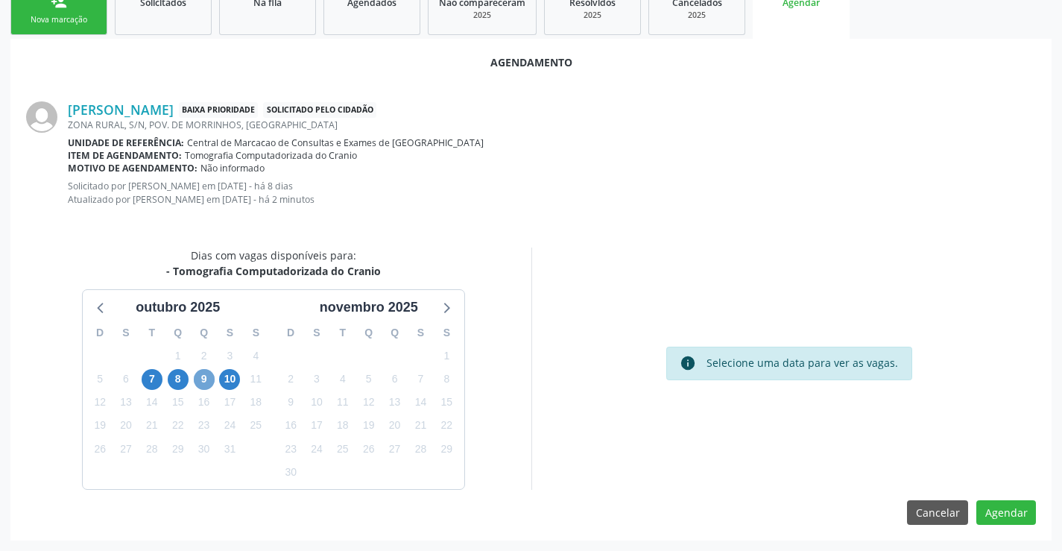
click at [207, 382] on span "9" at bounding box center [204, 379] width 21 height 21
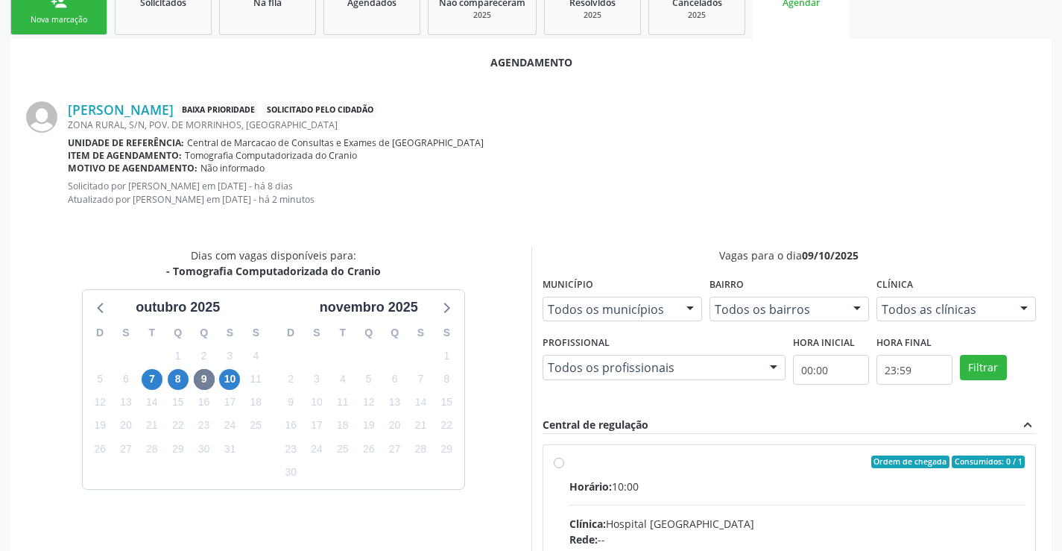
click at [692, 463] on div "Ordem de chegada Consumidos: 0 / 1" at bounding box center [798, 462] width 456 height 13
click at [564, 463] on input "Ordem de chegada Consumidos: 0 / 1 Horário: 10:00 Clínica: Hospital Sao Francis…" at bounding box center [559, 462] width 10 height 13
radio input "true"
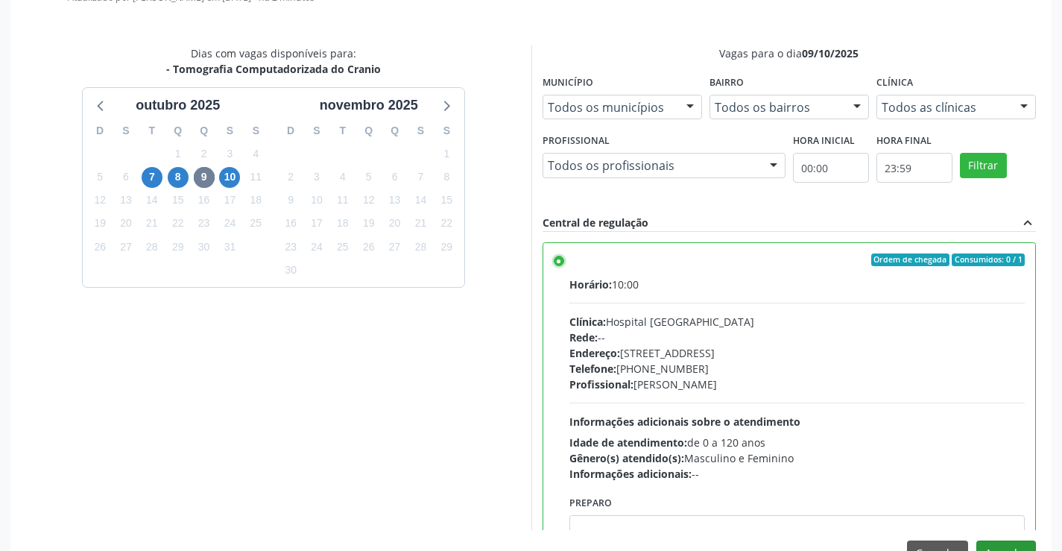
scroll to position [480, 0]
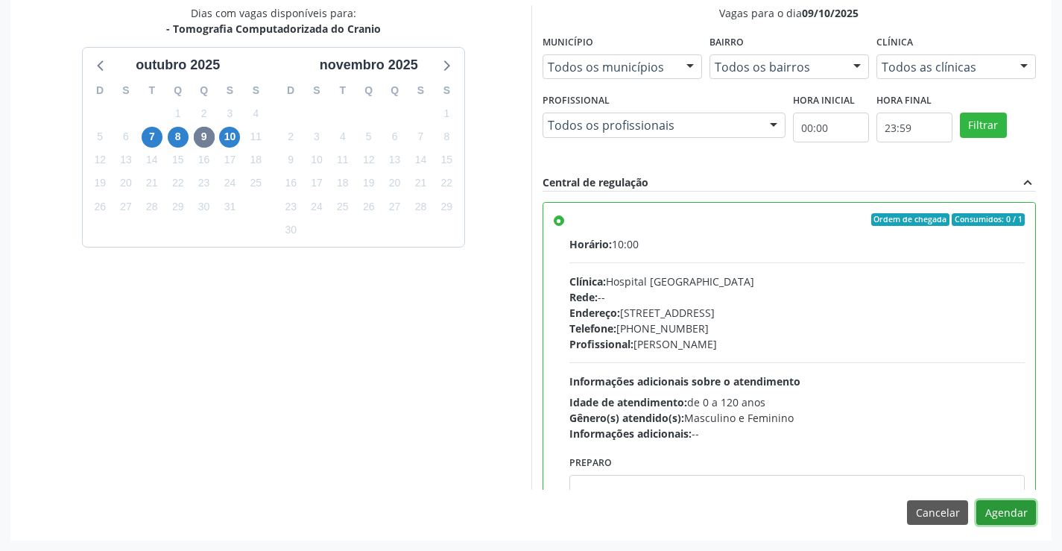
click at [1020, 515] on button "Agendar" at bounding box center [1007, 512] width 60 height 25
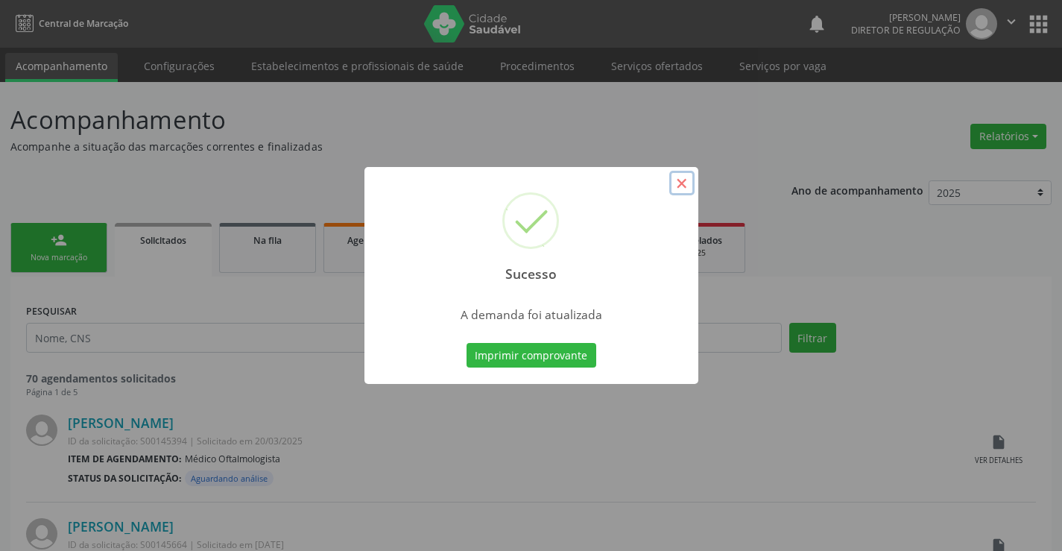
click at [691, 192] on button "×" at bounding box center [682, 183] width 25 height 25
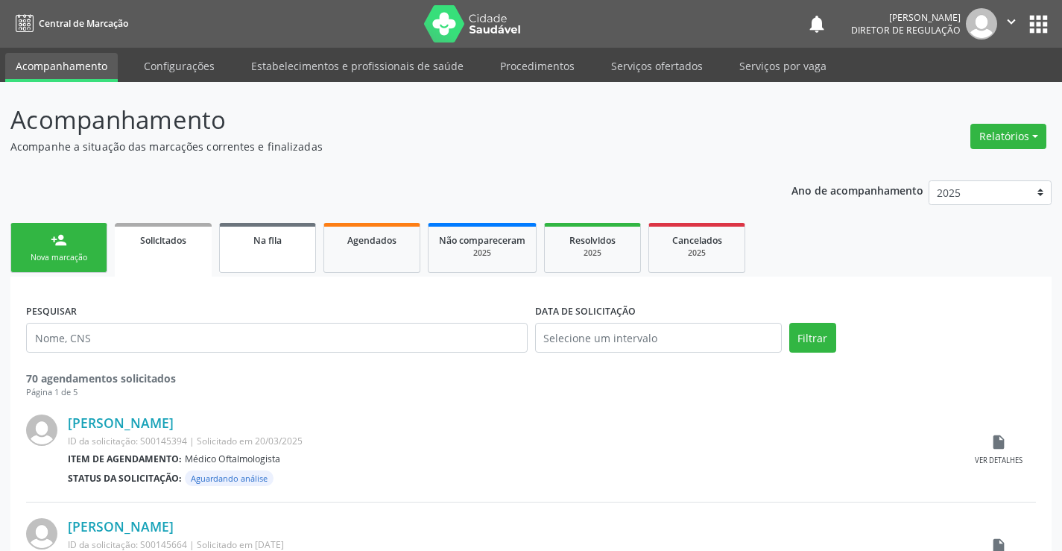
click at [258, 245] on span "Na fila" at bounding box center [267, 240] width 28 height 13
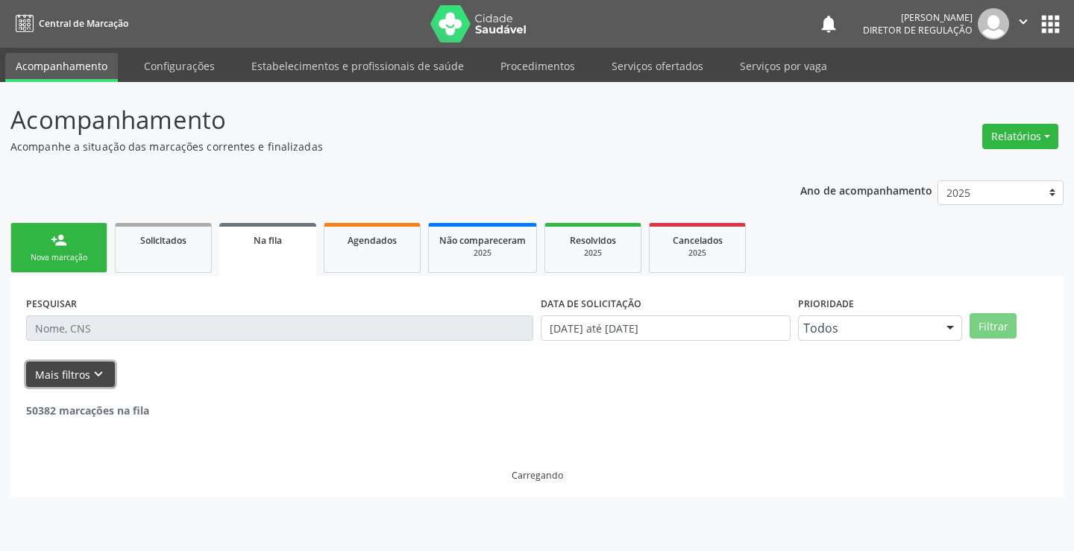
click at [92, 371] on icon "keyboard_arrow_down" at bounding box center [98, 374] width 16 height 16
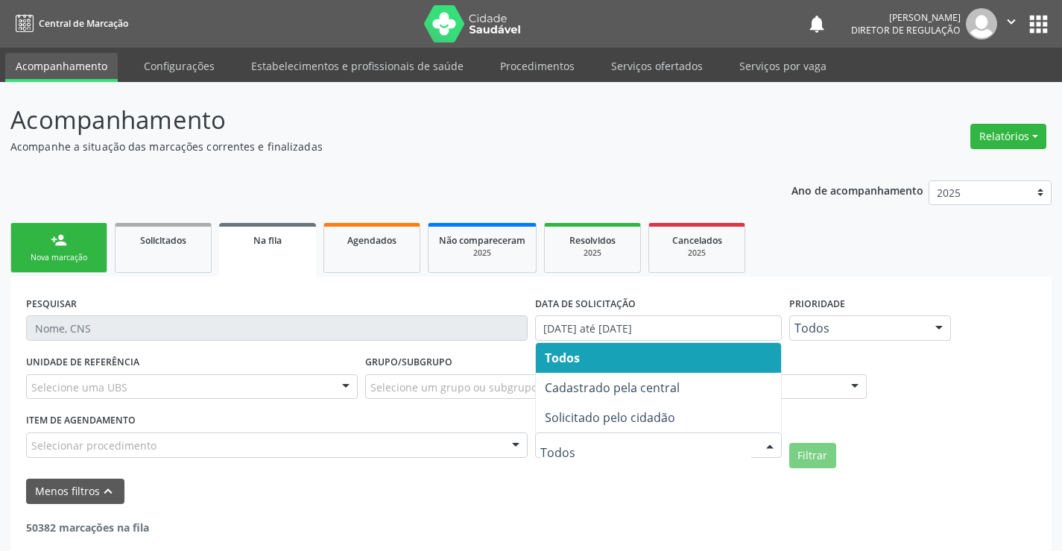
drag, startPoint x: 643, startPoint y: 456, endPoint x: 660, endPoint y: 425, distance: 35.0
click at [643, 456] on div at bounding box center [658, 444] width 247 height 25
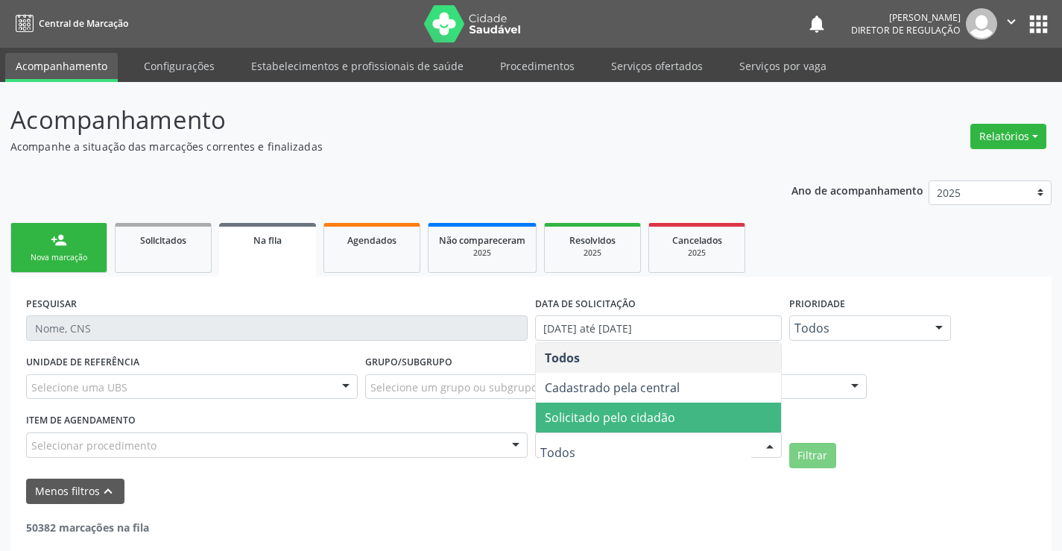
click at [663, 417] on span "Solicitado pelo cidadão" at bounding box center [610, 417] width 130 height 16
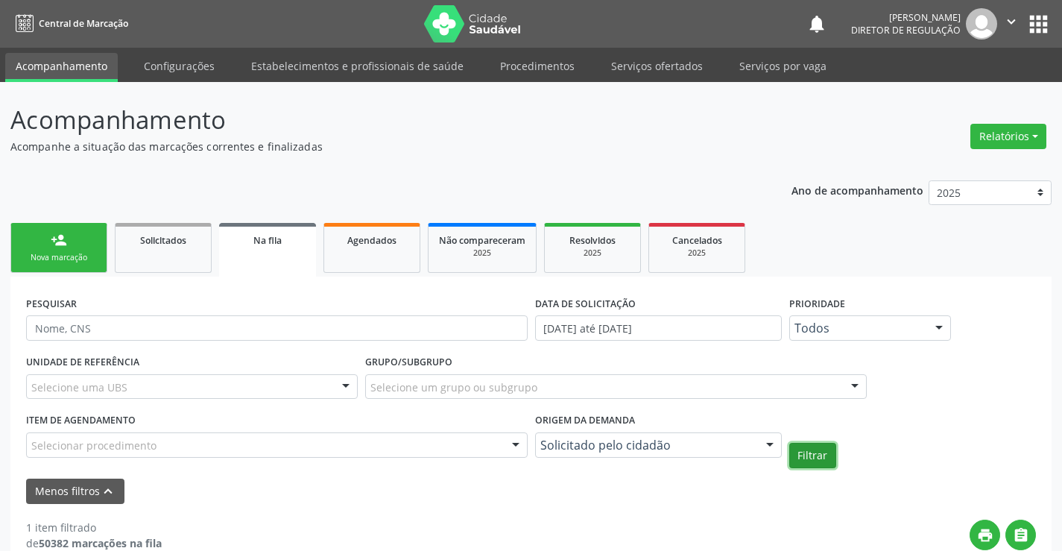
click at [812, 456] on button "Filtrar" at bounding box center [813, 455] width 47 height 25
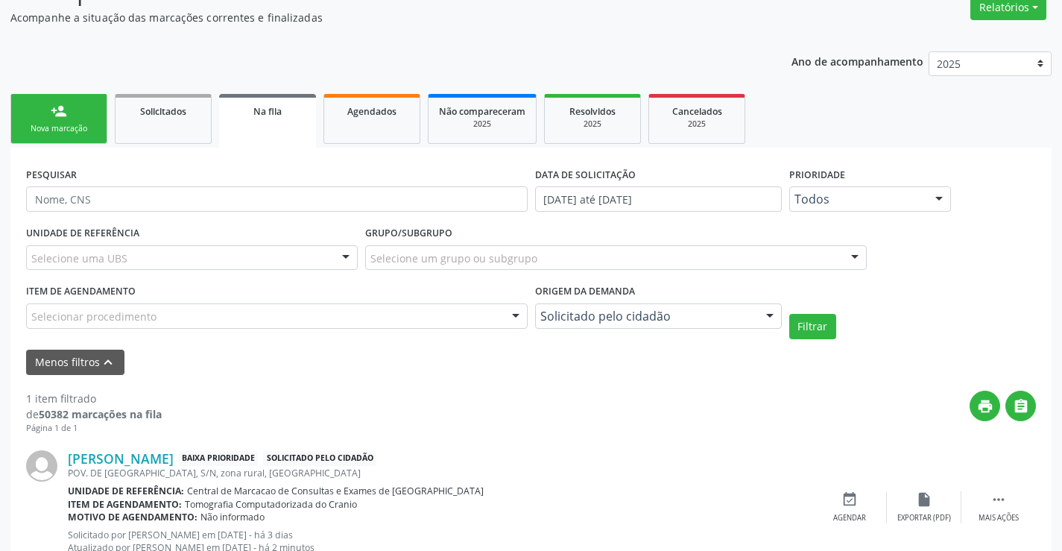
scroll to position [184, 0]
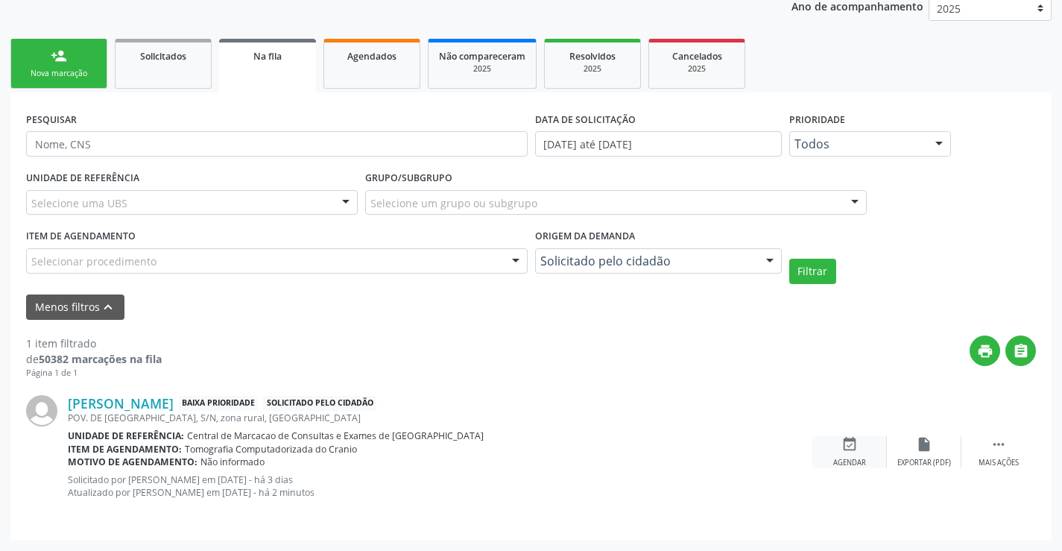
click at [861, 442] on div "event_available Agendar" at bounding box center [850, 452] width 75 height 32
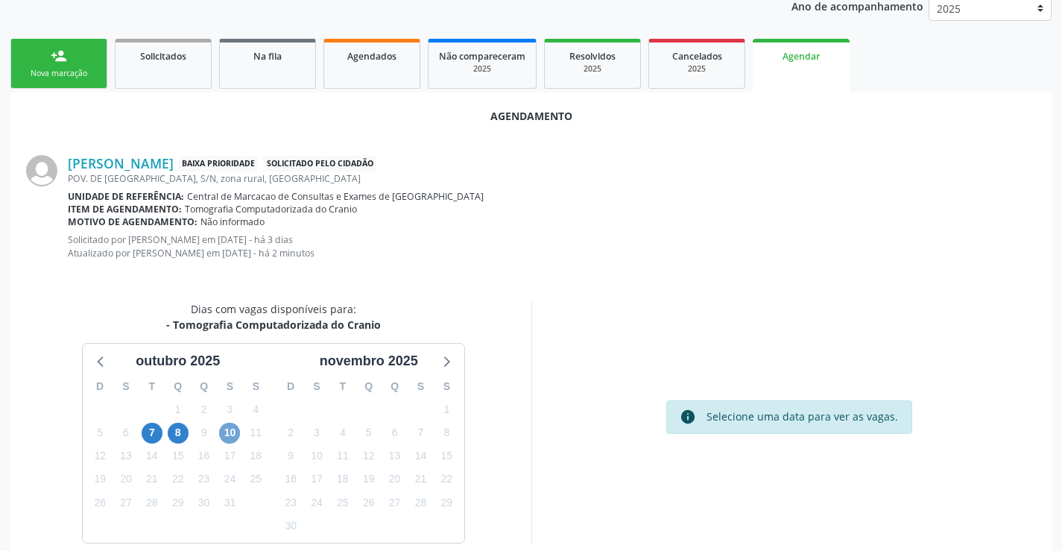
drag, startPoint x: 227, startPoint y: 437, endPoint x: 615, endPoint y: 436, distance: 388.4
click at [229, 436] on span "10" at bounding box center [229, 433] width 21 height 21
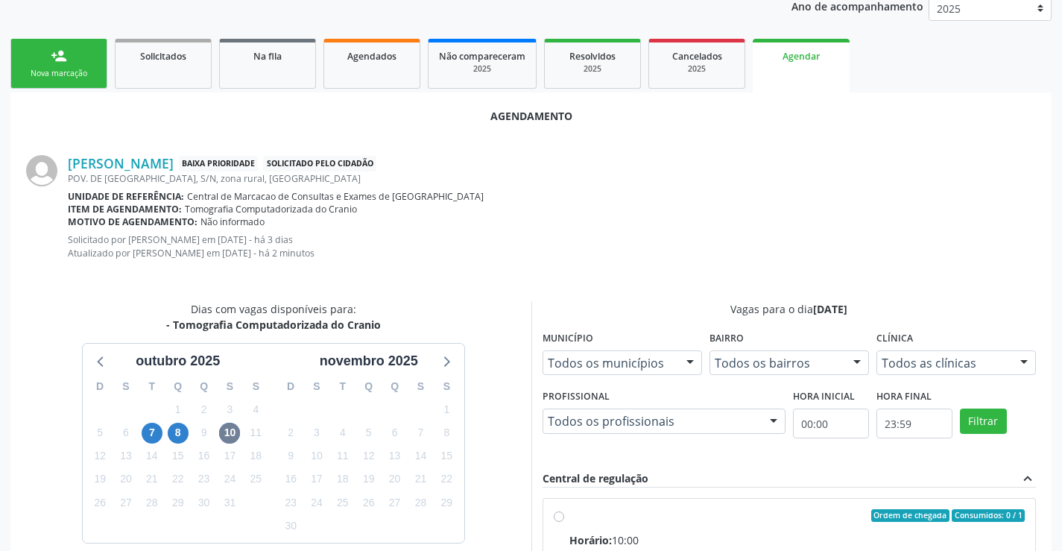
click at [564, 523] on input "Ordem de chegada Consumidos: 0 / 1 Horário: 10:00 Clínica: Hospital Sao Francis…" at bounding box center [559, 515] width 10 height 13
radio input "true"
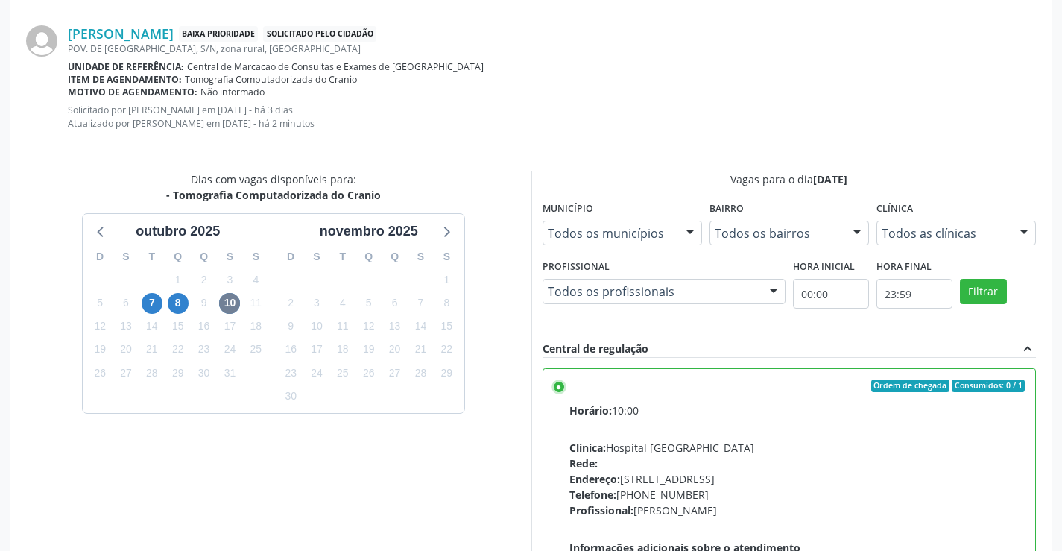
scroll to position [480, 0]
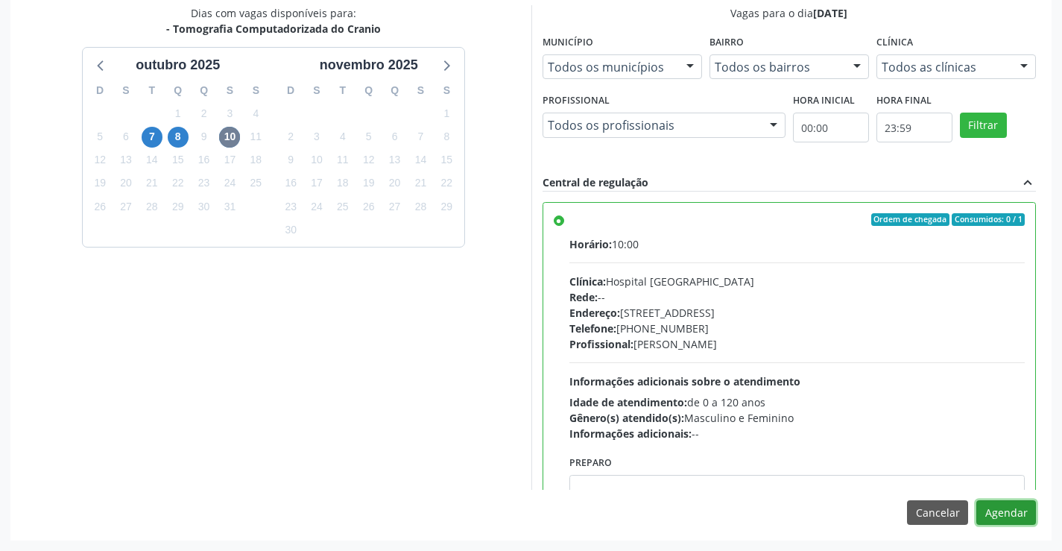
click at [1018, 511] on button "Agendar" at bounding box center [1007, 512] width 60 height 25
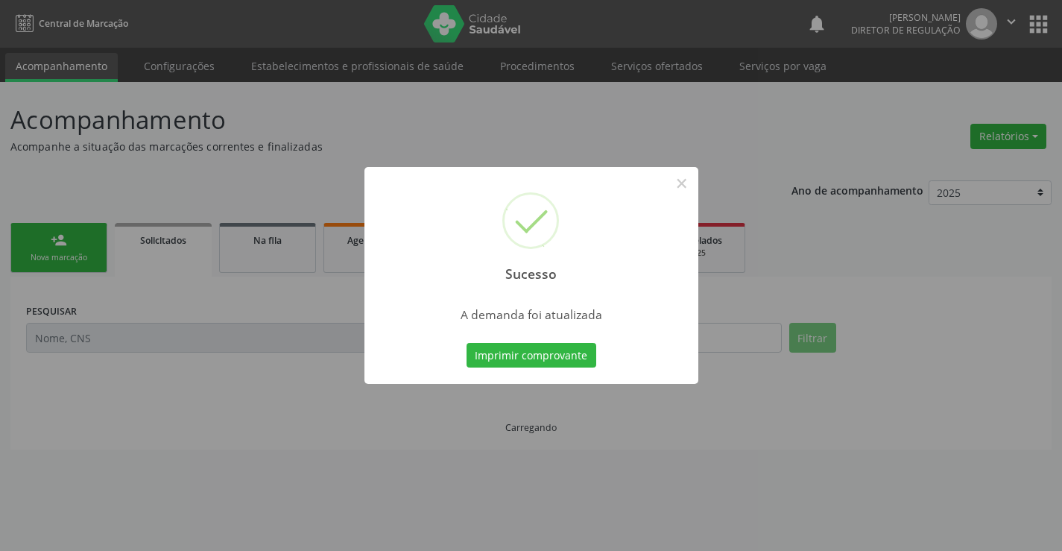
scroll to position [0, 0]
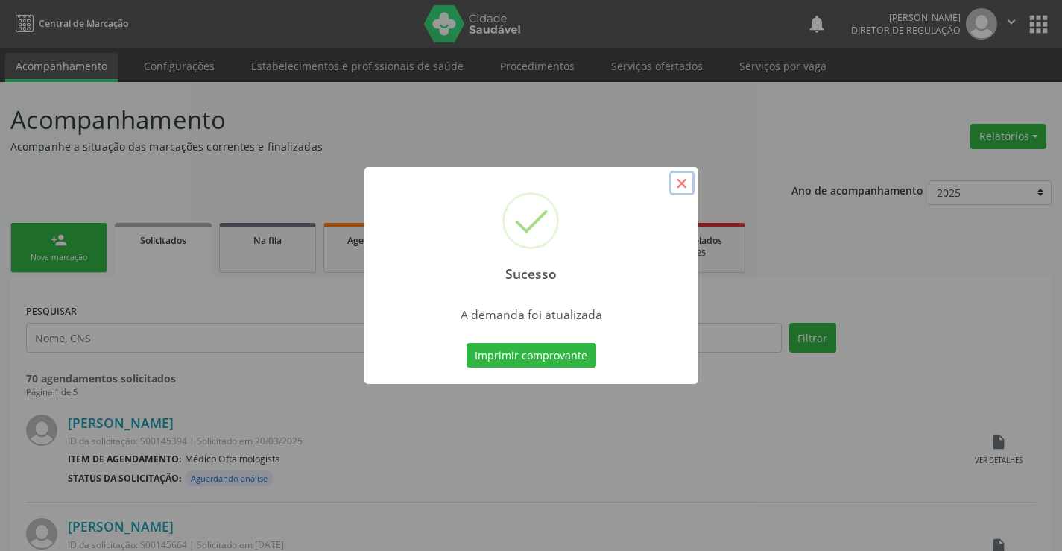
click at [677, 179] on button "×" at bounding box center [682, 183] width 25 height 25
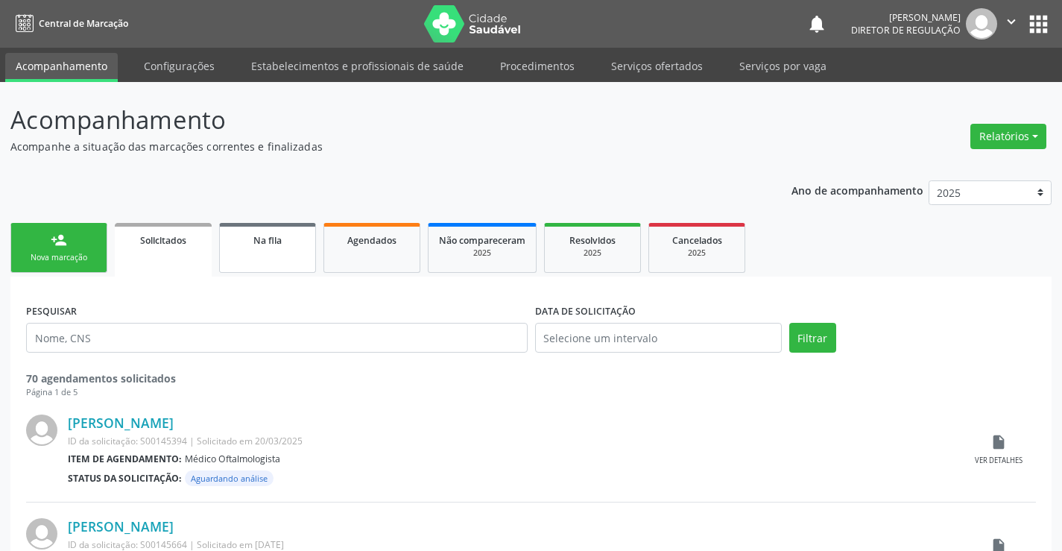
click at [256, 257] on link "Na fila" at bounding box center [267, 248] width 97 height 50
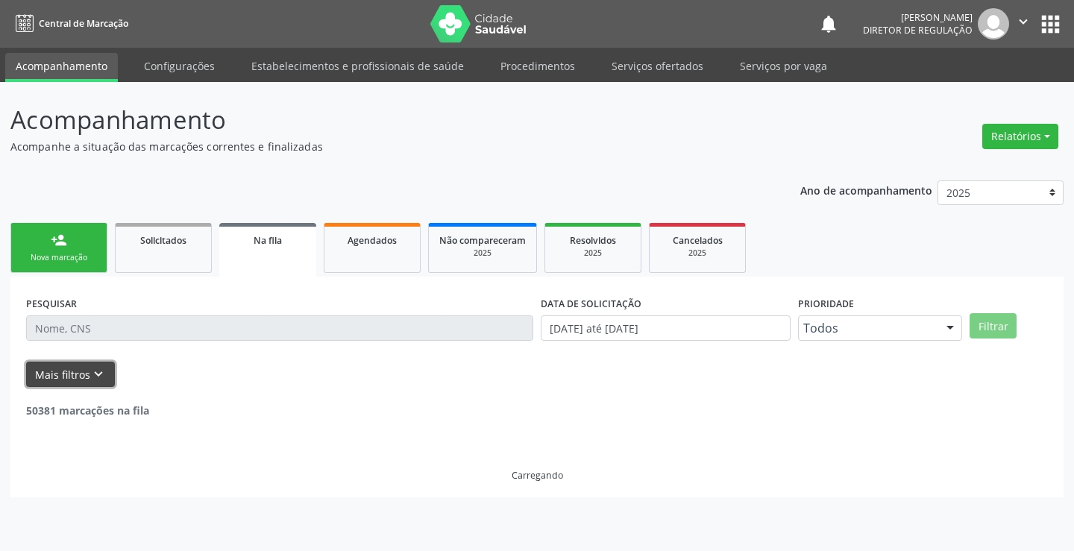
drag, startPoint x: 78, startPoint y: 375, endPoint x: 93, endPoint y: 374, distance: 14.9
click at [88, 374] on button "Mais filtros keyboard_arrow_down" at bounding box center [70, 375] width 89 height 26
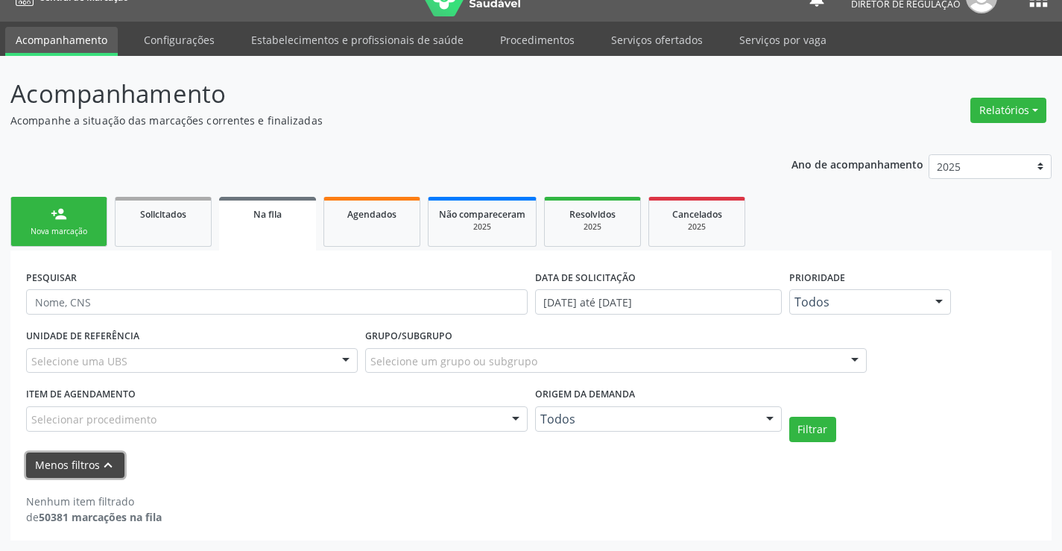
scroll to position [26, 0]
click at [145, 218] on span "Solicitados" at bounding box center [163, 214] width 46 height 13
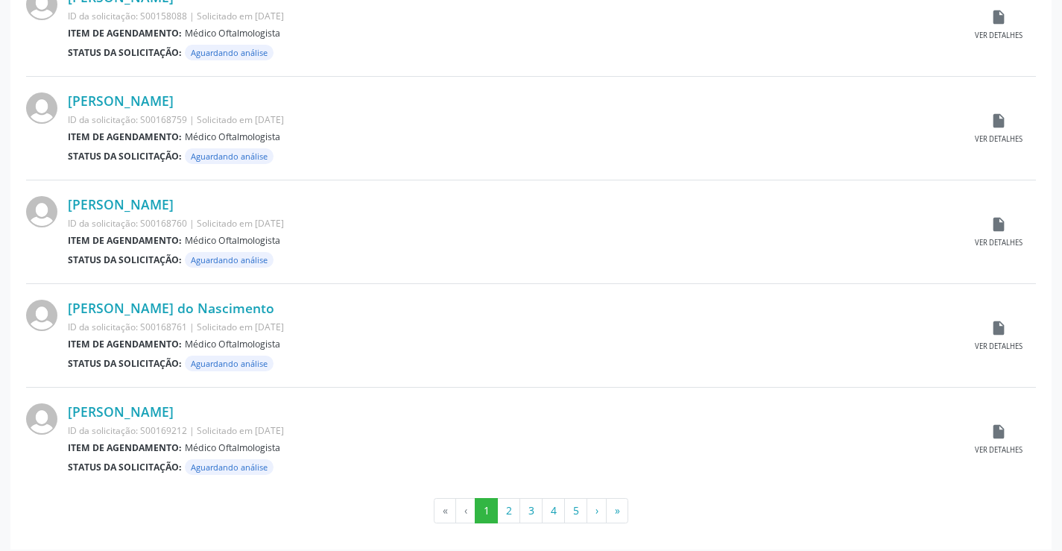
scroll to position [1470, 0]
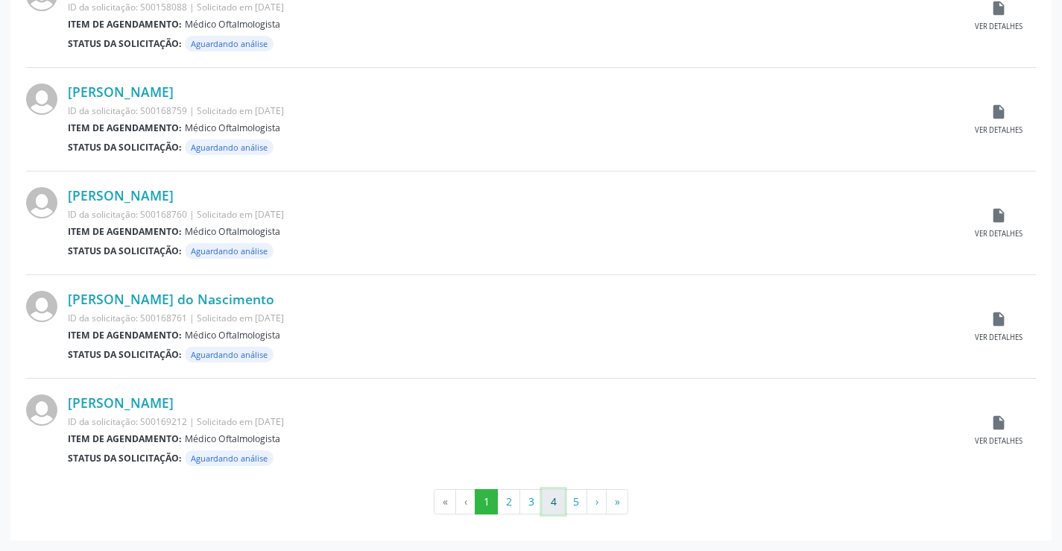
click at [558, 504] on button "4" at bounding box center [553, 501] width 23 height 25
click at [570, 501] on button "5" at bounding box center [575, 501] width 23 height 25
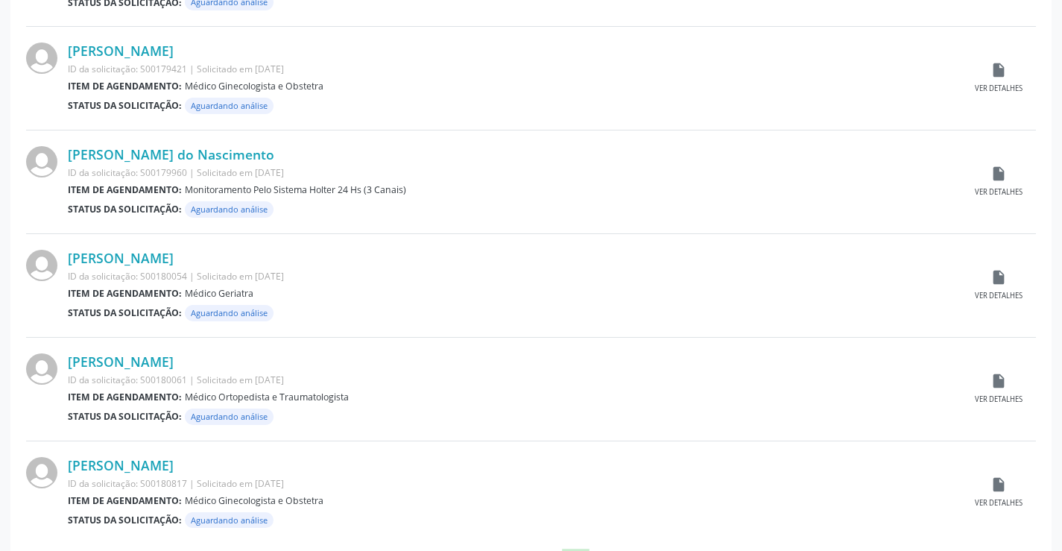
scroll to position [895, 0]
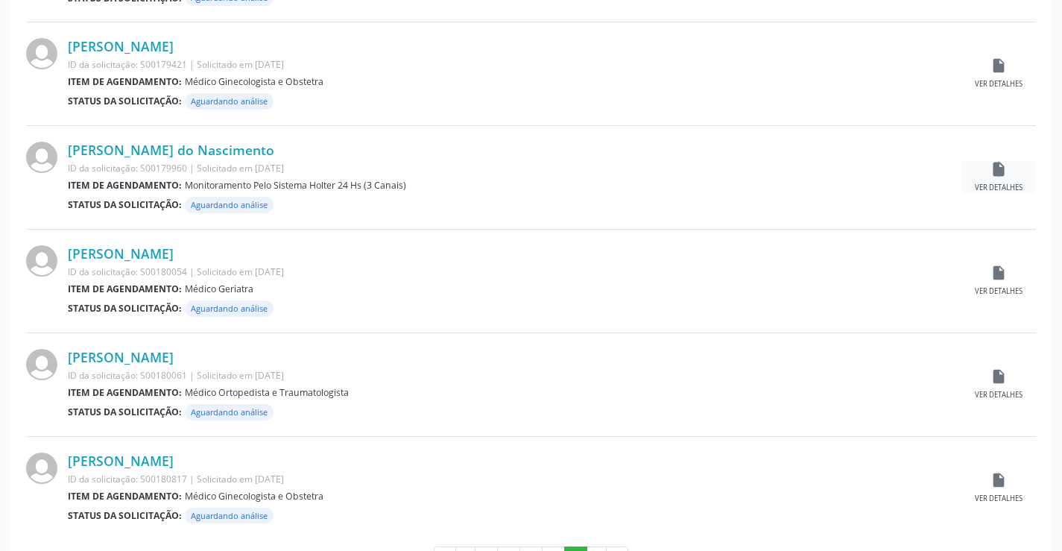
click at [997, 177] on icon "insert_drive_file" at bounding box center [999, 169] width 16 height 16
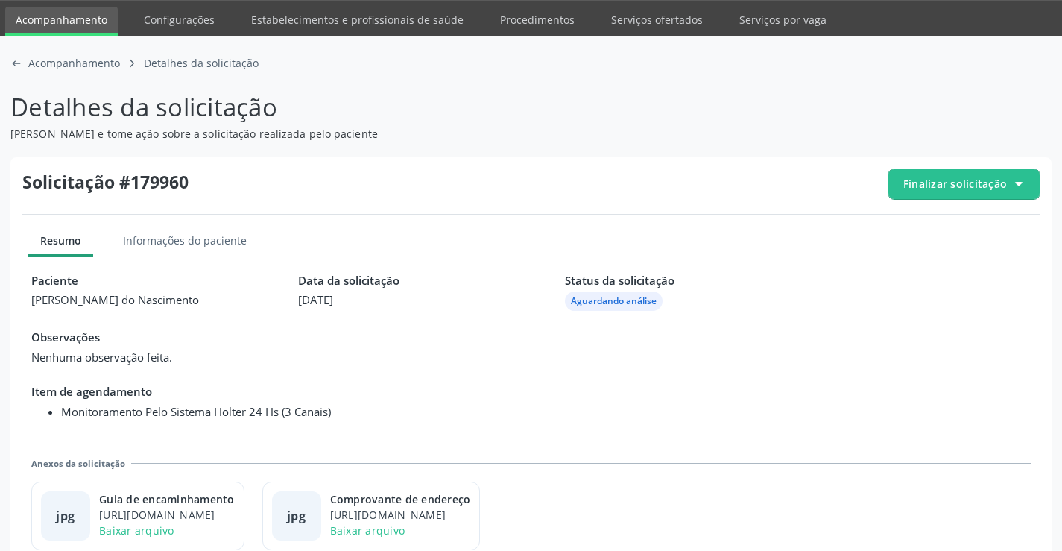
scroll to position [68, 0]
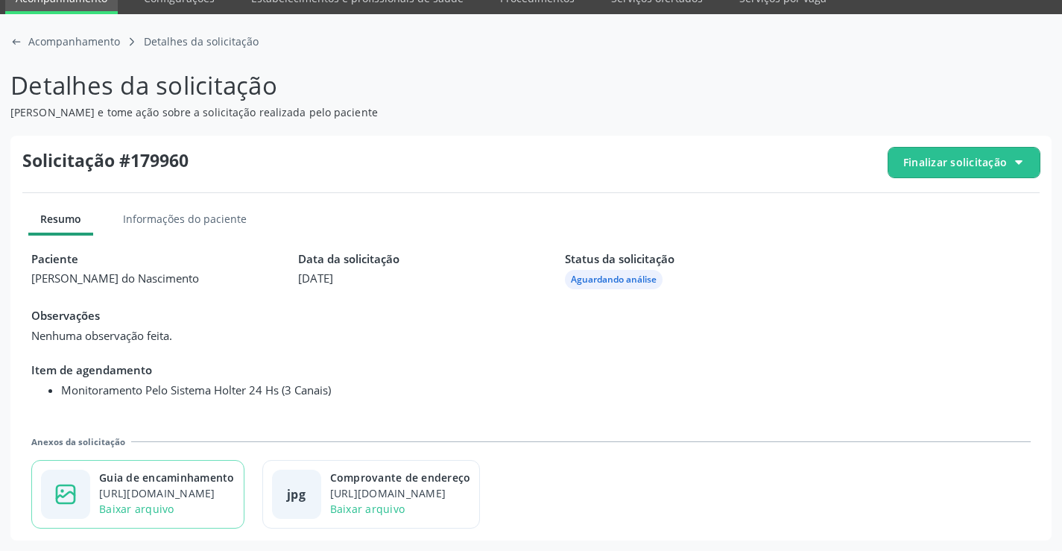
click at [235, 484] on div "Guia de encaminhamento" at bounding box center [167, 478] width 136 height 16
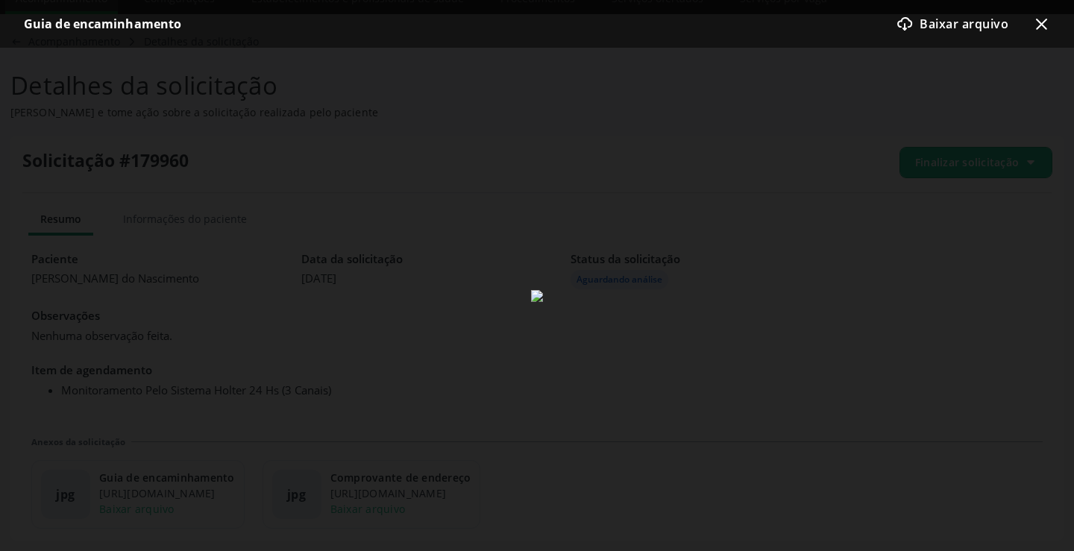
click at [1041, 15] on icon "x-outline icon" at bounding box center [1041, 24] width 18 height 18
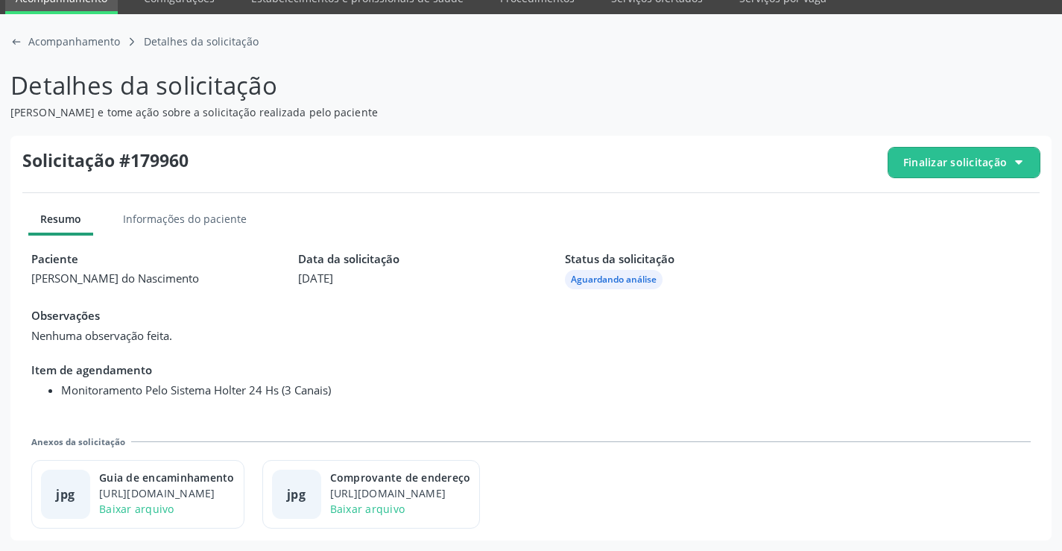
scroll to position [0, 0]
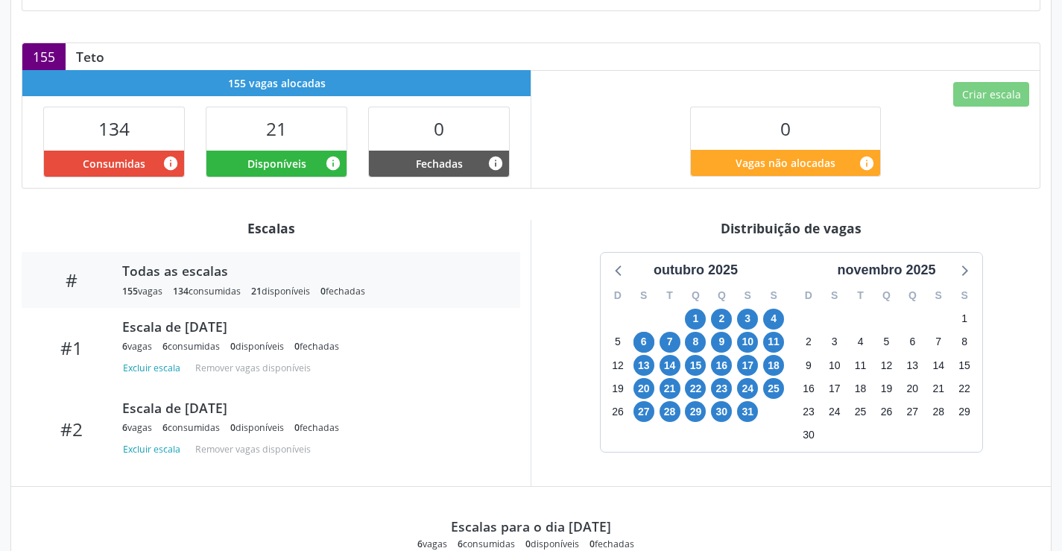
scroll to position [373, 0]
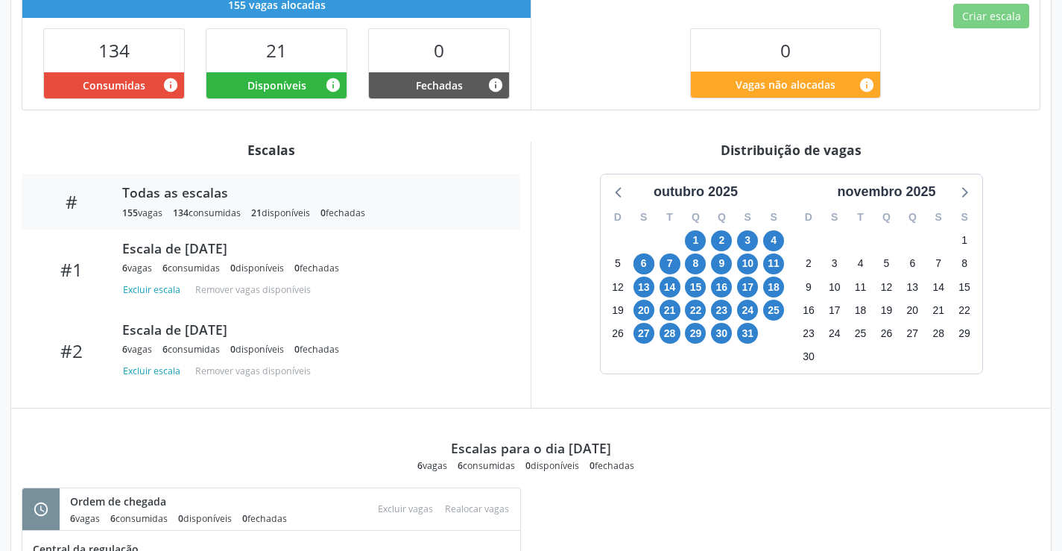
click at [732, 302] on div "23" at bounding box center [721, 310] width 21 height 23
click at [725, 304] on span "23" at bounding box center [721, 310] width 21 height 21
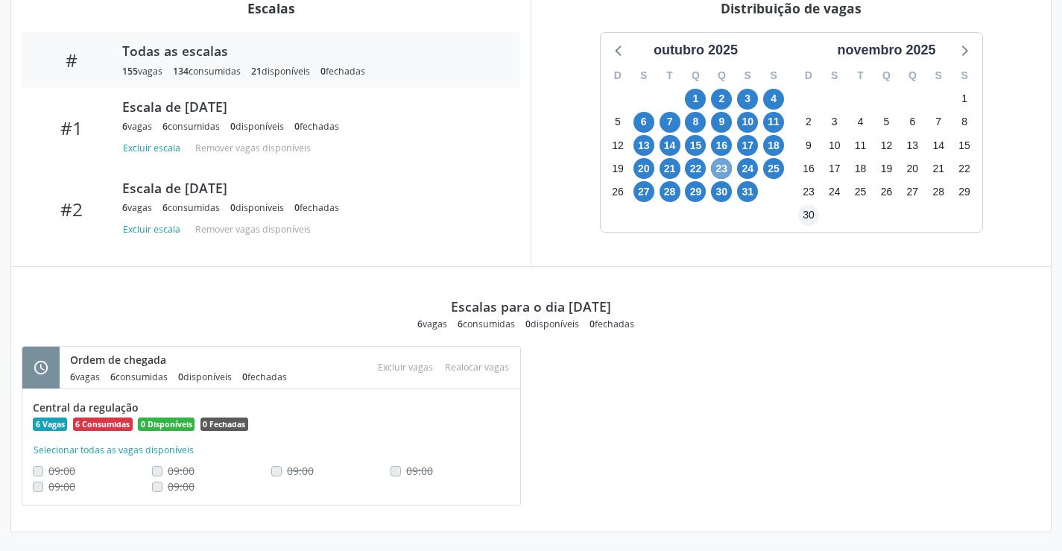
scroll to position [517, 0]
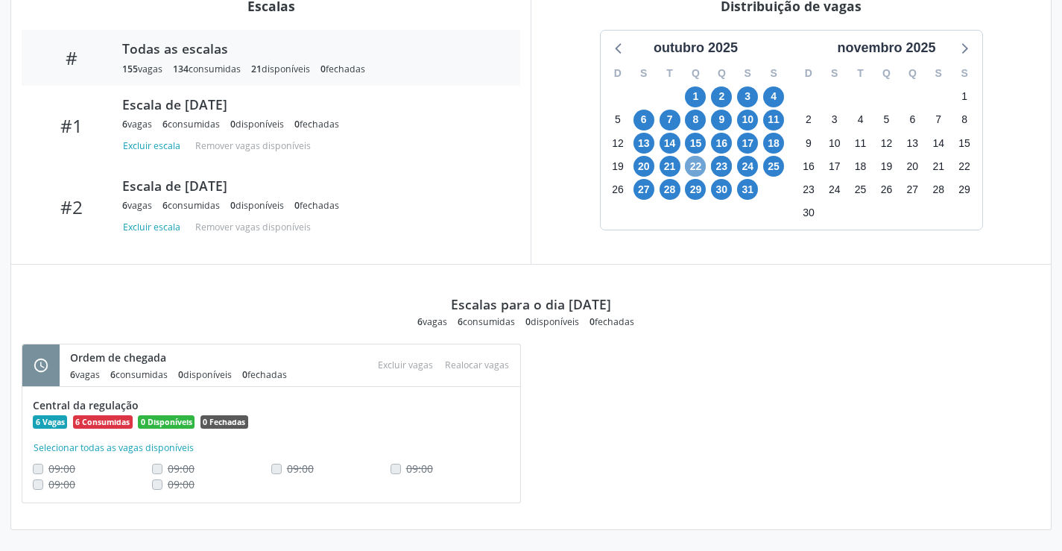
click at [696, 164] on span "22" at bounding box center [695, 166] width 21 height 21
click at [749, 168] on span "24" at bounding box center [747, 166] width 21 height 21
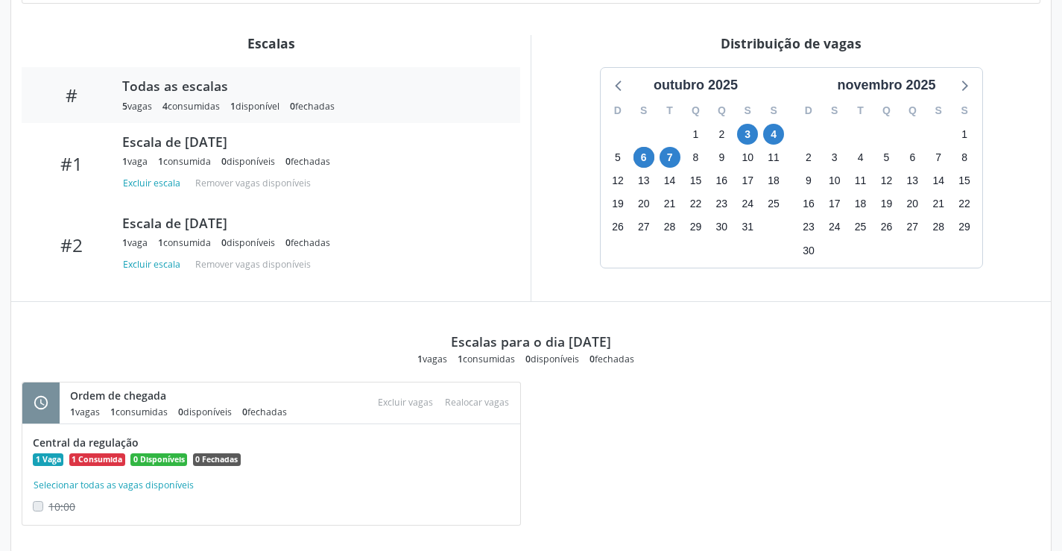
scroll to position [522, 0]
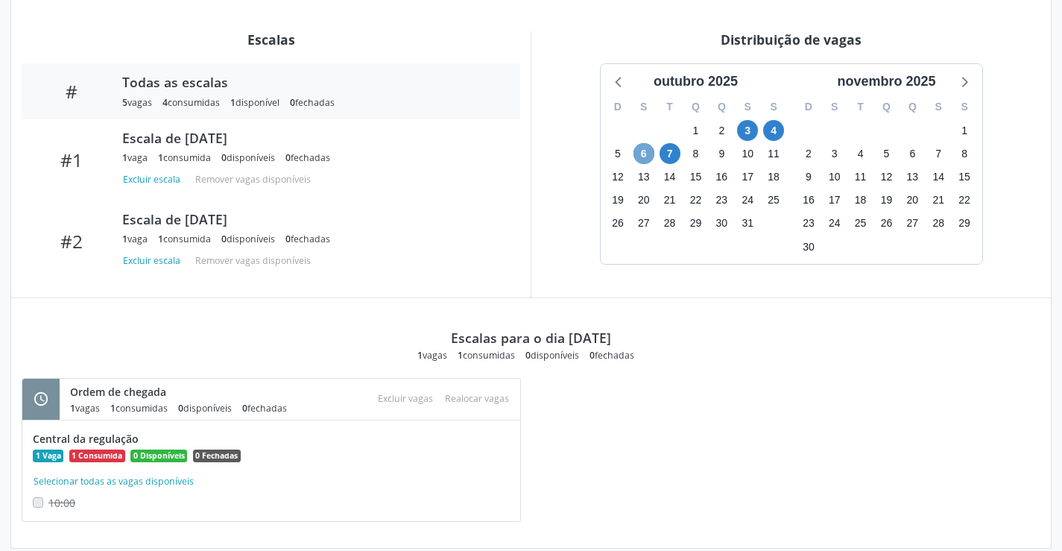
click at [645, 156] on span "6" at bounding box center [644, 153] width 21 height 21
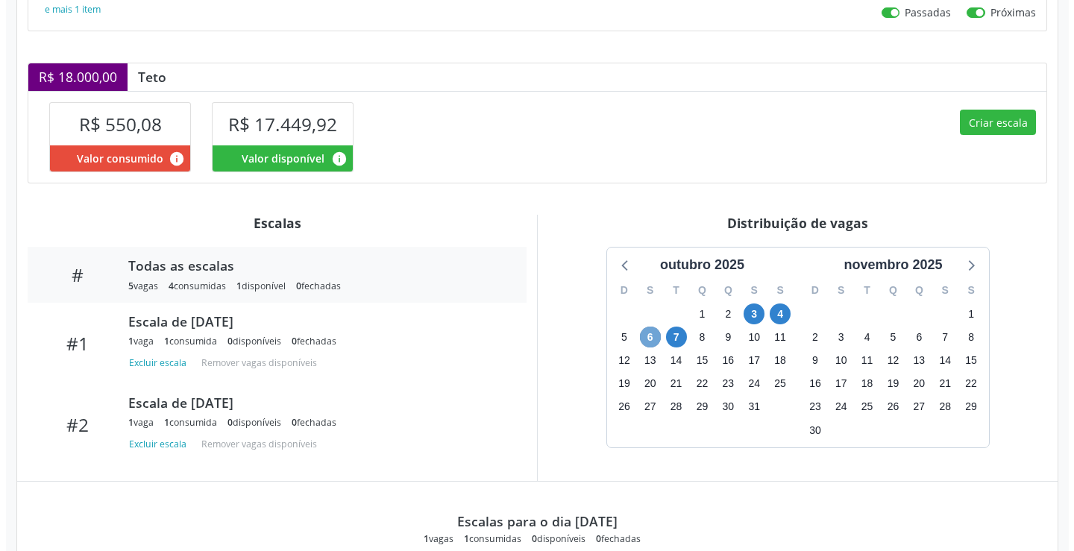
scroll to position [317, 0]
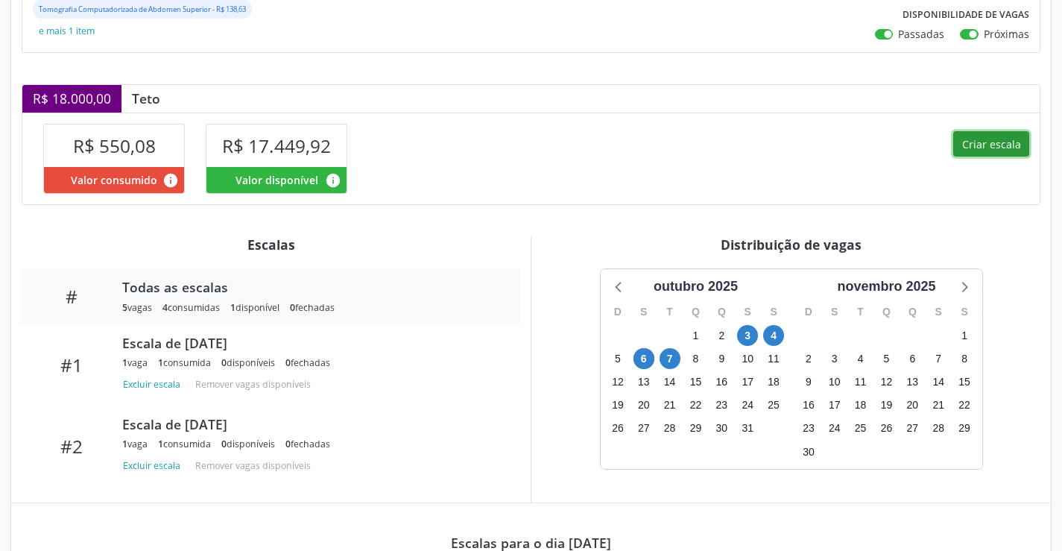
click at [1015, 150] on button "Criar escala" at bounding box center [992, 143] width 76 height 25
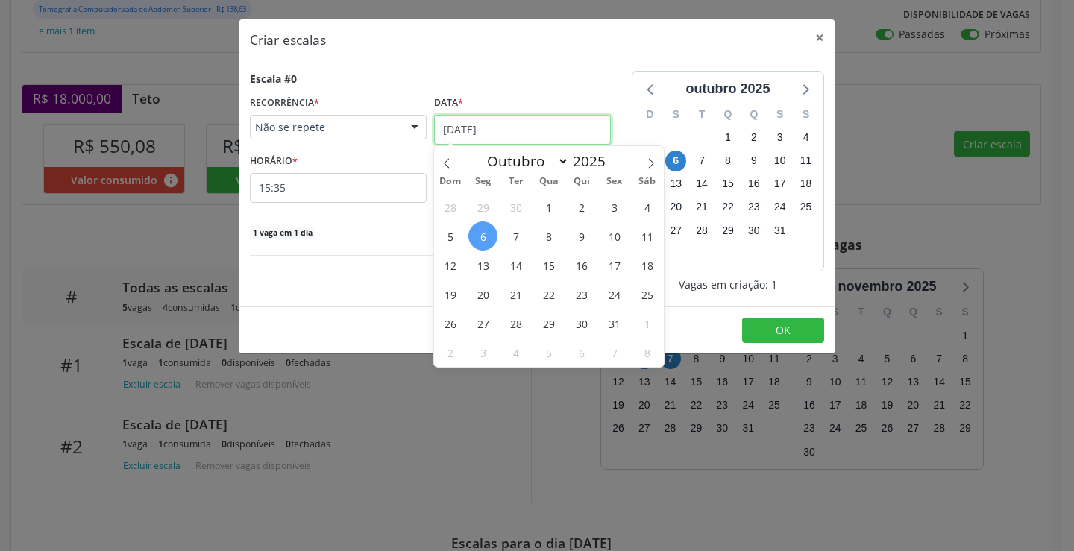
click at [509, 122] on input "[DATE]" at bounding box center [522, 130] width 177 height 30
click at [576, 244] on span "9" at bounding box center [581, 235] width 29 height 29
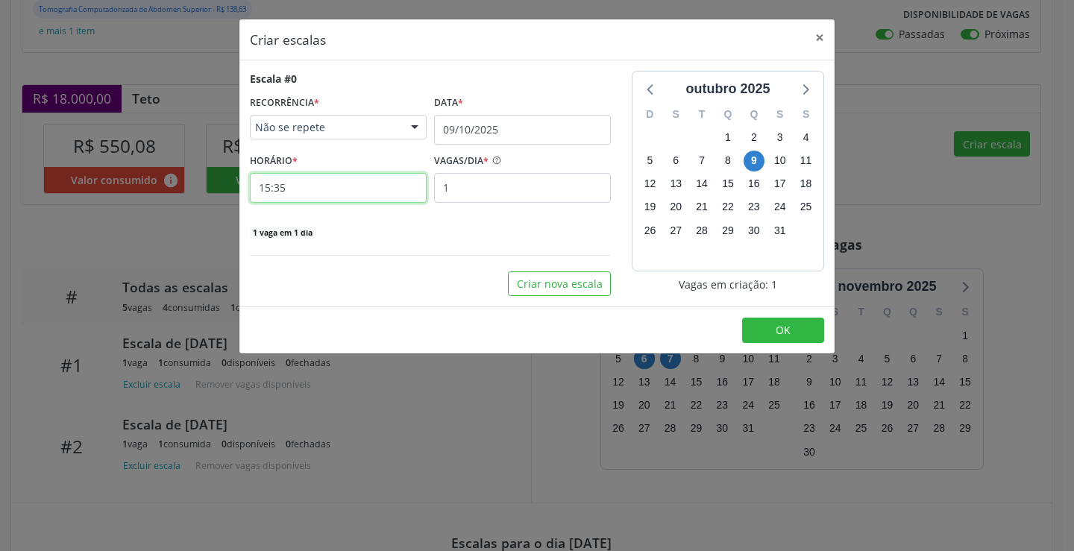
click at [361, 189] on input "15:35" at bounding box center [338, 188] width 177 height 30
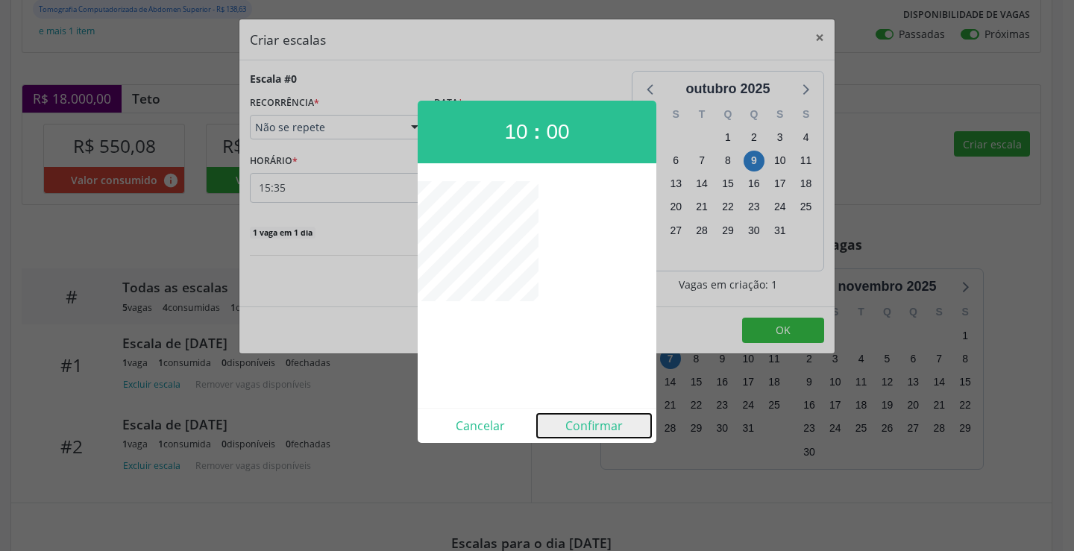
drag, startPoint x: 605, startPoint y: 424, endPoint x: 709, endPoint y: 391, distance: 109.6
click at [612, 423] on button "Confirmar" at bounding box center [594, 426] width 114 height 24
type input "10:00"
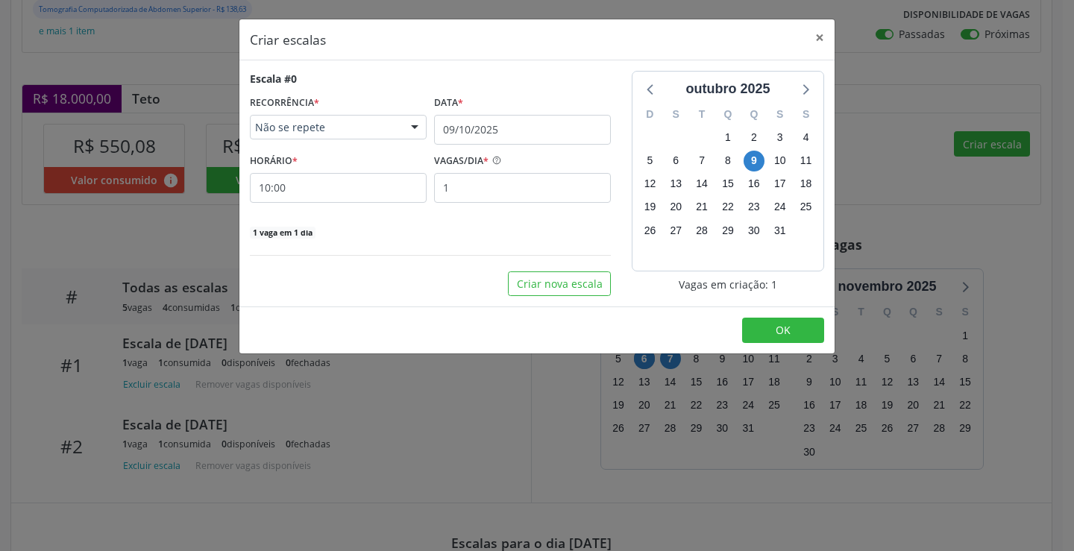
click at [763, 315] on footer "OK" at bounding box center [536, 329] width 595 height 47
click at [763, 325] on button "OK" at bounding box center [783, 330] width 82 height 25
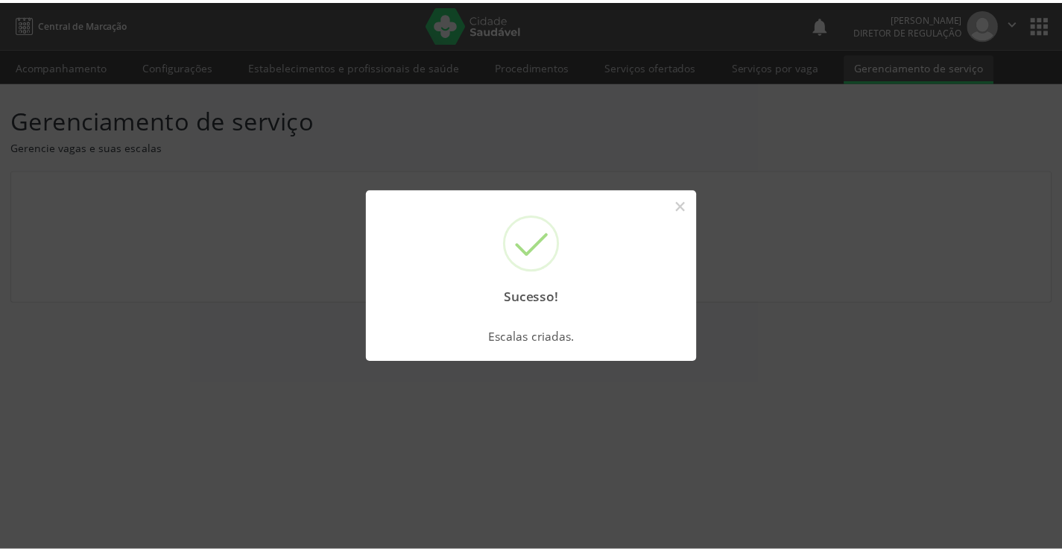
scroll to position [0, 0]
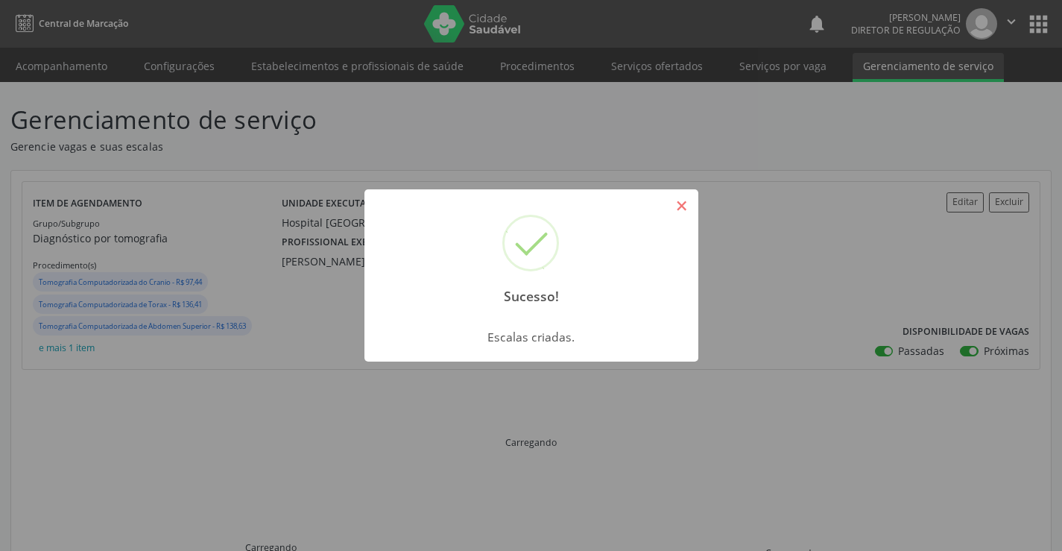
click at [689, 205] on button "×" at bounding box center [682, 205] width 25 height 25
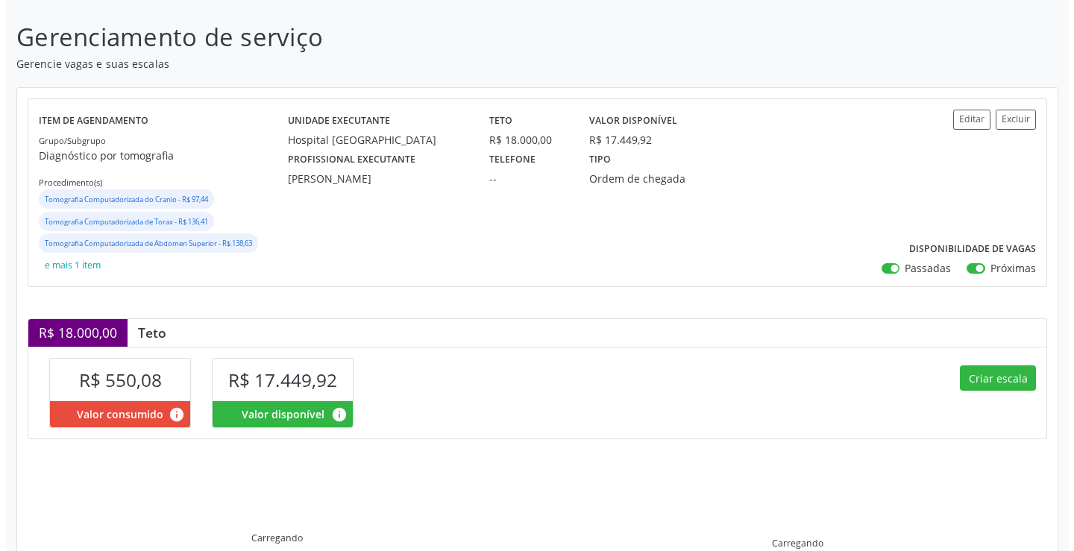
scroll to position [277, 0]
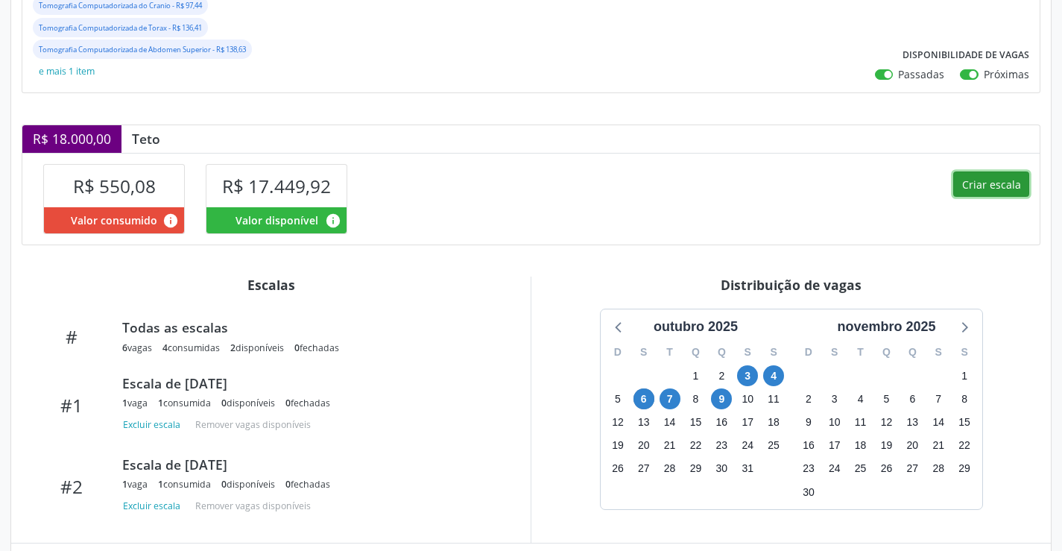
click at [990, 188] on button "Criar escala" at bounding box center [992, 183] width 76 height 25
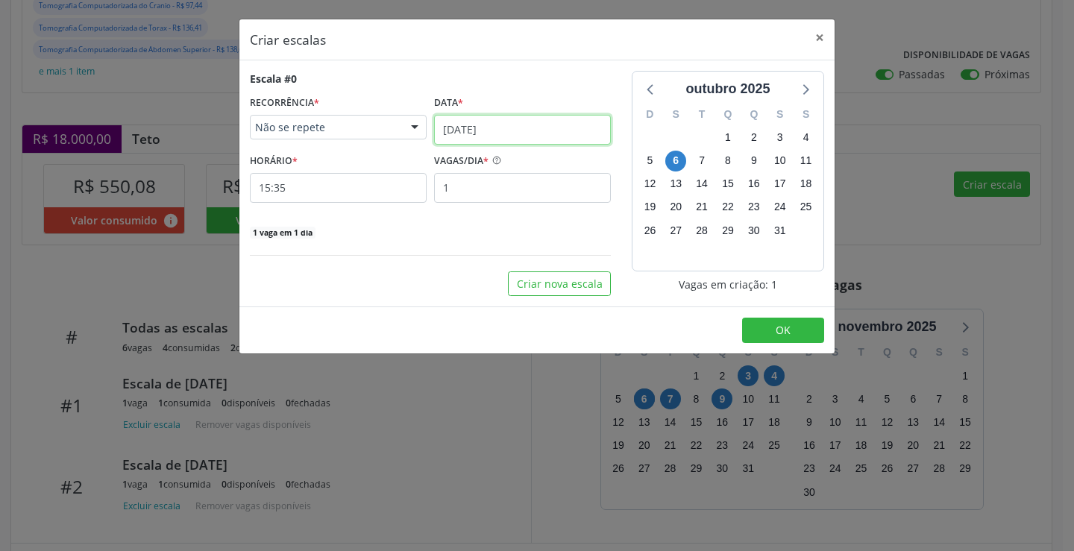
click at [520, 131] on input "[DATE]" at bounding box center [522, 130] width 177 height 30
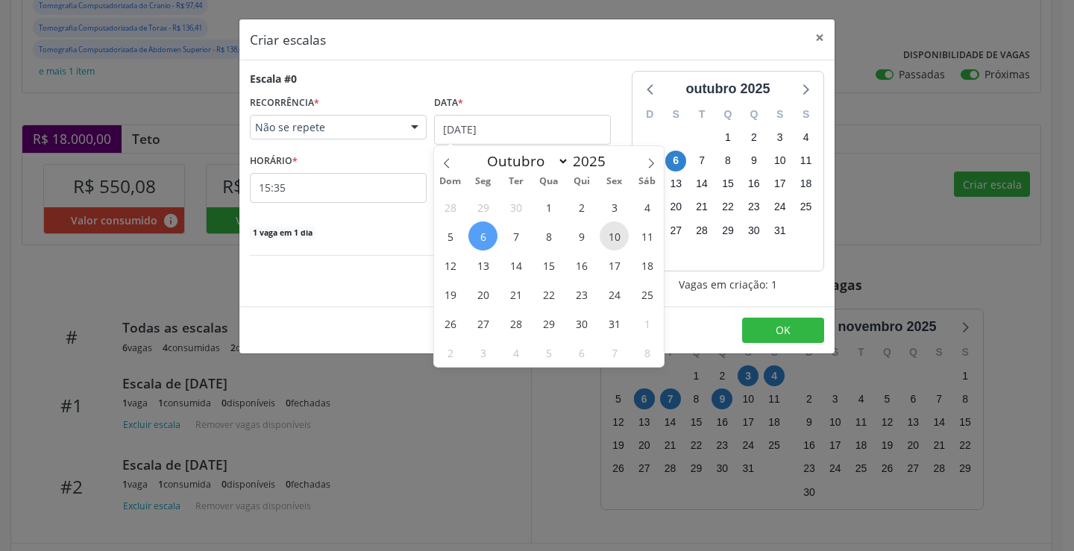
click at [606, 240] on span "10" at bounding box center [613, 235] width 29 height 29
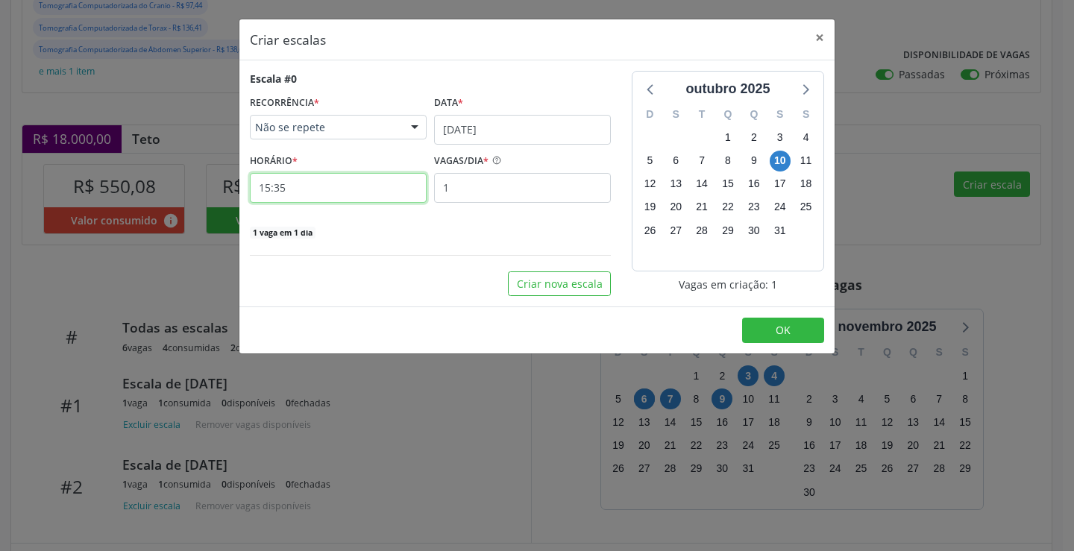
click at [382, 178] on input "15:35" at bounding box center [338, 188] width 177 height 30
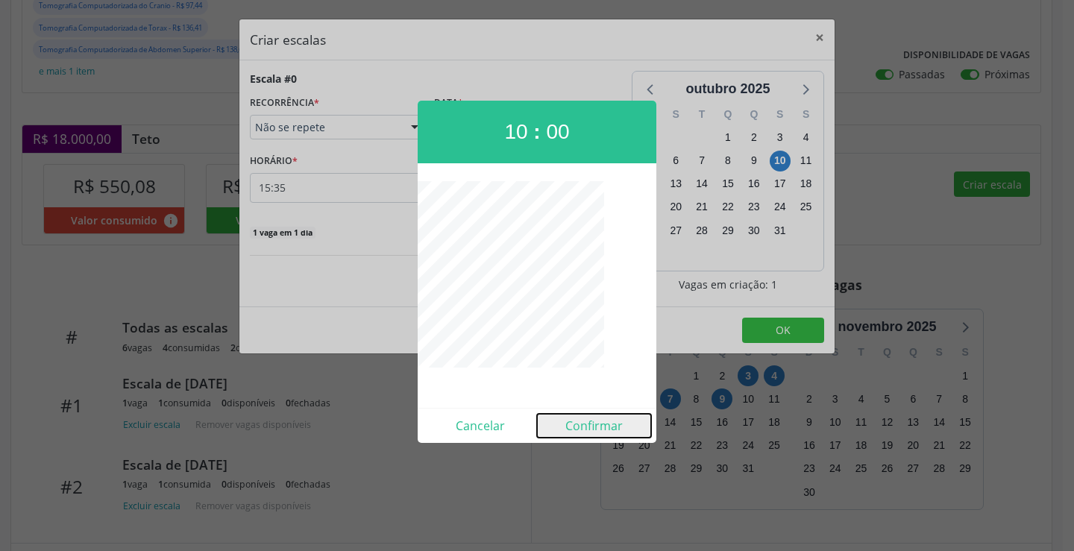
click at [623, 431] on button "Confirmar" at bounding box center [594, 426] width 114 height 24
type input "10:00"
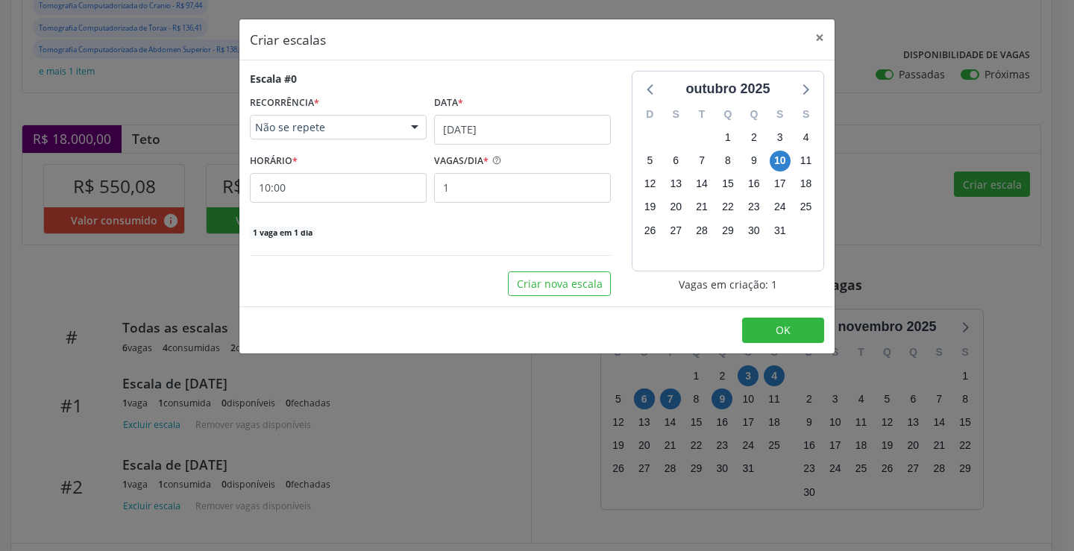
click at [781, 345] on footer "OK" at bounding box center [536, 329] width 595 height 47
click at [781, 338] on button "OK" at bounding box center [783, 330] width 82 height 25
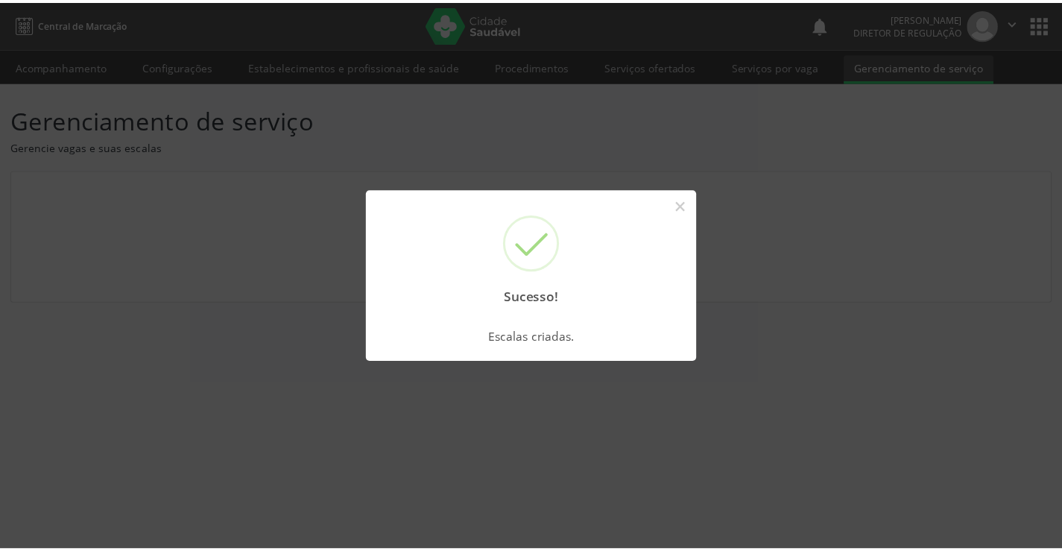
scroll to position [0, 0]
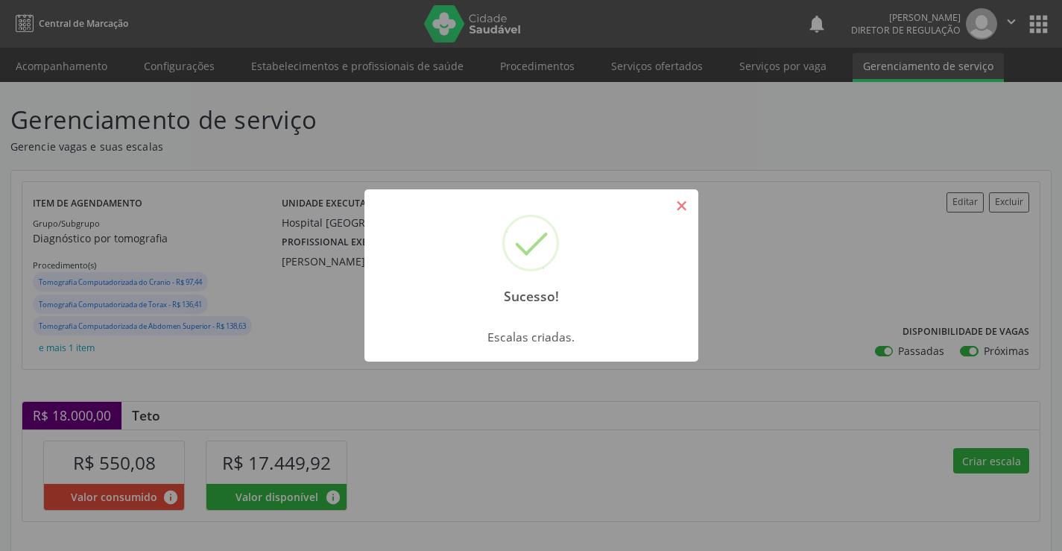
click at [685, 212] on button "×" at bounding box center [682, 205] width 25 height 25
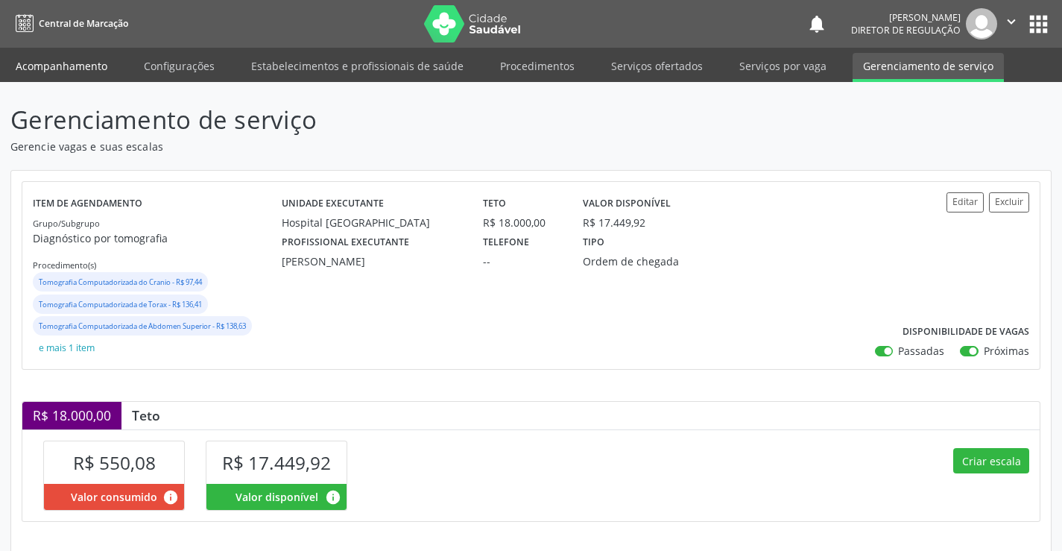
click at [54, 69] on link "Acompanhamento" at bounding box center [61, 66] width 113 height 26
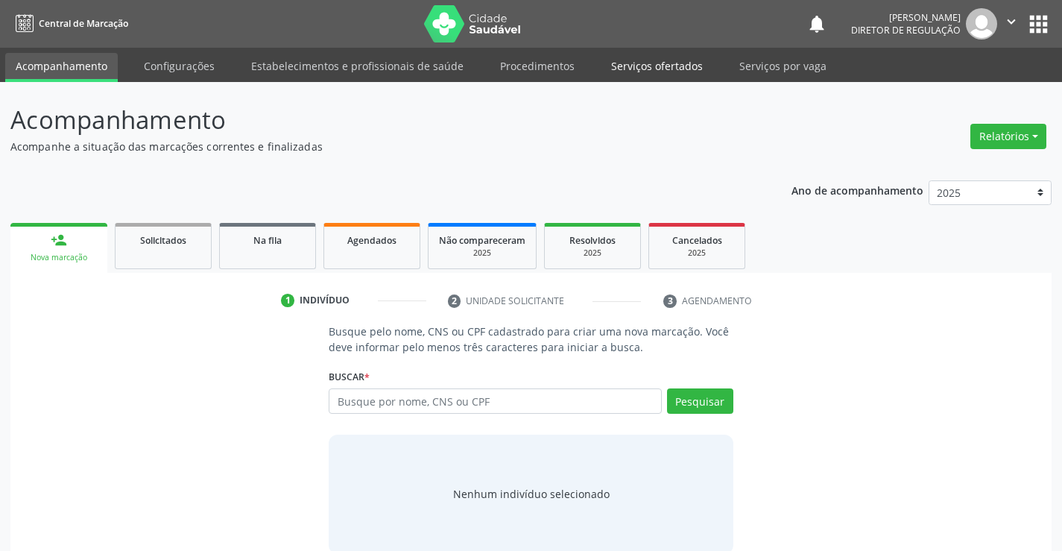
click at [656, 64] on link "Serviços ofertados" at bounding box center [657, 66] width 113 height 26
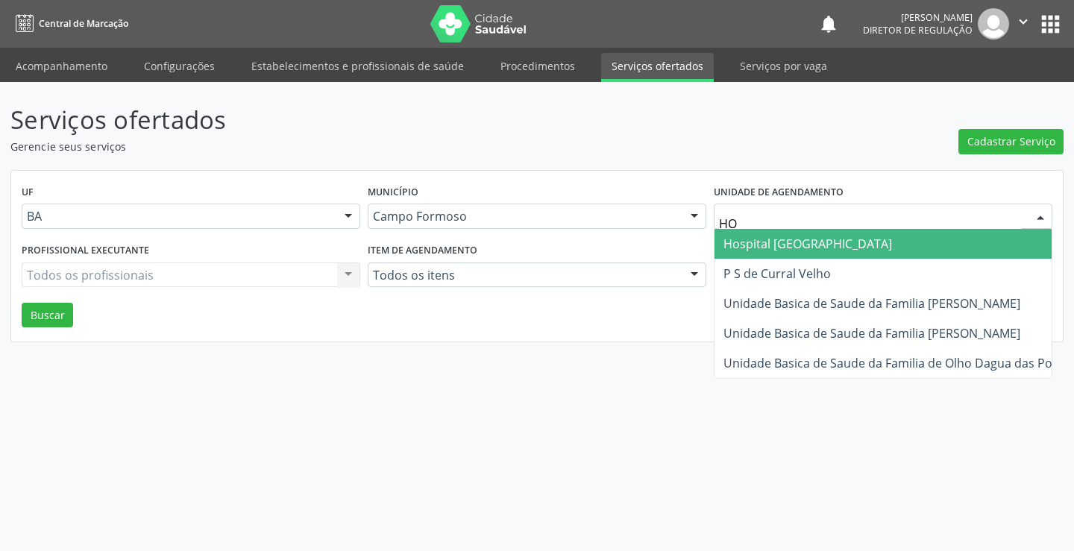
type input "HOS"
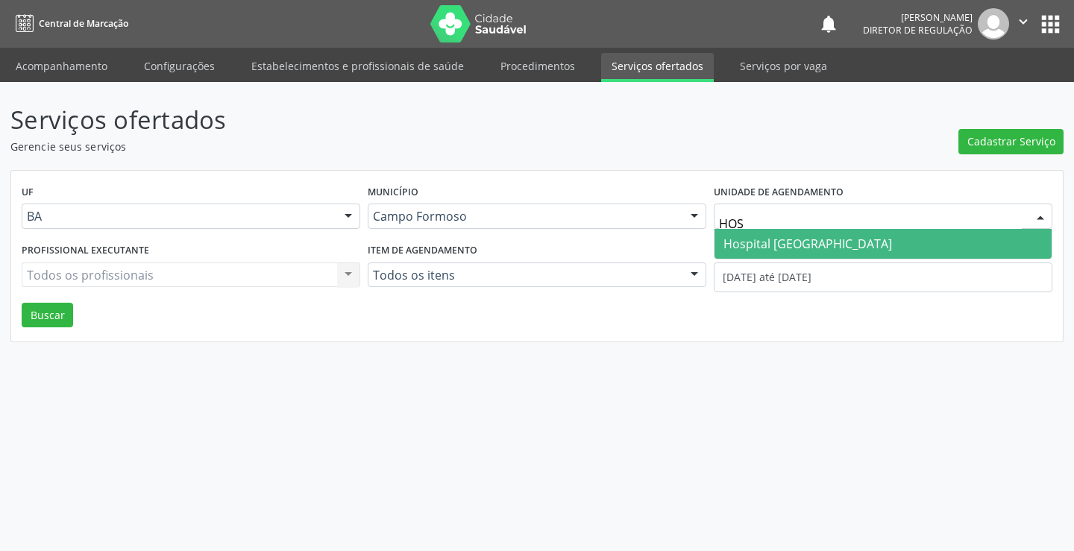
click at [793, 245] on span "Hospital [GEOGRAPHIC_DATA]" at bounding box center [807, 244] width 168 height 16
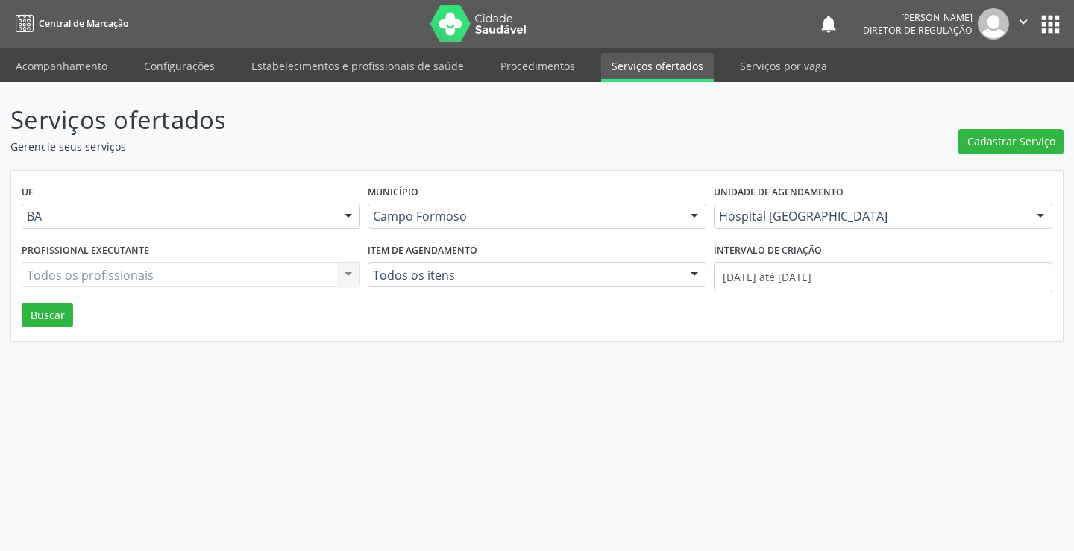
click at [180, 265] on div "Todos os profissionais Todos os profissionais Nenhum resultado encontrado para:…" at bounding box center [191, 274] width 338 height 25
click at [180, 265] on div "Todos os profissionais" at bounding box center [191, 274] width 338 height 25
type input "JOEL"
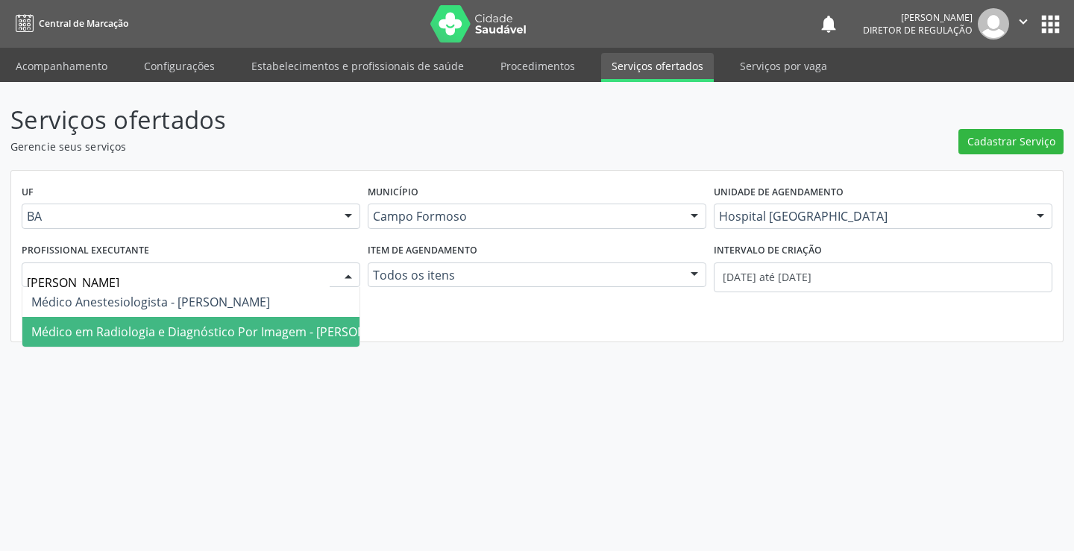
click at [180, 325] on span "Médico em Radiologia e Diagnóstico Por Imagem - Joel da Rocha Almeida" at bounding box center [219, 332] width 377 height 16
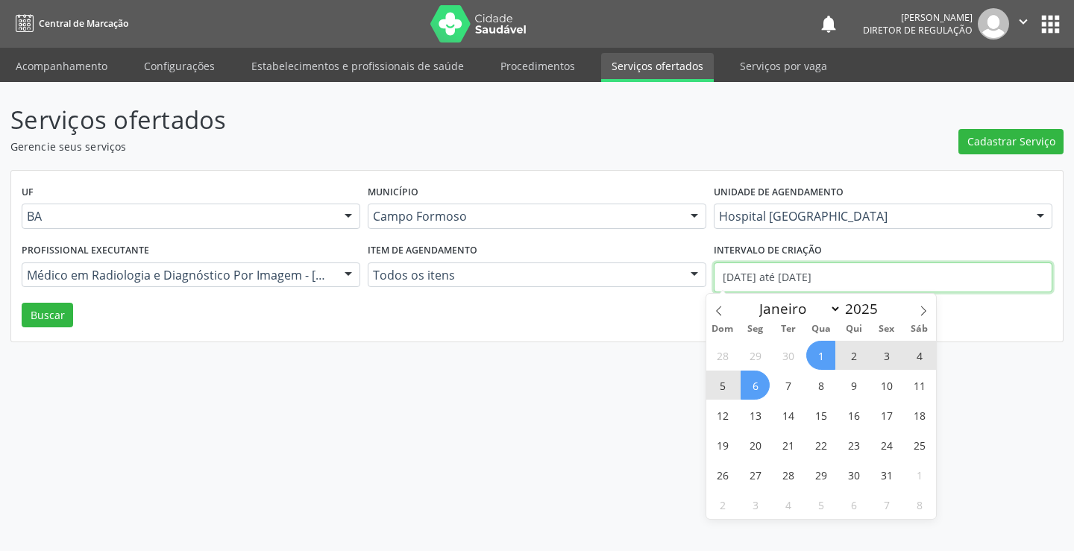
click at [762, 277] on input "01/10/2025 até 06/10/2025" at bounding box center [882, 277] width 338 height 30
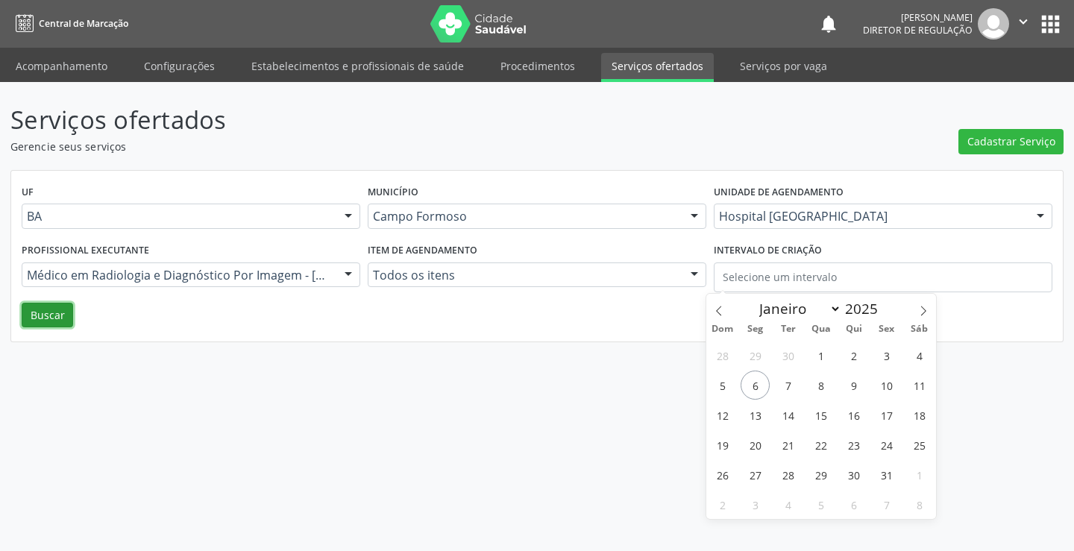
click at [66, 312] on button "Buscar" at bounding box center [47, 315] width 51 height 25
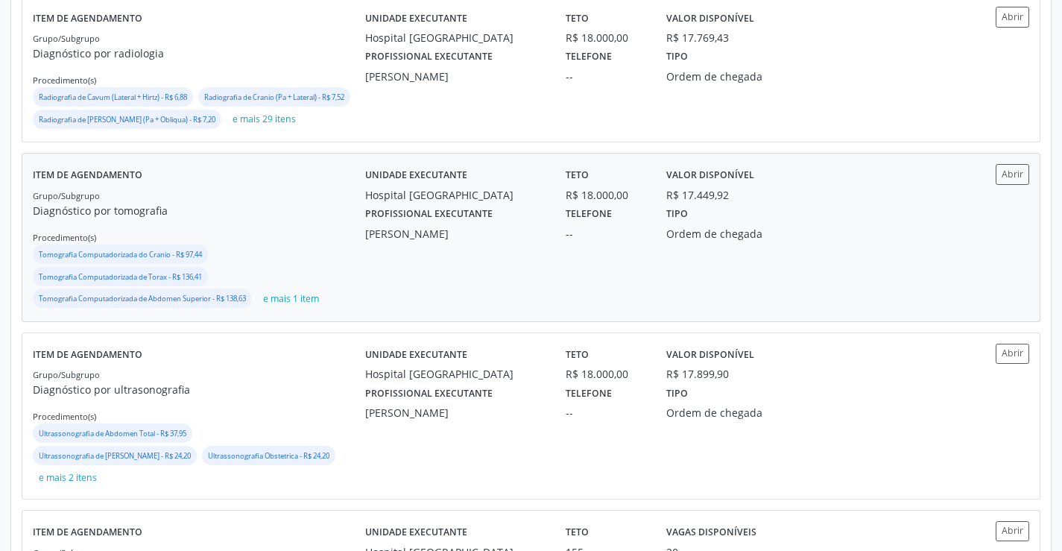
scroll to position [447, 0]
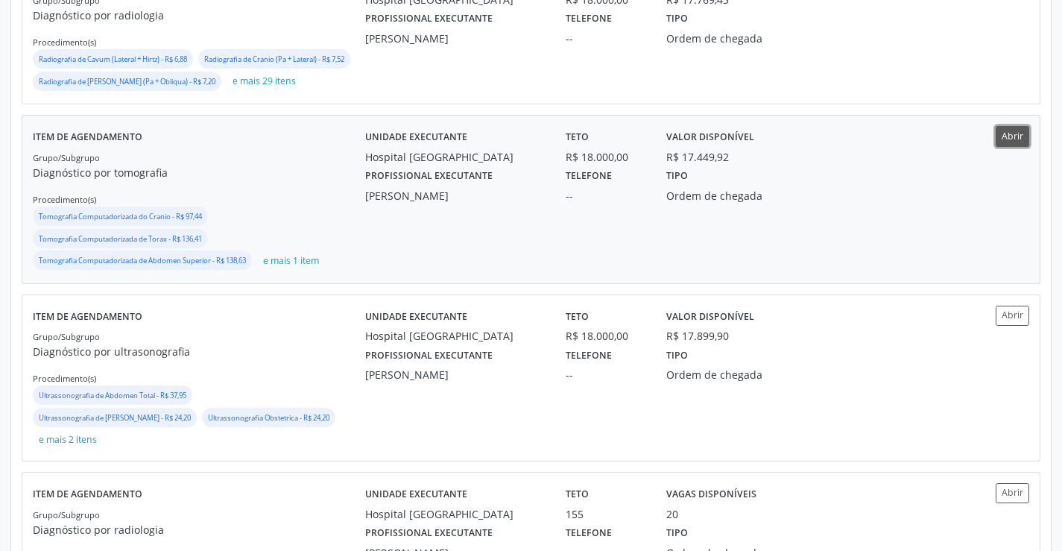
click at [1009, 146] on button "Abrir" at bounding box center [1013, 136] width 34 height 20
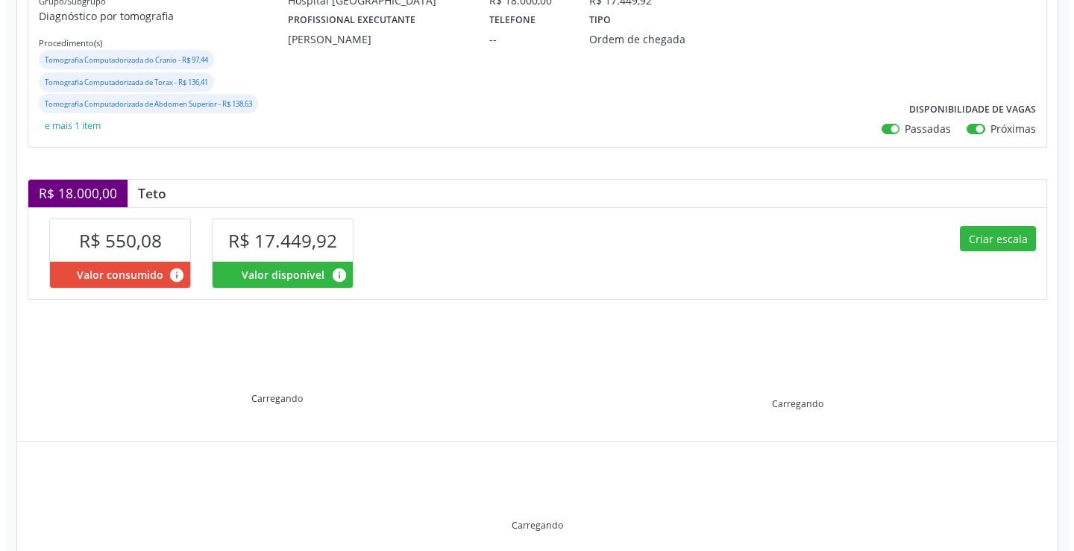
scroll to position [224, 0]
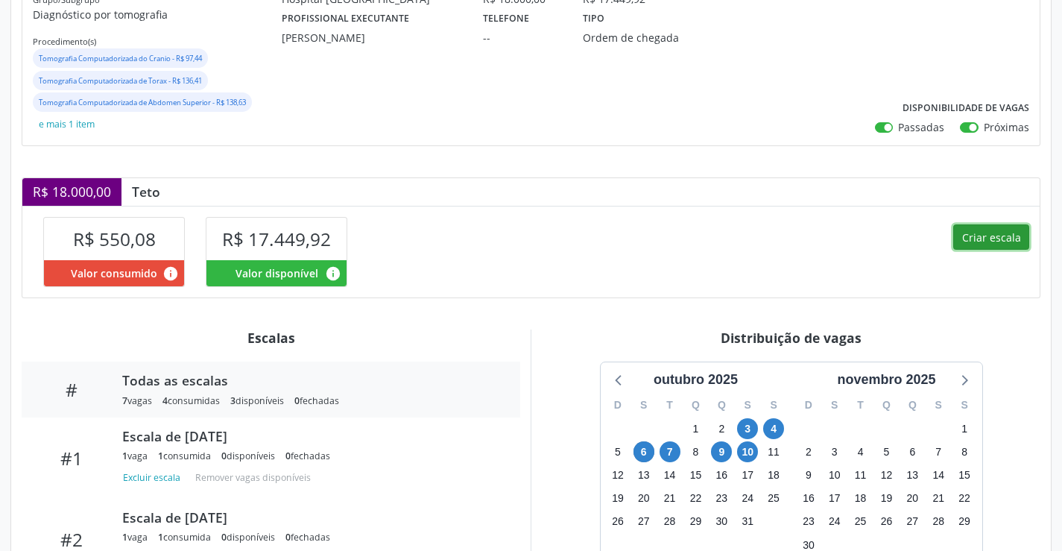
click at [992, 239] on button "Criar escala" at bounding box center [992, 236] width 76 height 25
select select "9"
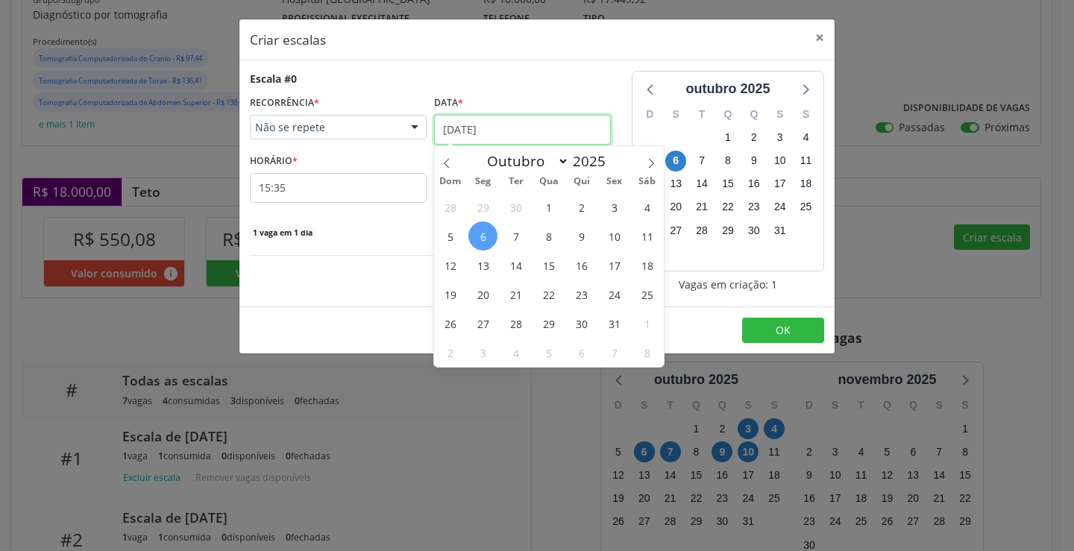
click at [511, 143] on body "Central de Marcação notifications Ana Karolainy Santos Serafim Diretor de regul…" at bounding box center [537, 51] width 1074 height 551
click at [552, 236] on span "8" at bounding box center [548, 235] width 29 height 29
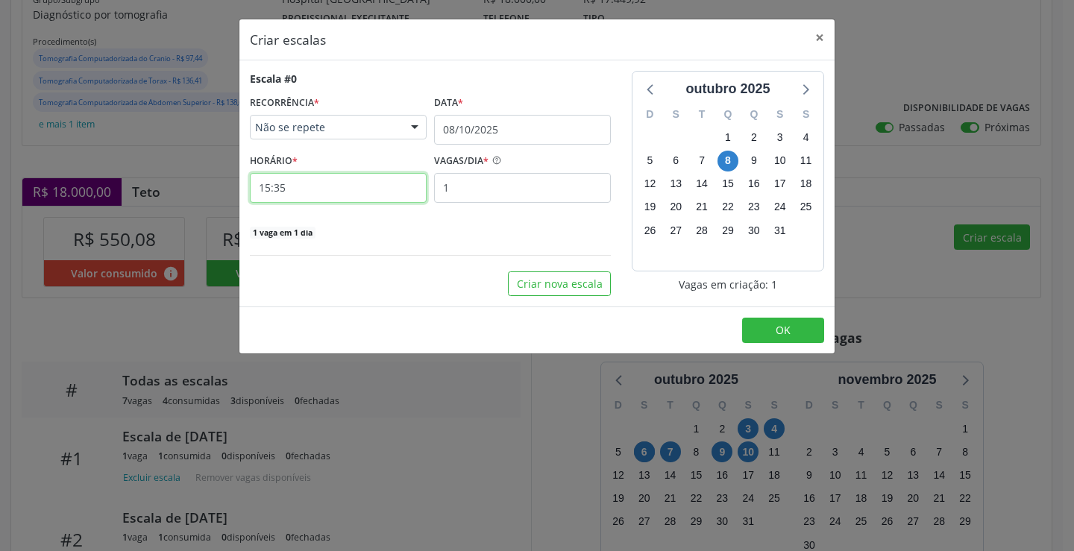
click at [376, 180] on input "15:35" at bounding box center [338, 188] width 177 height 30
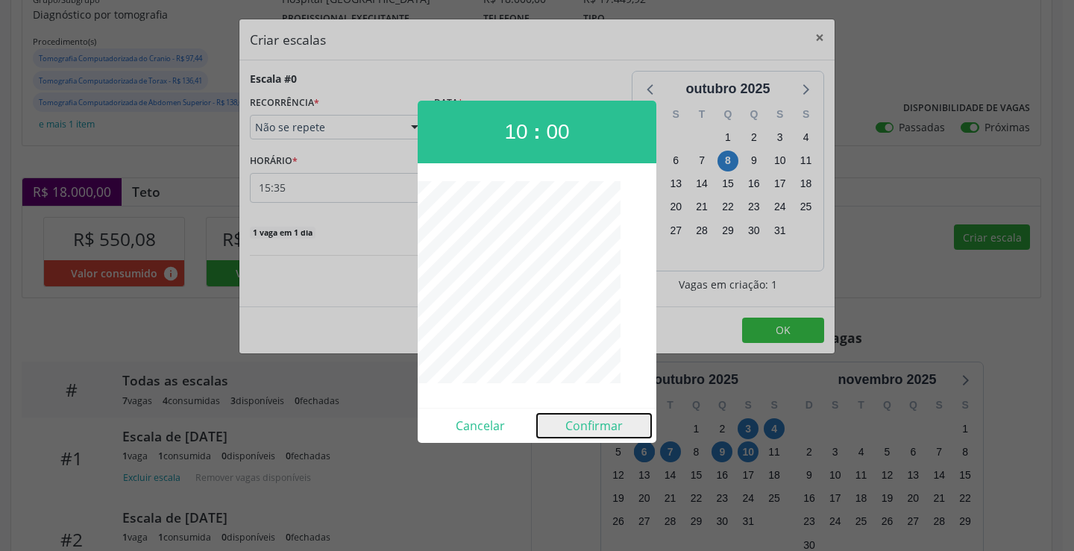
drag, startPoint x: 607, startPoint y: 434, endPoint x: 626, endPoint y: 423, distance: 21.7
click at [607, 435] on button "Confirmar" at bounding box center [594, 426] width 114 height 24
type input "10:00"
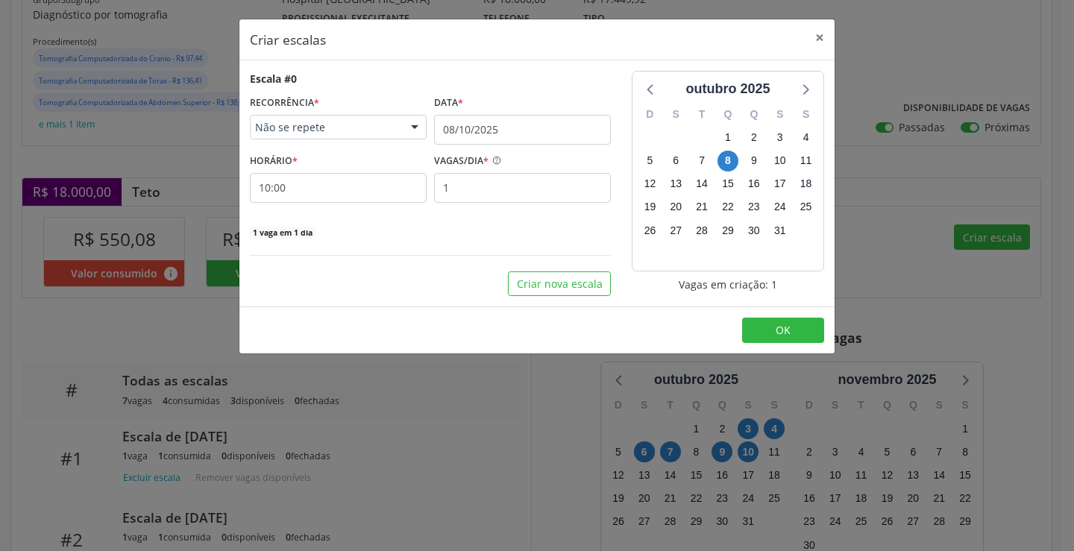
click at [782, 344] on footer "OK" at bounding box center [536, 329] width 595 height 47
click at [784, 338] on button "OK" at bounding box center [783, 330] width 82 height 25
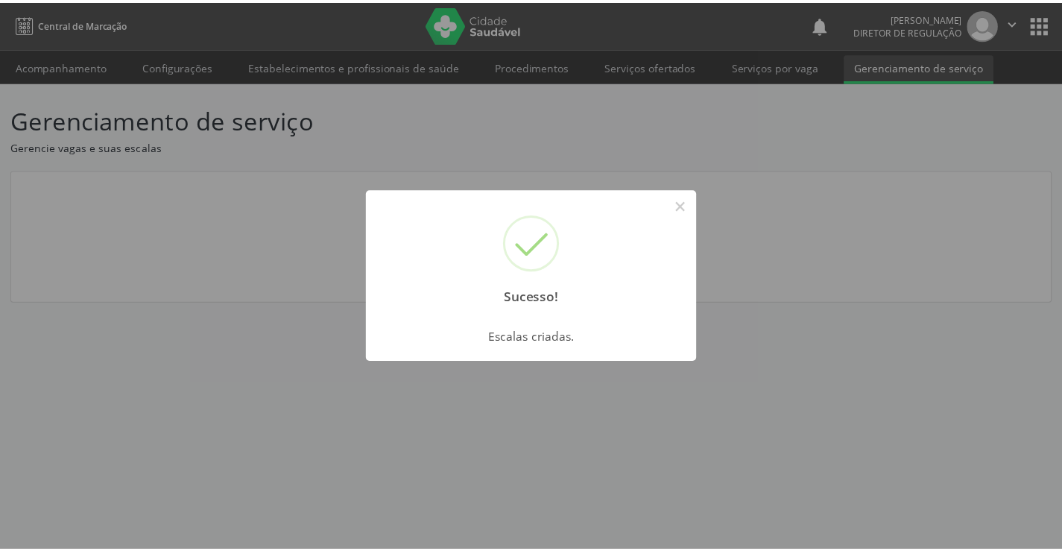
scroll to position [0, 0]
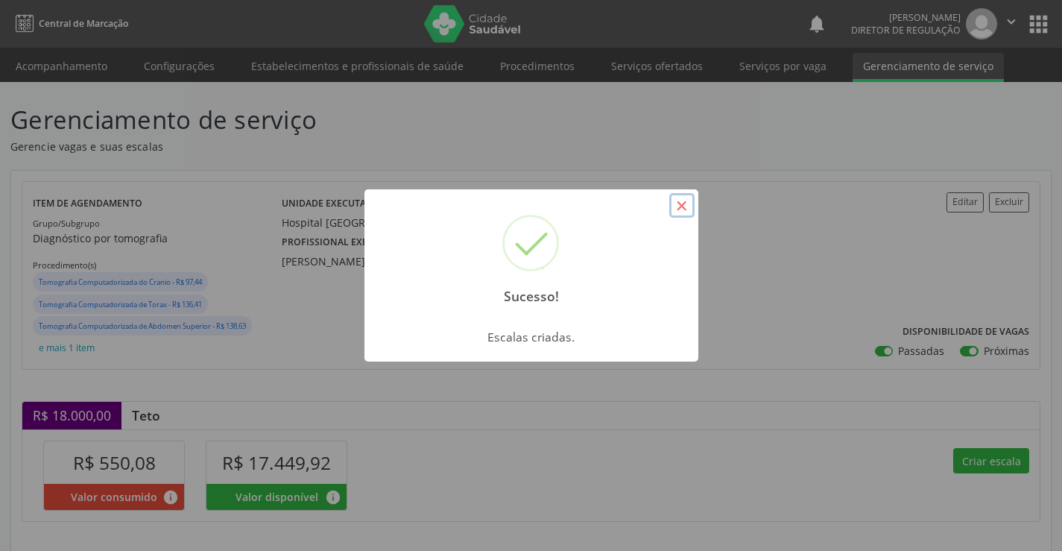
click at [679, 210] on button "×" at bounding box center [682, 205] width 25 height 25
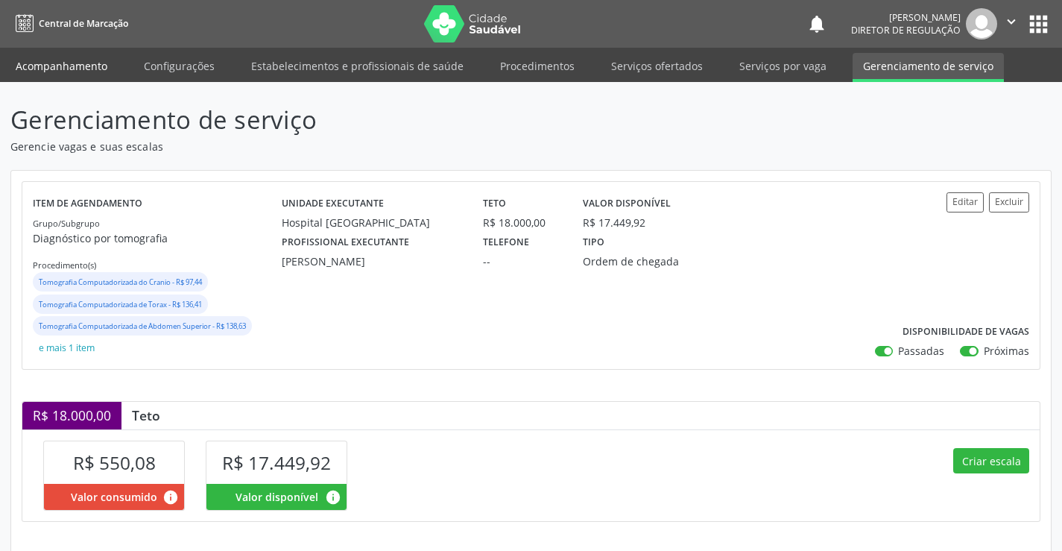
click at [94, 73] on link "Acompanhamento" at bounding box center [61, 66] width 113 height 26
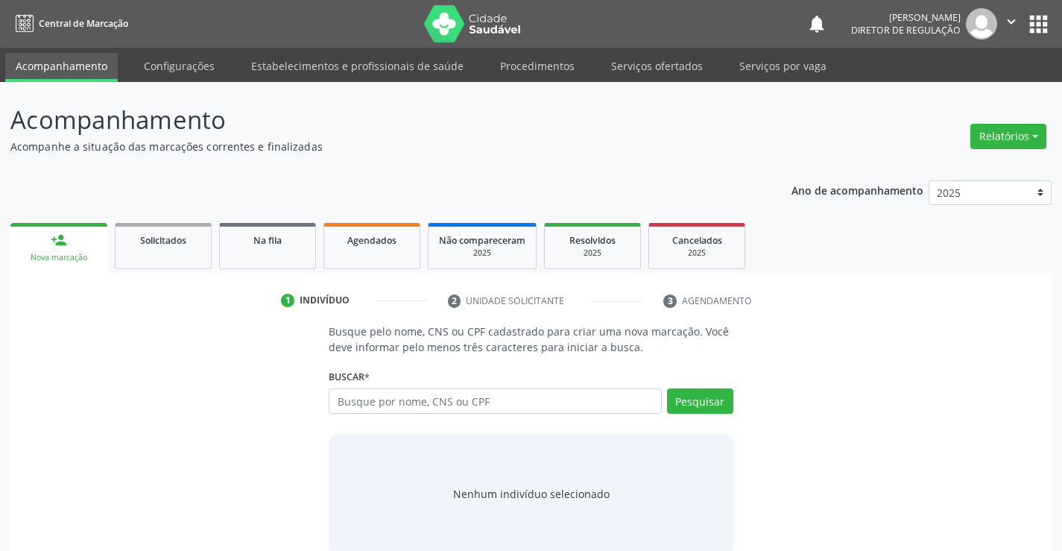
click at [650, 82] on div "Acompanhamento Acompanhe a situação das marcações correntes e finalizadas Relat…" at bounding box center [531, 328] width 1062 height 493
click at [654, 63] on link "Serviços ofertados" at bounding box center [657, 66] width 113 height 26
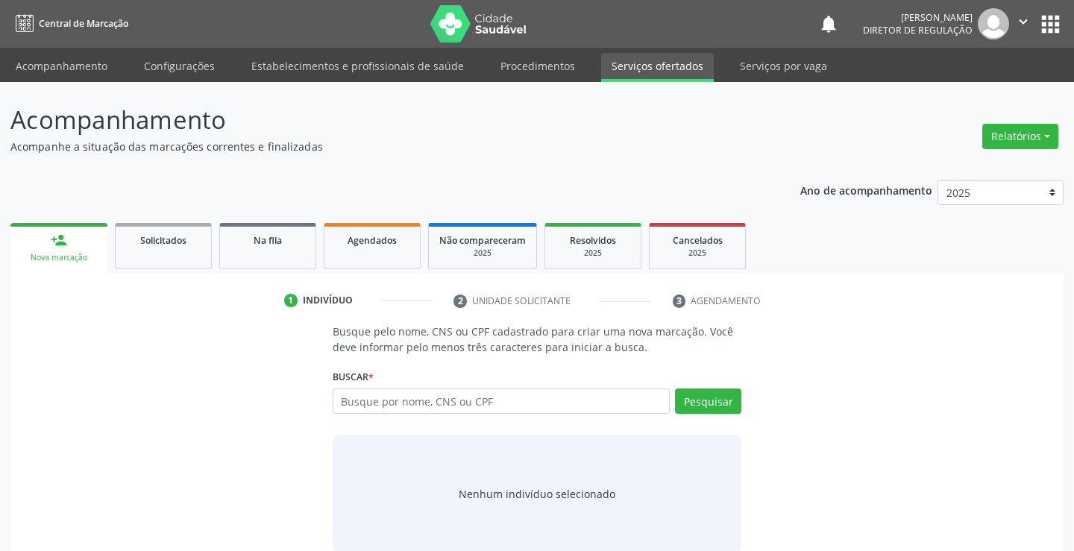
select select "9"
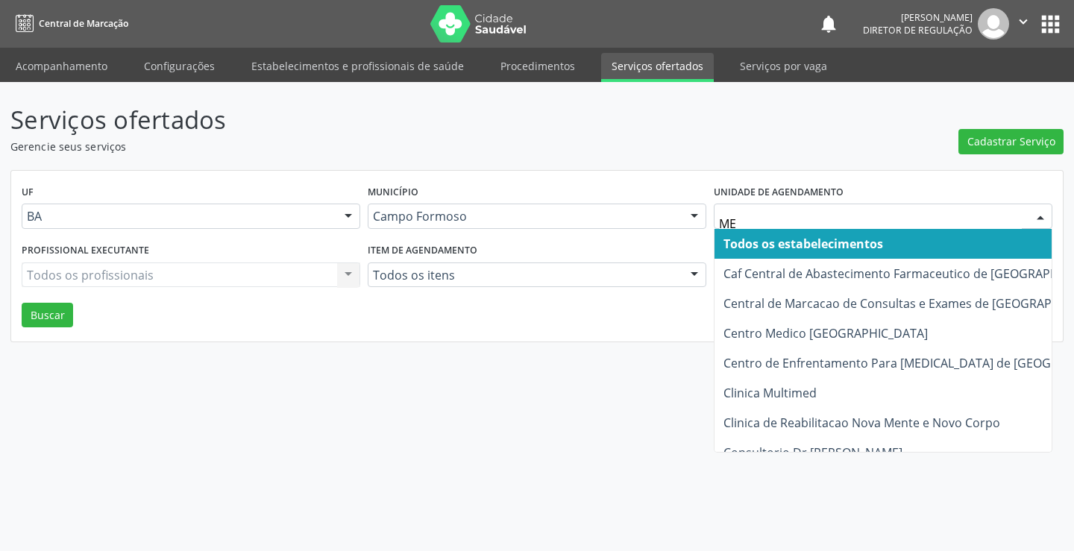
type input "MED"
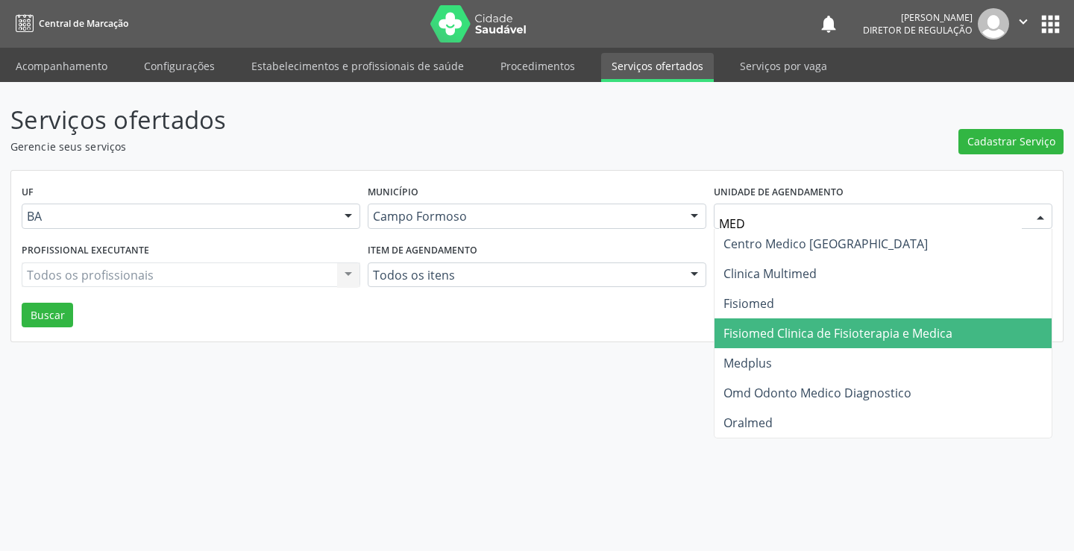
click at [797, 348] on span "Medplus" at bounding box center [882, 363] width 337 height 30
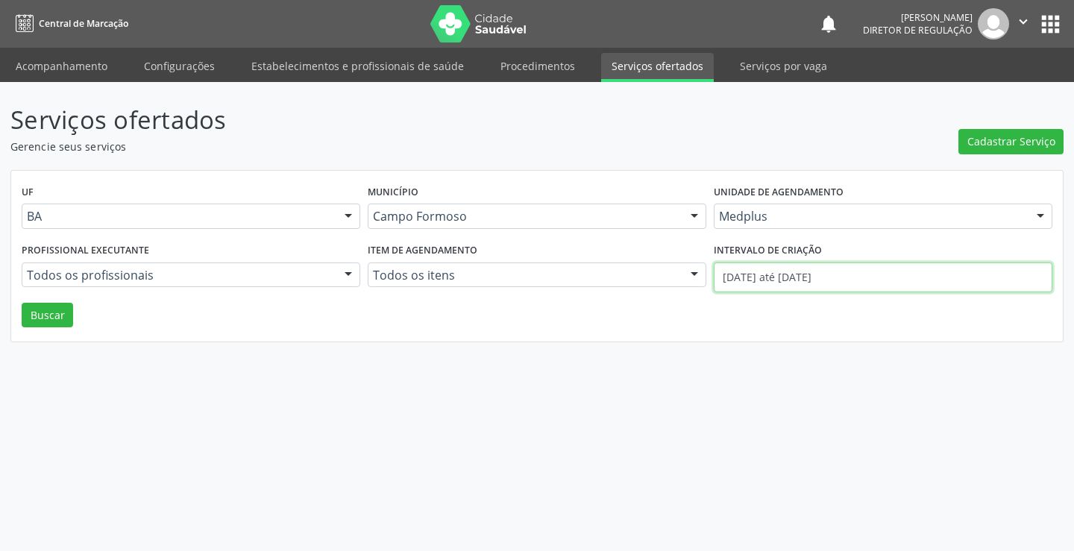
click at [812, 269] on input "01/10/2025 até 06/10/2025" at bounding box center [882, 277] width 338 height 30
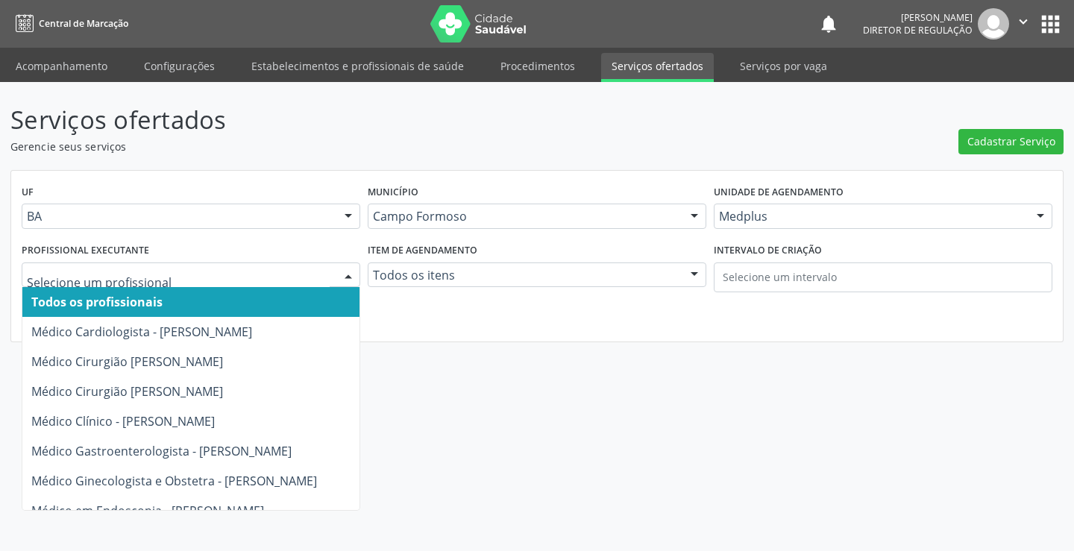
type input "A"
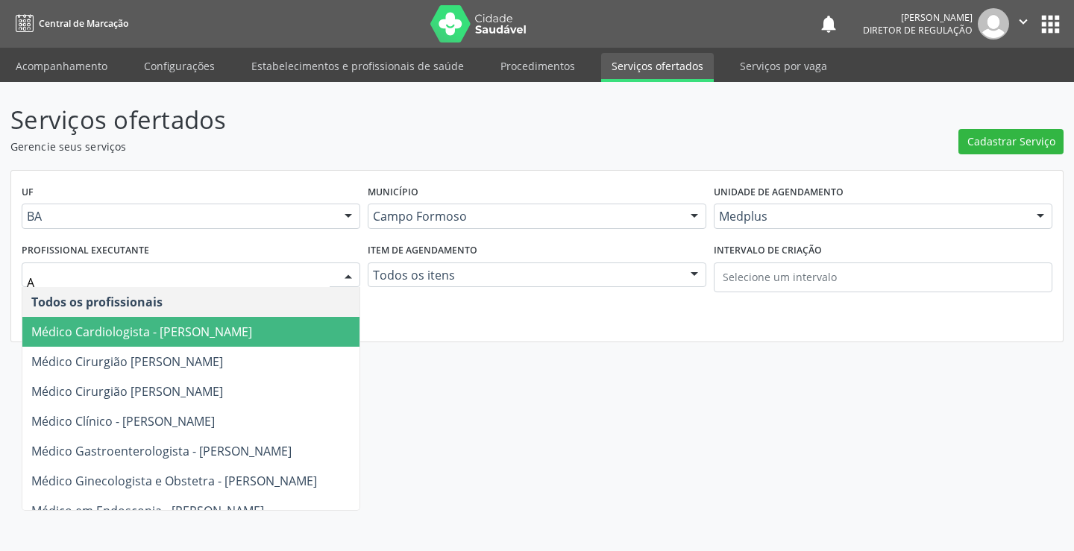
click at [156, 333] on span "Médico Cardiologista - Antonio Miranda Rocha Junior" at bounding box center [141, 332] width 221 height 16
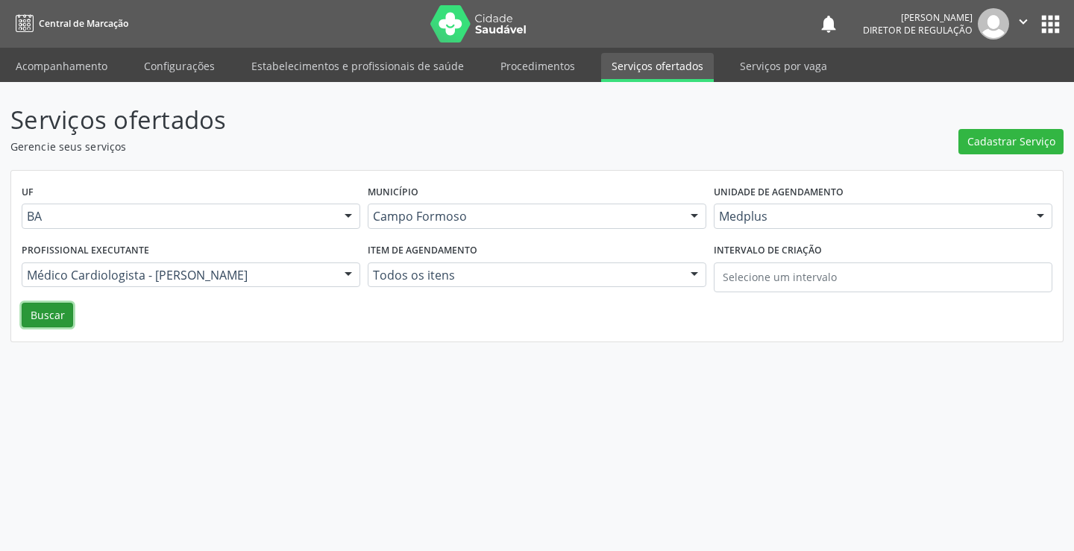
click at [57, 318] on button "Buscar" at bounding box center [47, 315] width 51 height 25
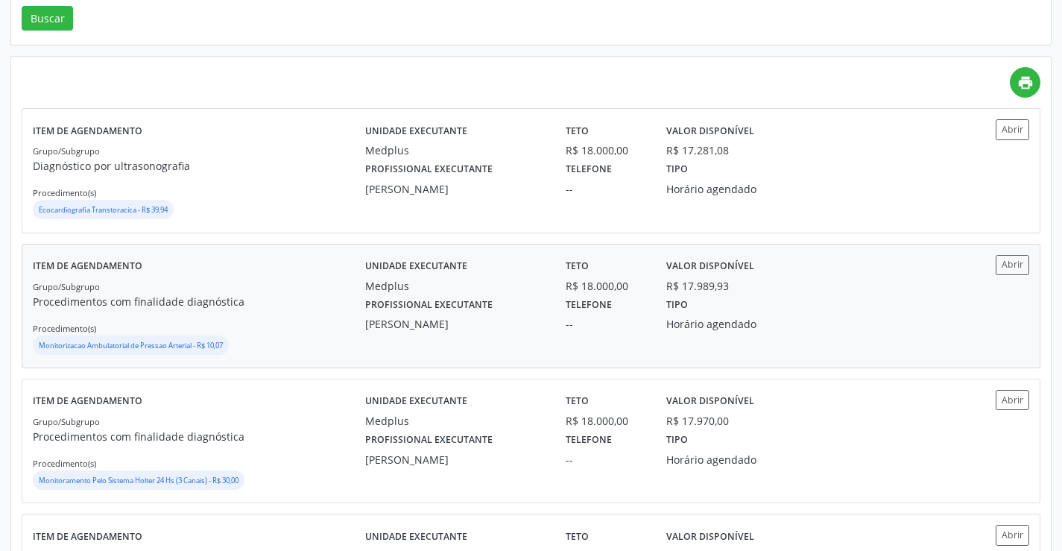
scroll to position [298, 0]
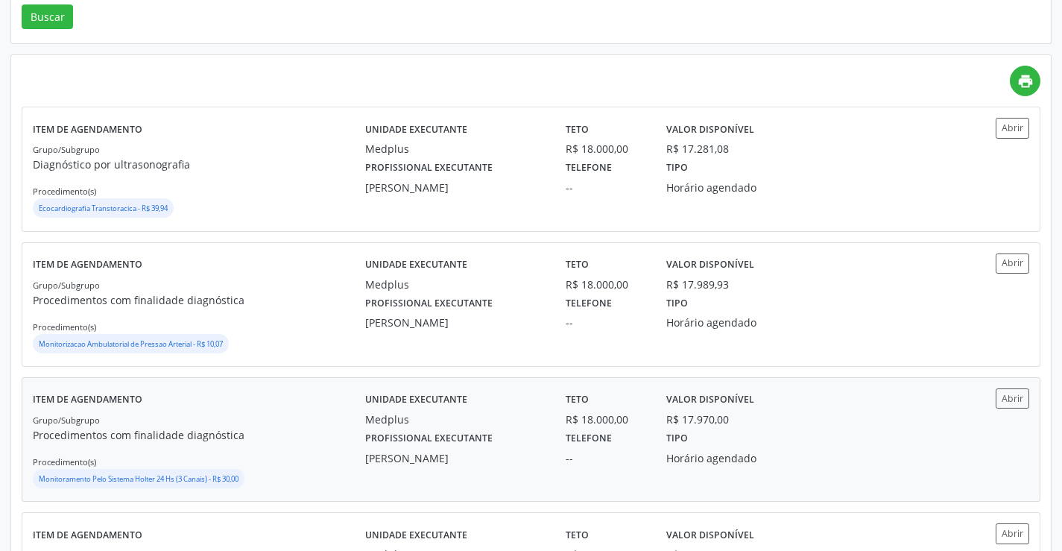
click at [978, 402] on div "Abrir" at bounding box center [988, 398] width 83 height 20
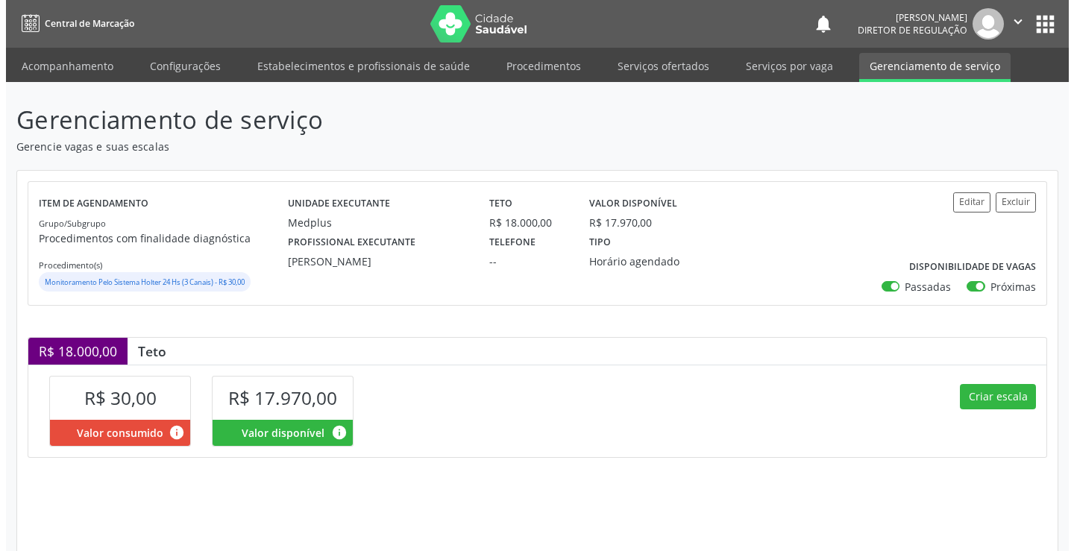
scroll to position [212, 0]
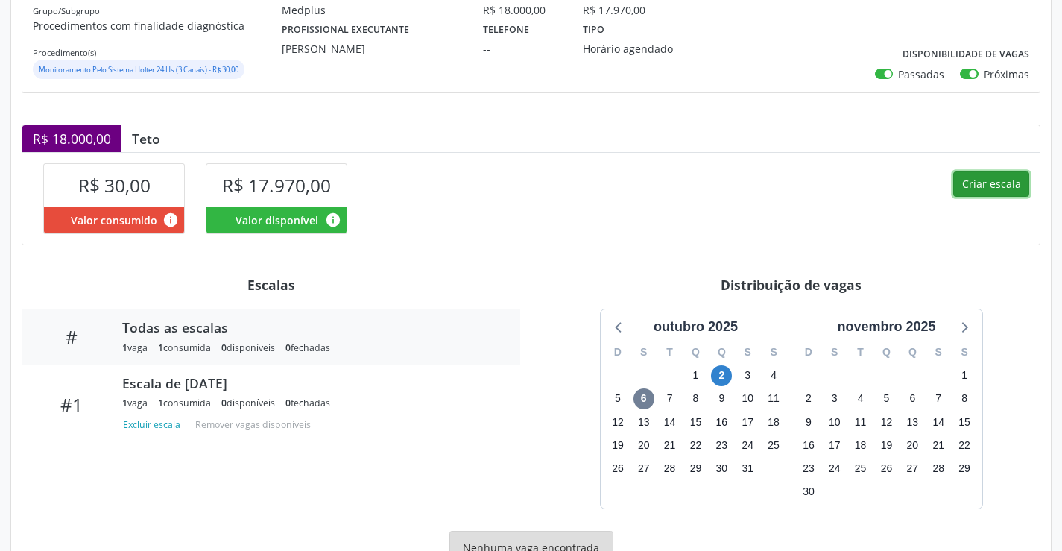
click at [990, 175] on button "Criar escala" at bounding box center [992, 183] width 76 height 25
select select "9"
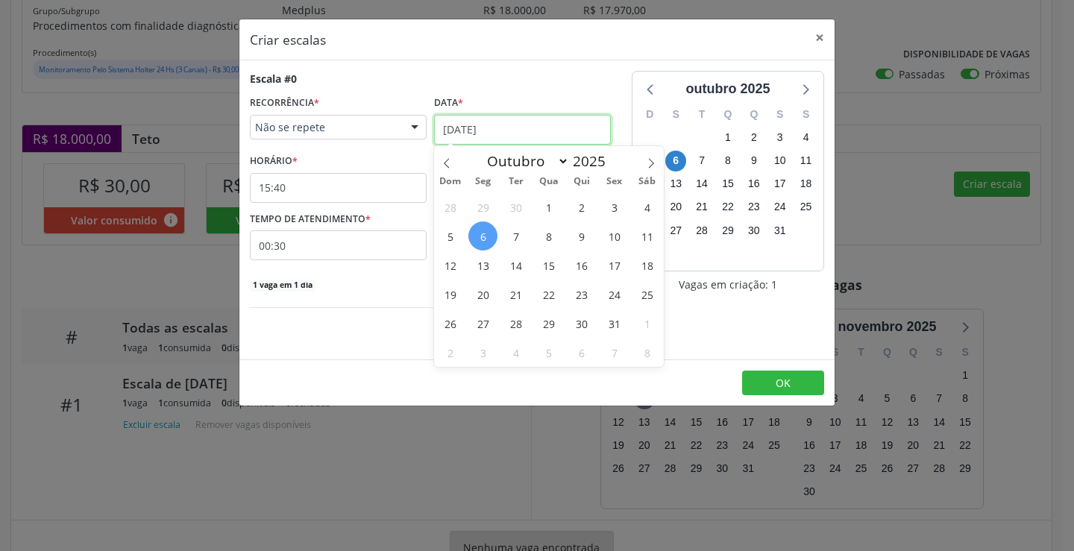
click at [526, 125] on input "[DATE]" at bounding box center [522, 130] width 177 height 30
click at [579, 245] on span "9" at bounding box center [581, 235] width 29 height 29
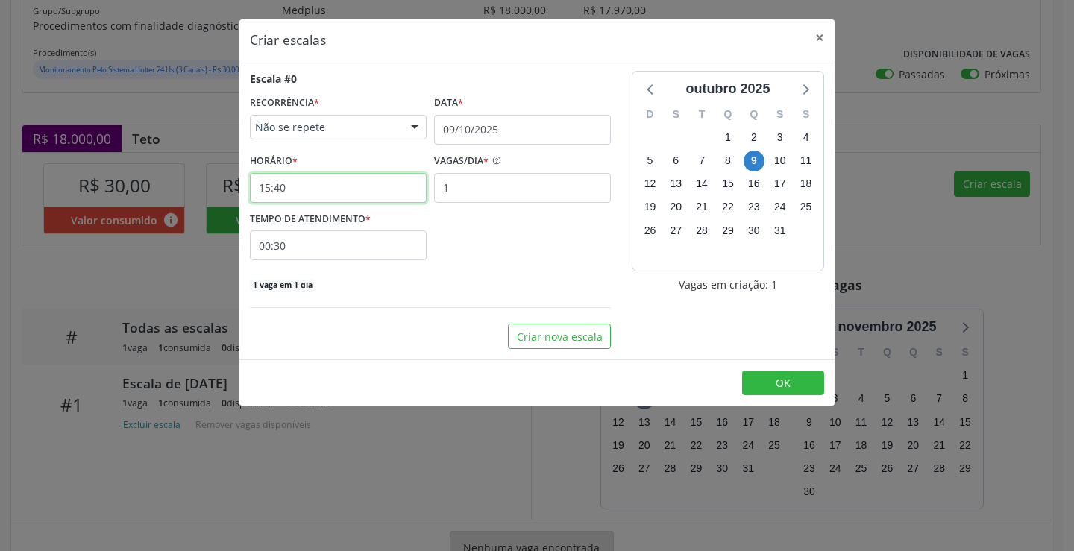
click at [360, 191] on input "15:40" at bounding box center [338, 188] width 177 height 30
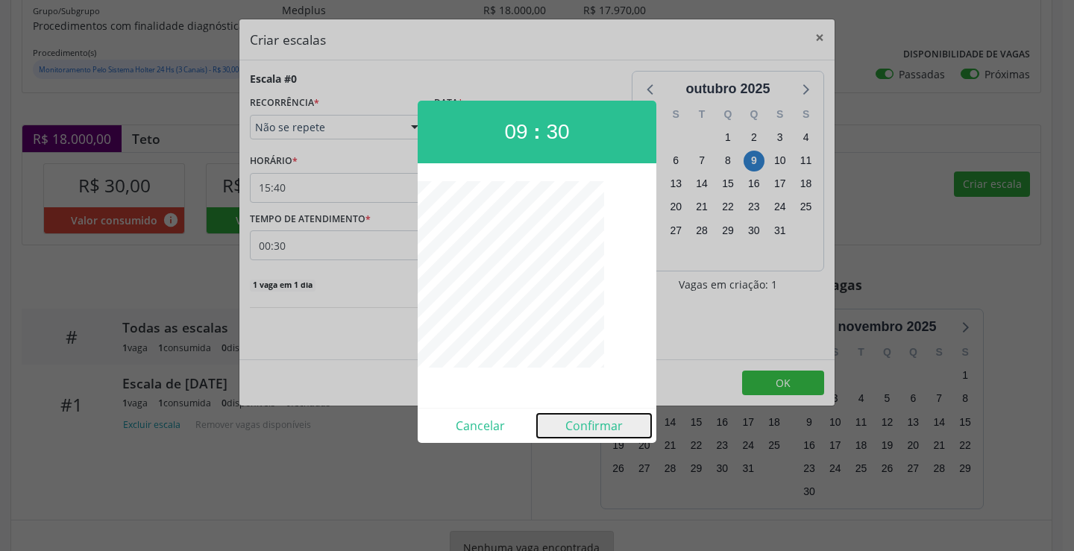
click at [601, 431] on button "Confirmar" at bounding box center [594, 426] width 114 height 24
type input "09:30"
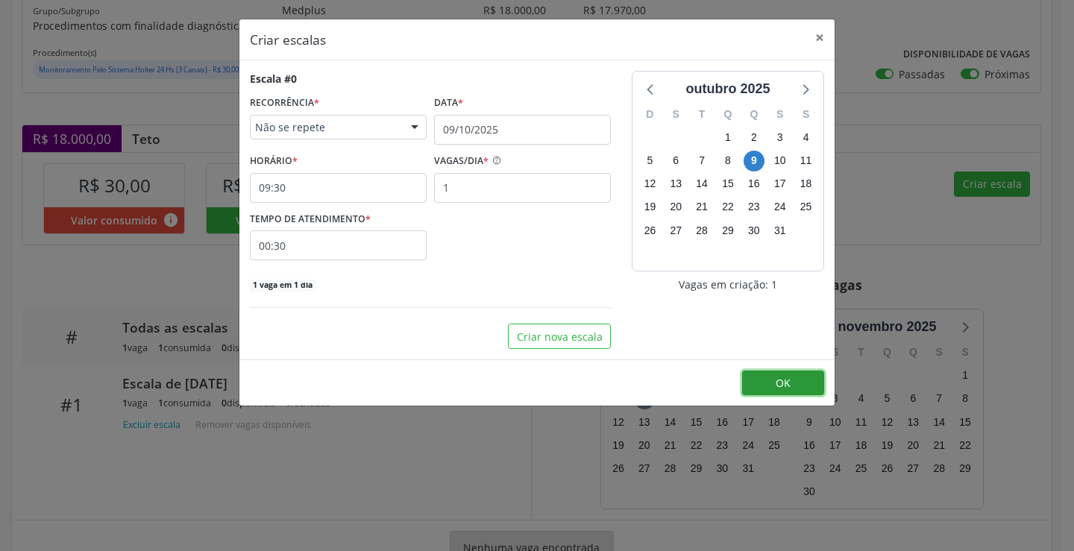
click at [784, 380] on span "OK" at bounding box center [782, 383] width 15 height 14
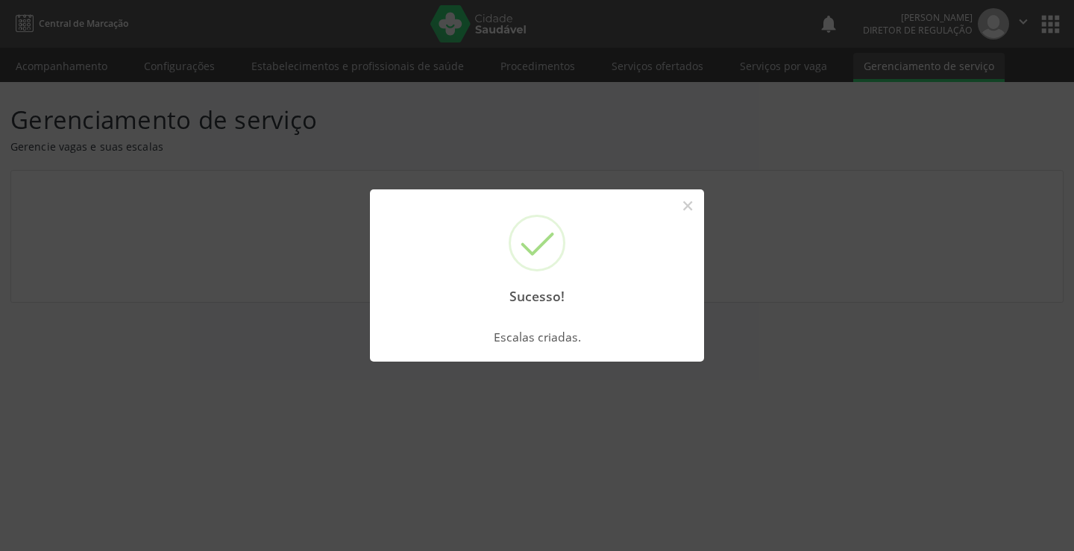
scroll to position [0, 0]
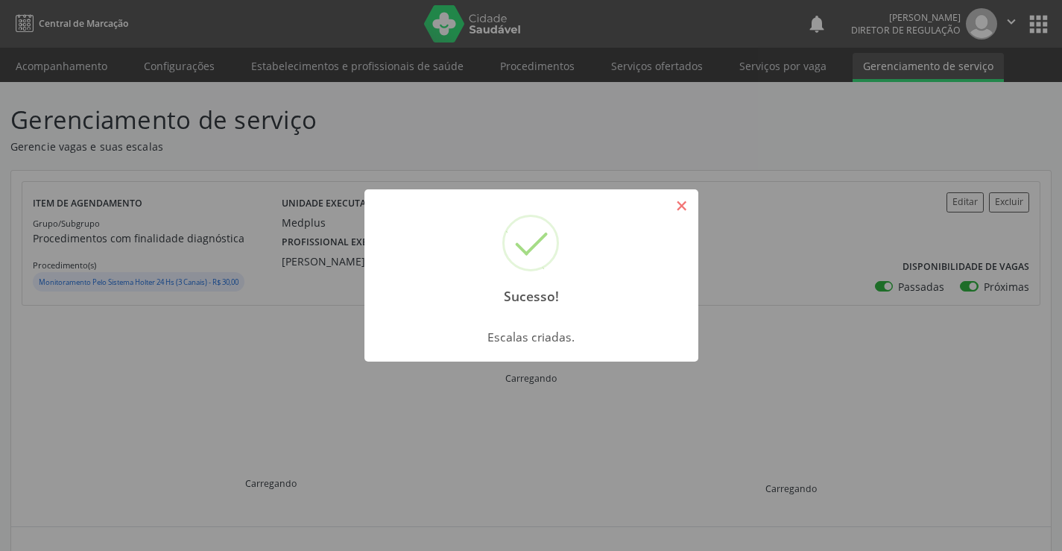
click at [675, 201] on button "×" at bounding box center [682, 205] width 25 height 25
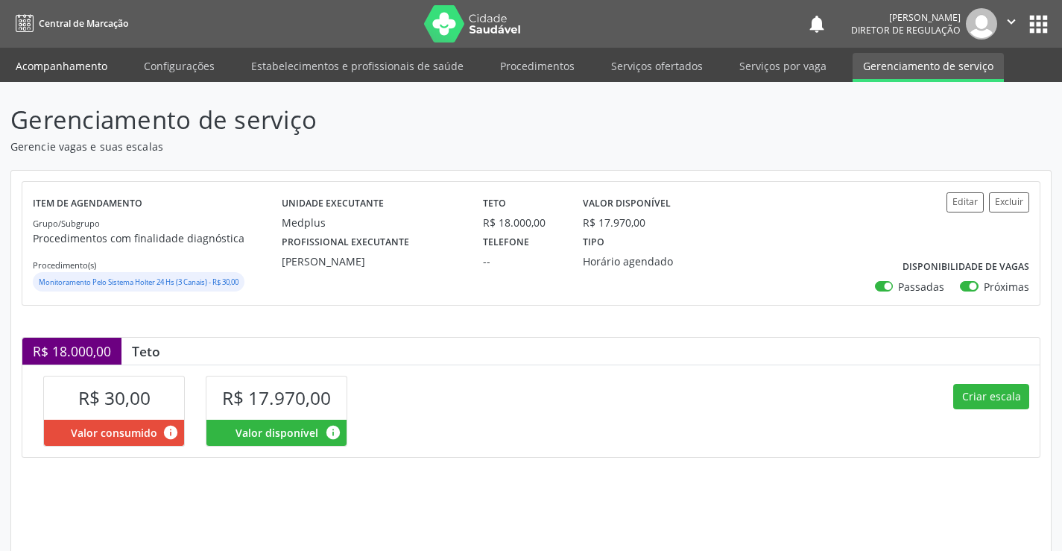
click at [81, 54] on link "Acompanhamento" at bounding box center [61, 66] width 113 height 26
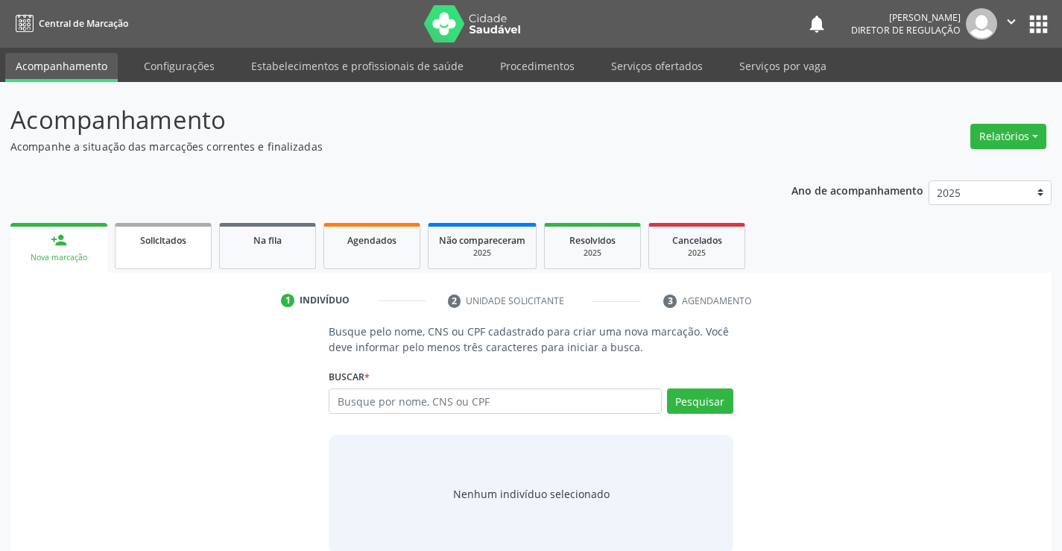
click at [182, 254] on link "Solicitados" at bounding box center [163, 246] width 97 height 46
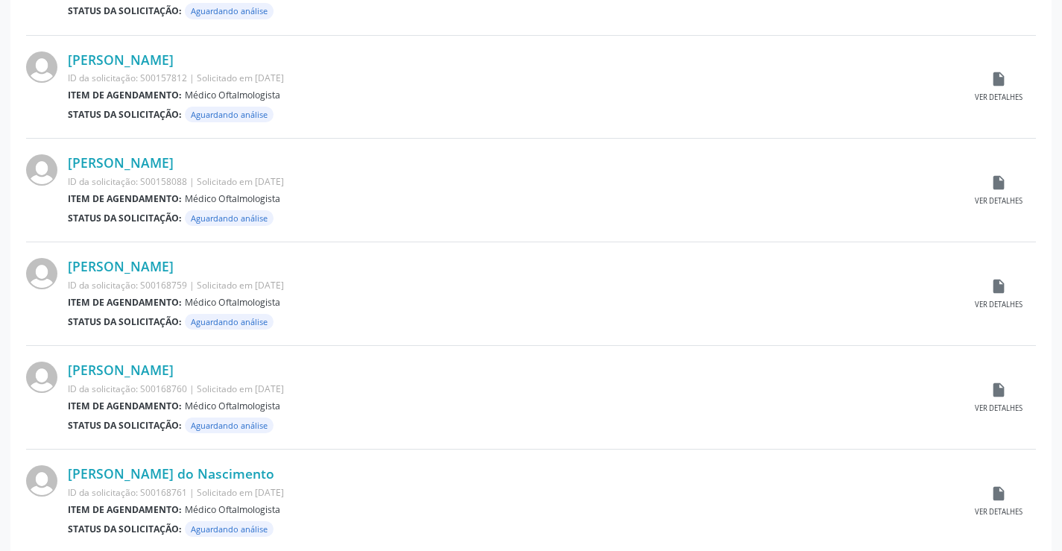
scroll to position [1470, 0]
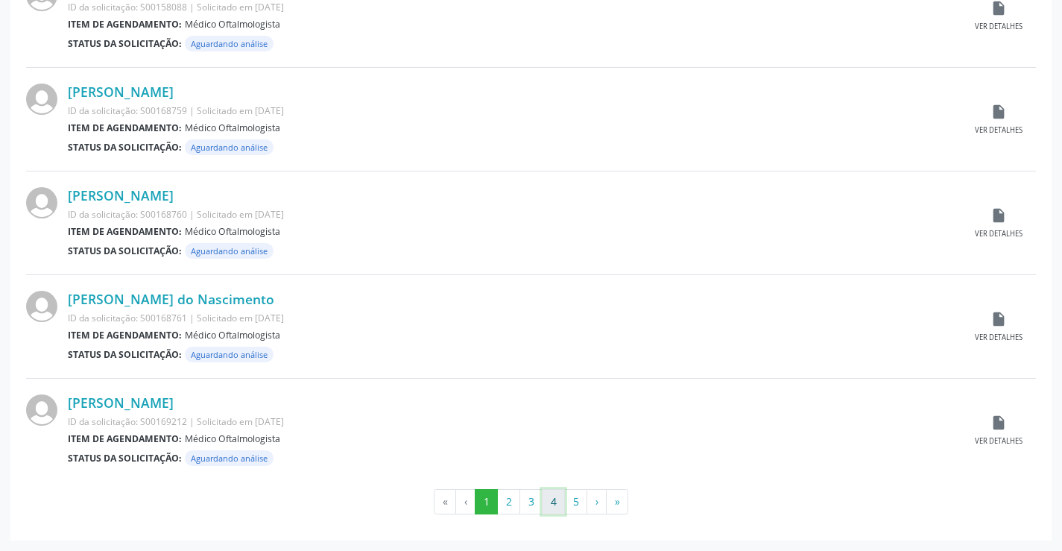
click at [549, 498] on button "4" at bounding box center [553, 501] width 23 height 25
click at [576, 503] on button "5" at bounding box center [575, 501] width 23 height 25
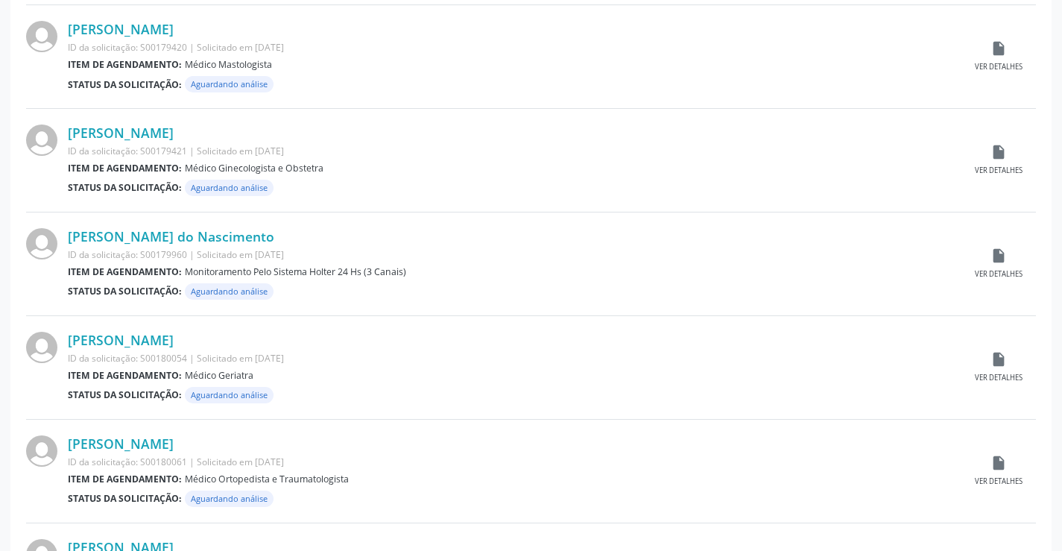
scroll to position [820, 0]
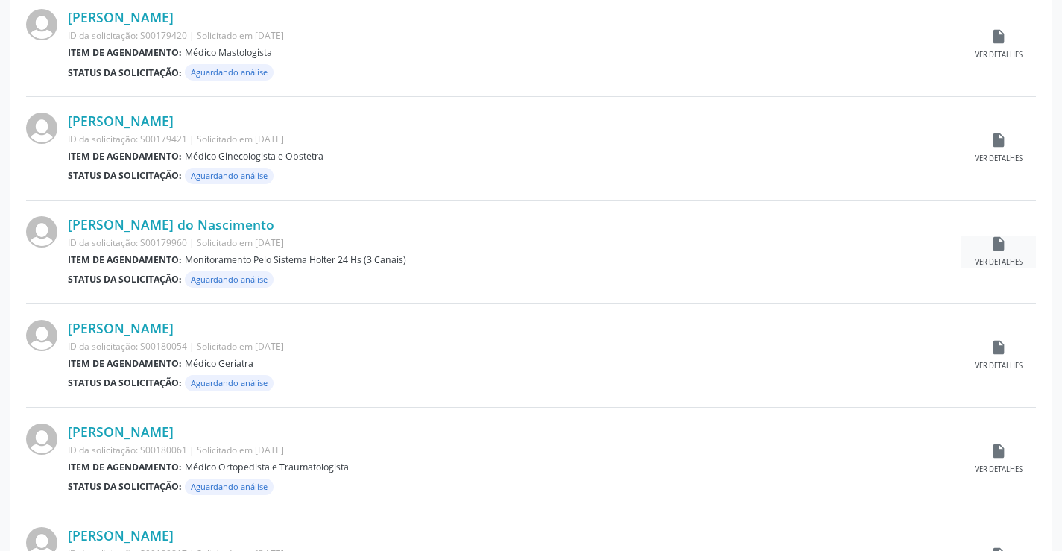
click at [992, 241] on icon "insert_drive_file" at bounding box center [999, 244] width 16 height 16
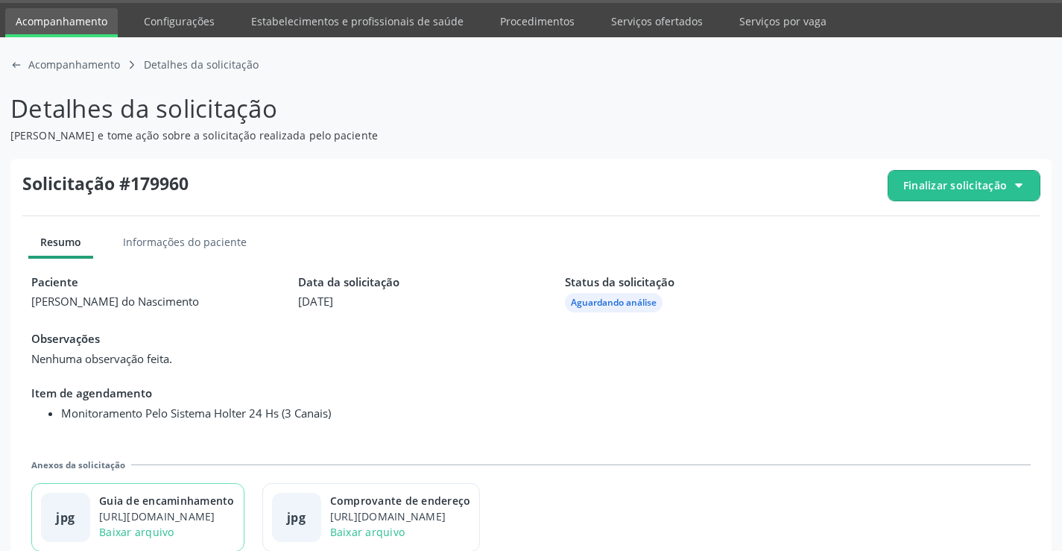
scroll to position [68, 0]
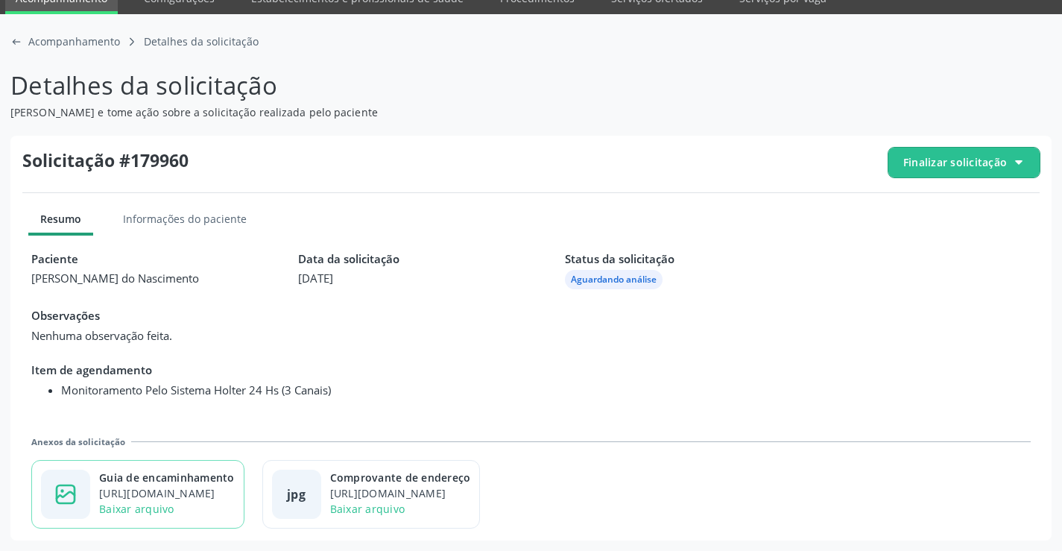
click at [177, 473] on div "Guia de encaminhamento" at bounding box center [167, 478] width 136 height 16
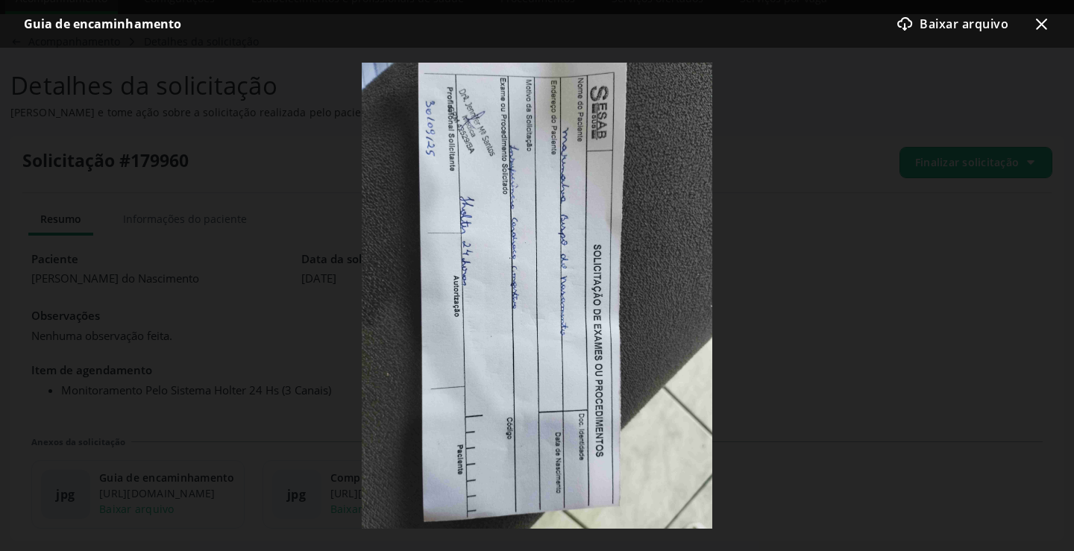
click at [1032, 24] on icon "x-outline icon" at bounding box center [1041, 24] width 18 height 18
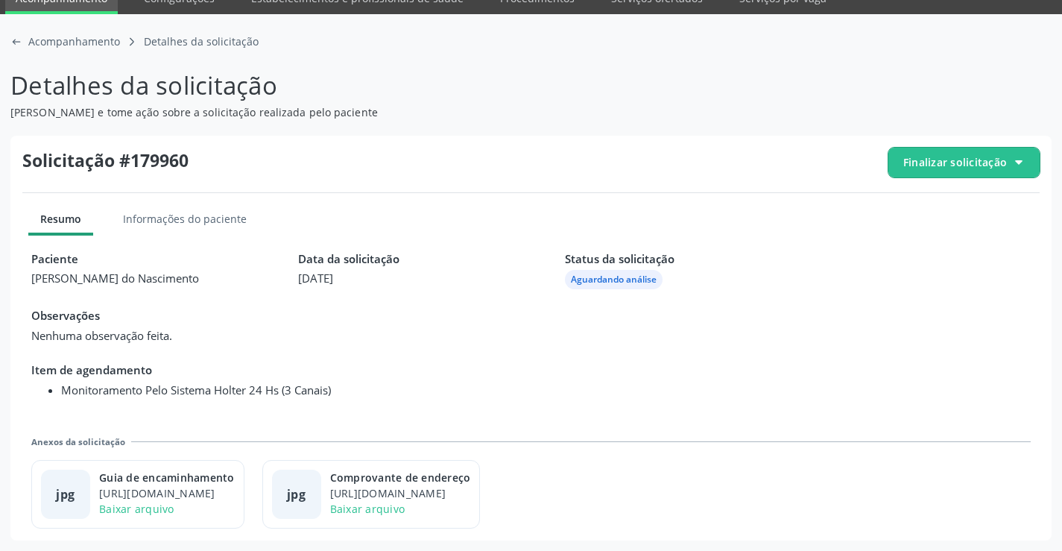
click at [974, 152] on span "Finalizar solicitação" at bounding box center [964, 163] width 151 height 30
click at [913, 230] on div "check-outline icon Deferir solicitação" at bounding box center [965, 246] width 140 height 34
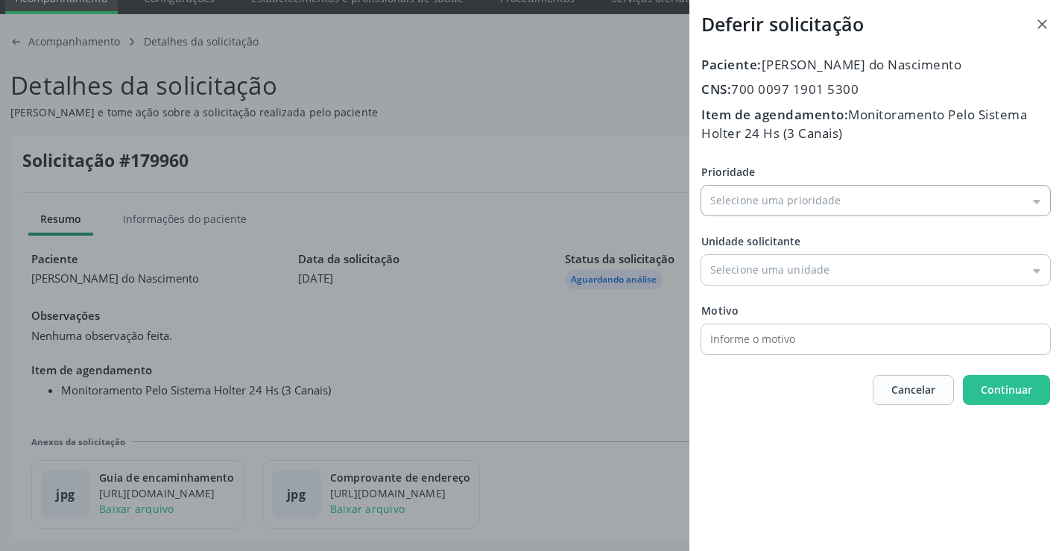
click at [771, 204] on input "Prioridade" at bounding box center [876, 201] width 349 height 30
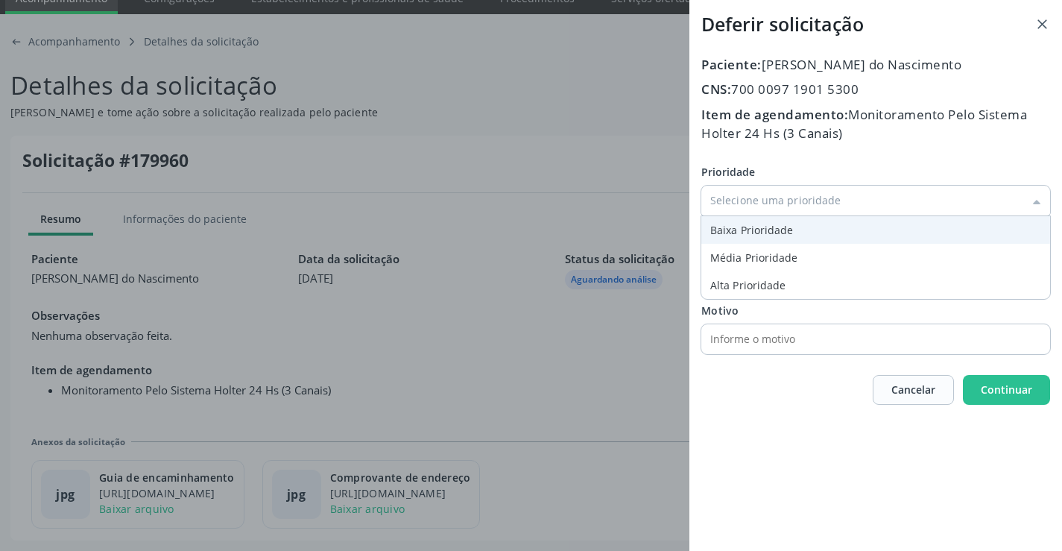
type input "Baixa Prioridade"
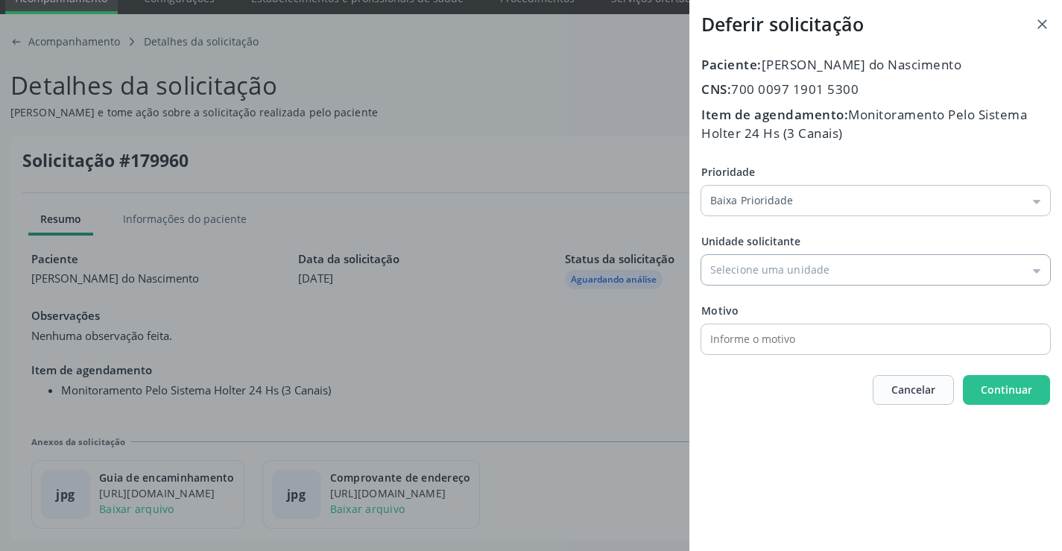
drag, startPoint x: 747, startPoint y: 234, endPoint x: 760, endPoint y: 264, distance: 32.7
click at [747, 235] on div "Prioridade Baixa Prioridade Baixa Prioridade Média Prioridade Alta Prioridade U…" at bounding box center [876, 259] width 349 height 190
click at [760, 264] on input "Prioridade" at bounding box center [876, 270] width 349 height 30
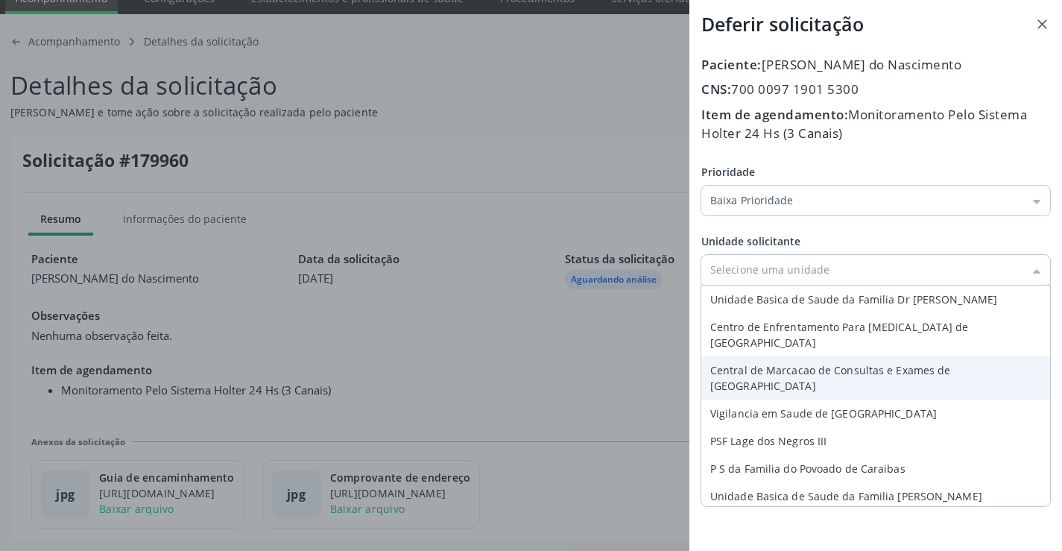
type input "Central de Marcacao de Consultas e Exames de [GEOGRAPHIC_DATA]"
drag, startPoint x: 781, startPoint y: 357, endPoint x: 840, endPoint y: 357, distance: 59.6
click at [784, 357] on div "Paciente: [PERSON_NAME] do Nascimento CNS: 700 0097 [DEMOGRAPHIC_DATA] 5300 Ite…" at bounding box center [876, 230] width 349 height 350
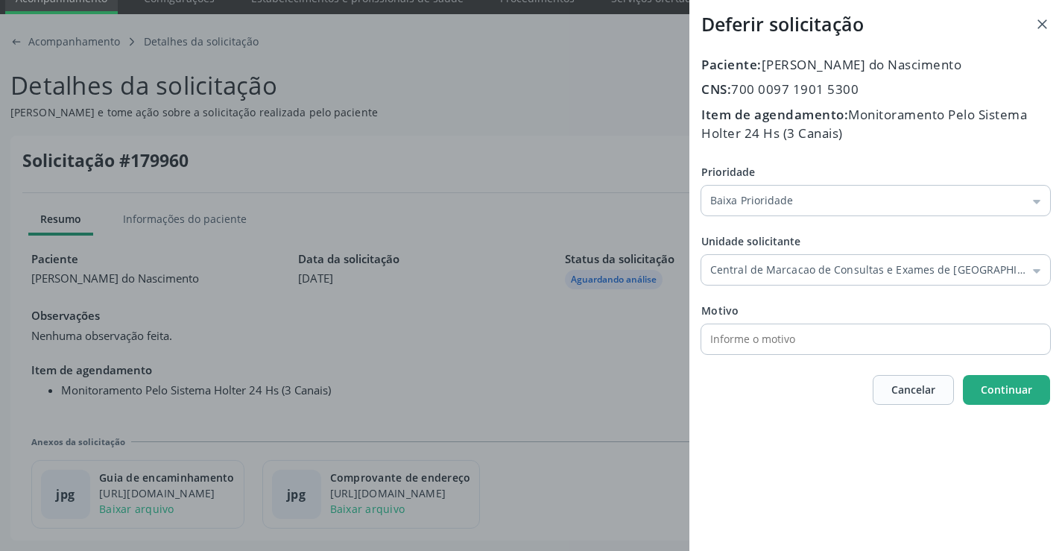
click at [1022, 377] on button "Continuar" at bounding box center [1006, 390] width 87 height 30
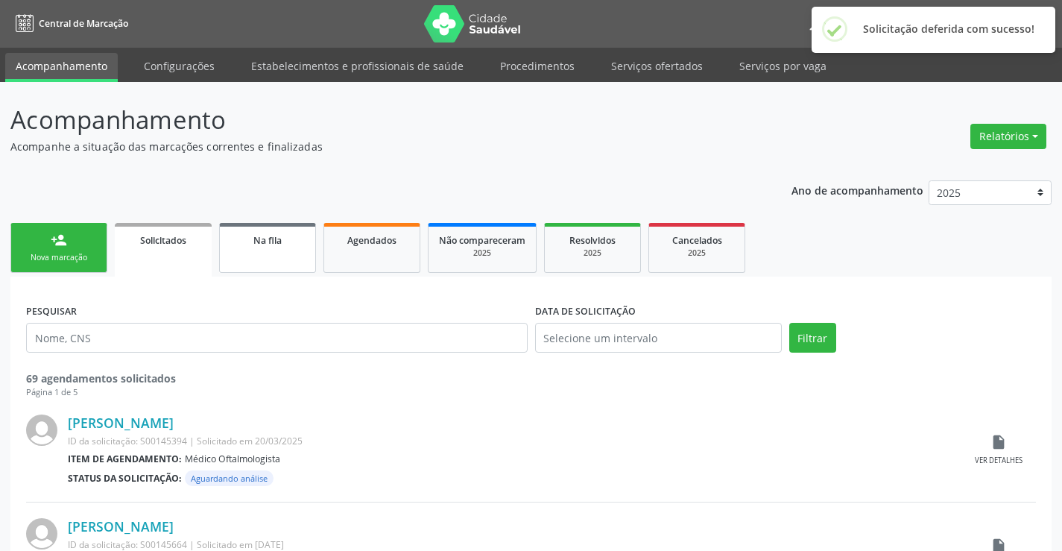
click at [265, 271] on link "Na fila" at bounding box center [267, 248] width 97 height 50
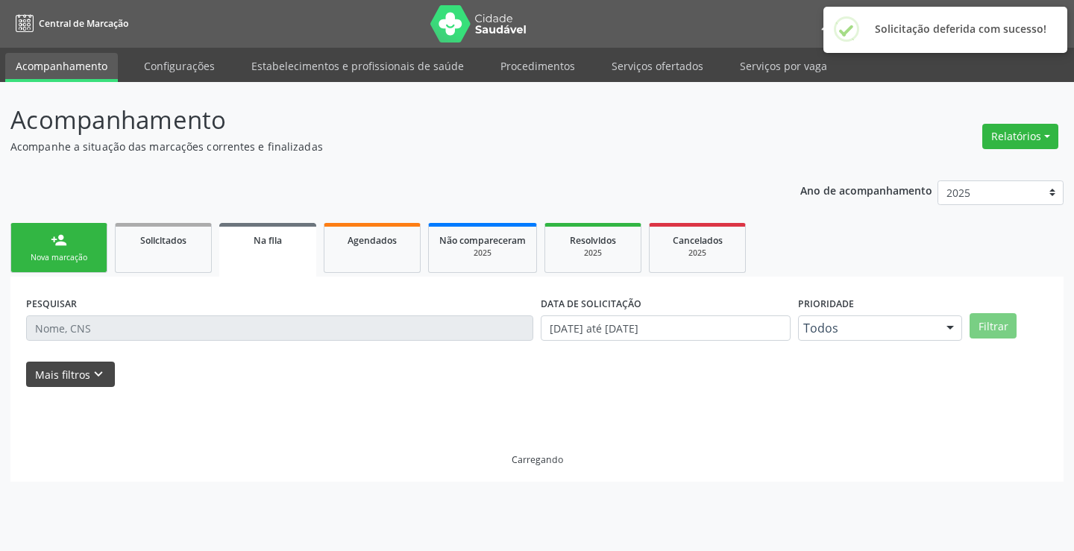
drag, startPoint x: 126, startPoint y: 378, endPoint x: 94, endPoint y: 379, distance: 32.1
click at [102, 380] on div "Mais filtros keyboard_arrow_down" at bounding box center [536, 375] width 1029 height 26
click at [94, 379] on icon "keyboard_arrow_down" at bounding box center [98, 374] width 16 height 16
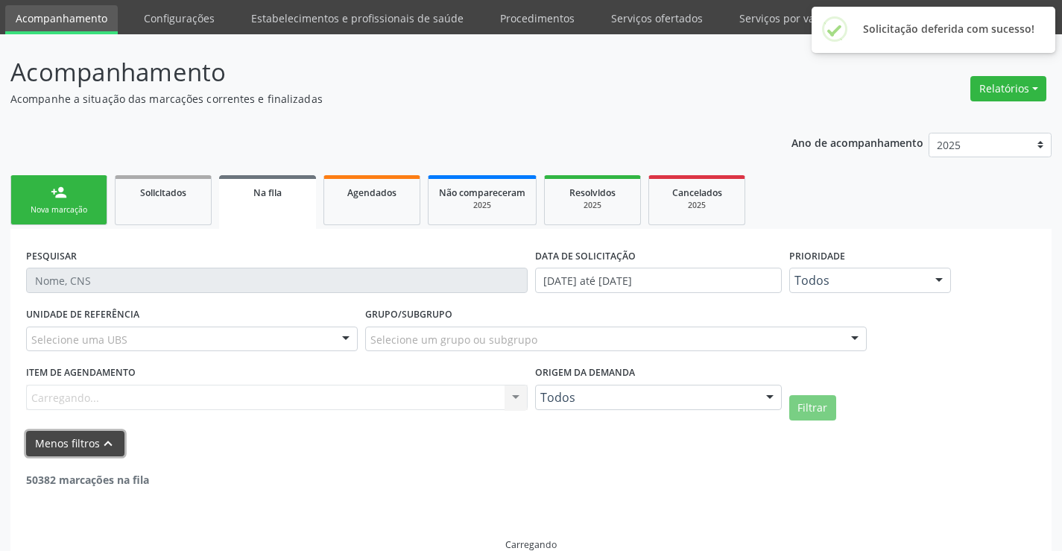
scroll to position [74, 0]
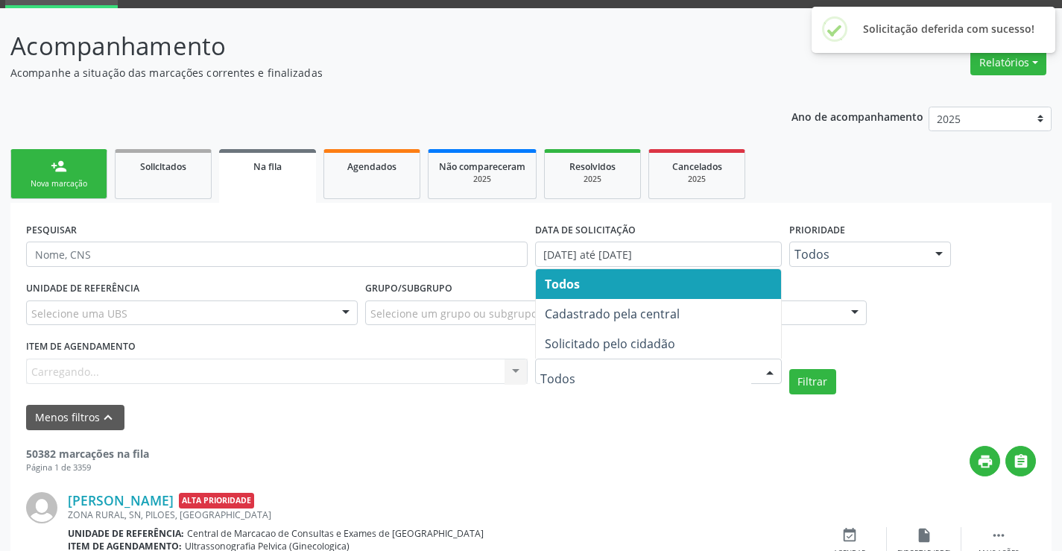
click at [638, 337] on span "Solicitado pelo cidadão" at bounding box center [610, 343] width 130 height 16
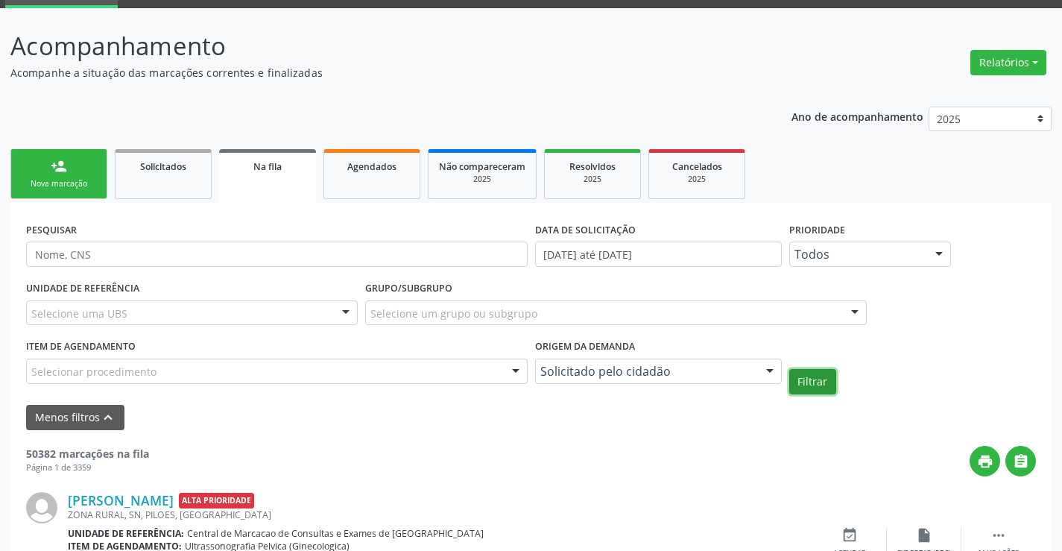
click at [810, 378] on button "Filtrar" at bounding box center [813, 381] width 47 height 25
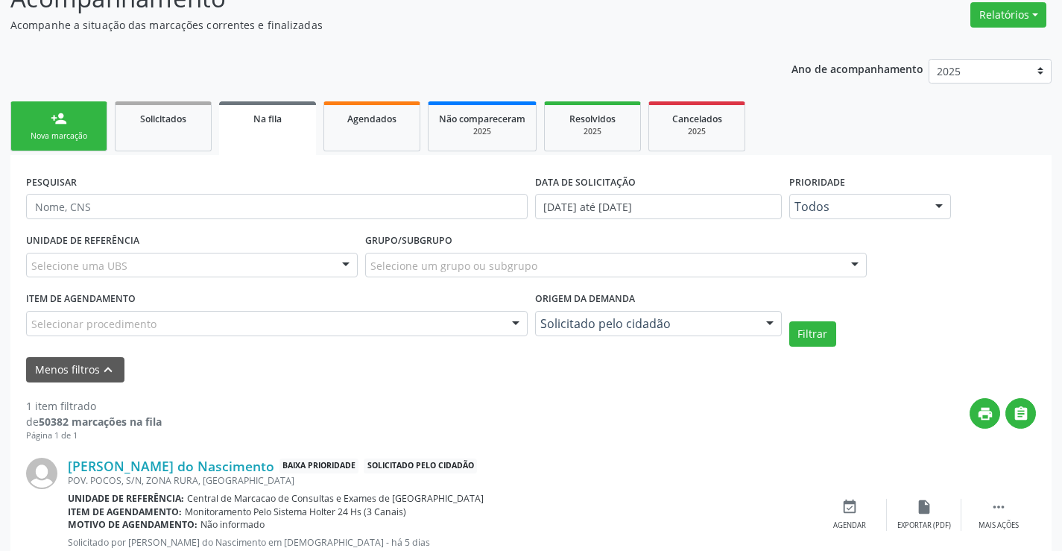
scroll to position [184, 0]
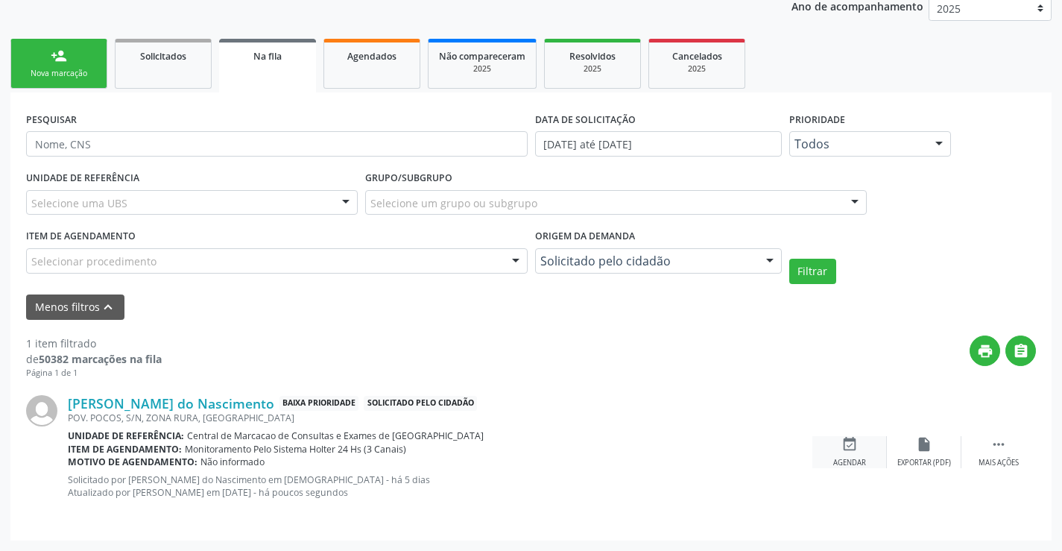
click at [848, 447] on icon "event_available" at bounding box center [850, 444] width 16 height 16
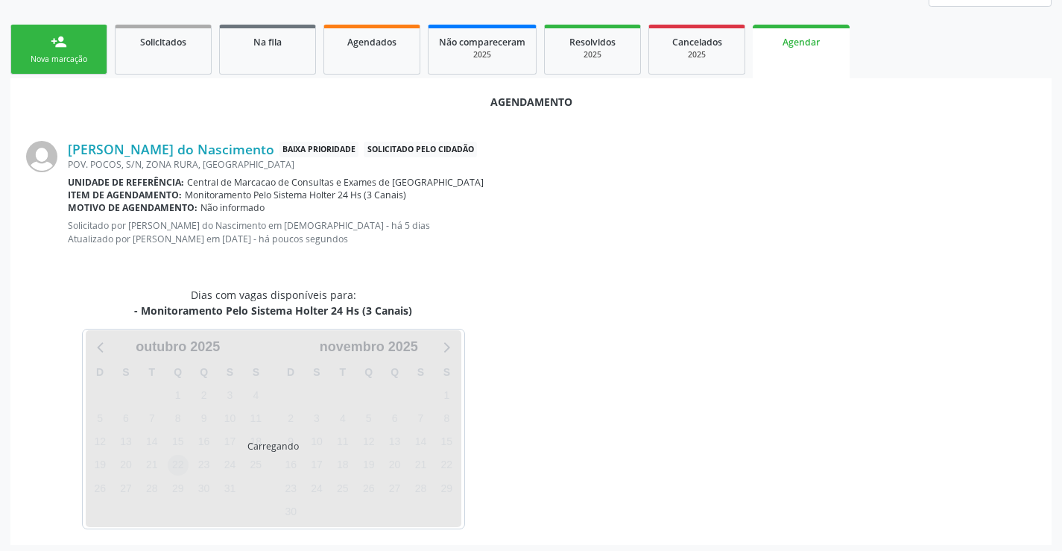
scroll to position [203, 0]
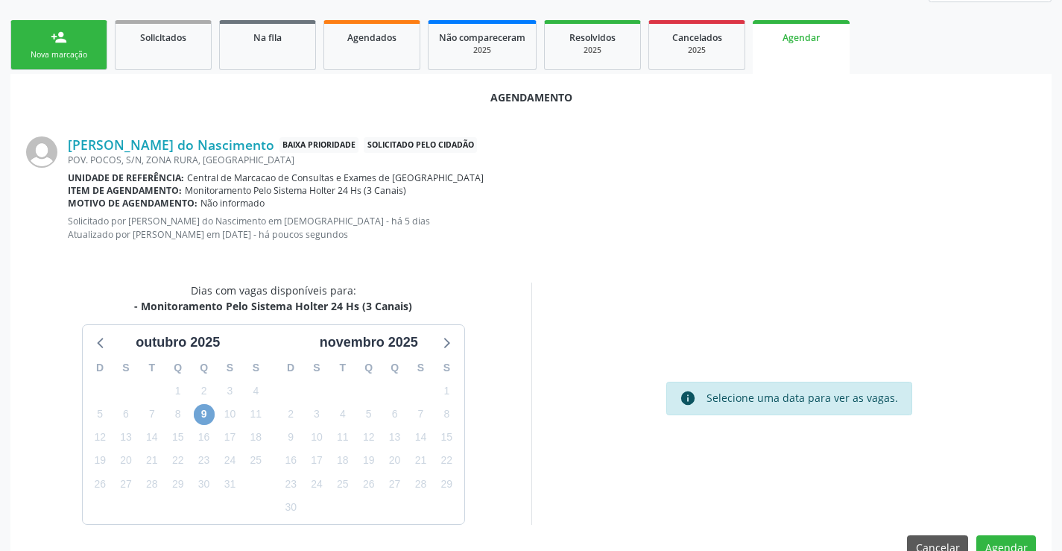
click at [212, 415] on span "9" at bounding box center [204, 414] width 21 height 21
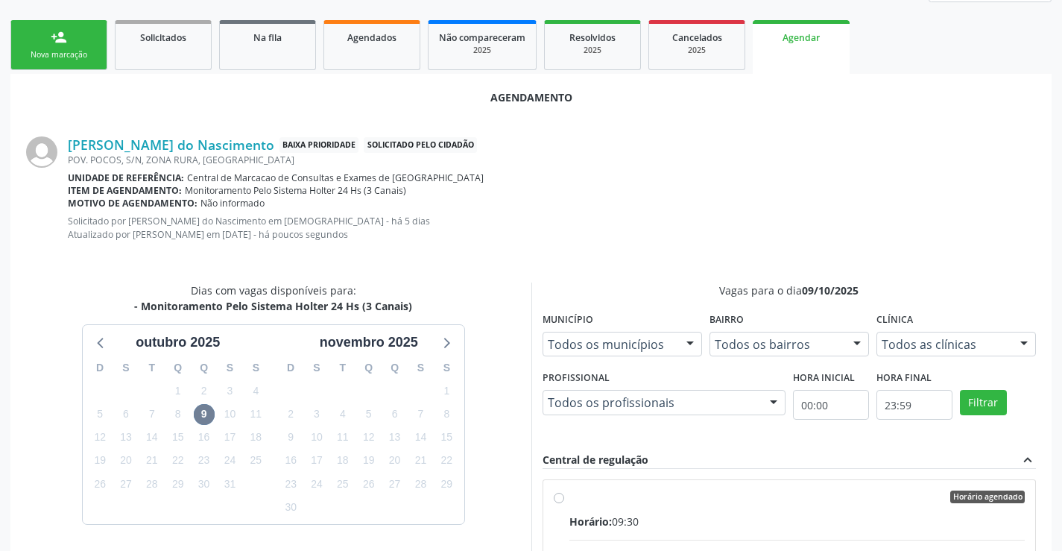
click at [741, 500] on div "Horário agendado" at bounding box center [798, 497] width 456 height 13
click at [564, 500] on input "Horário agendado Horário: 09:30 Clínica: Medplus Rede: -- Endereço: 2 and [STRE…" at bounding box center [559, 497] width 10 height 13
radio input "true"
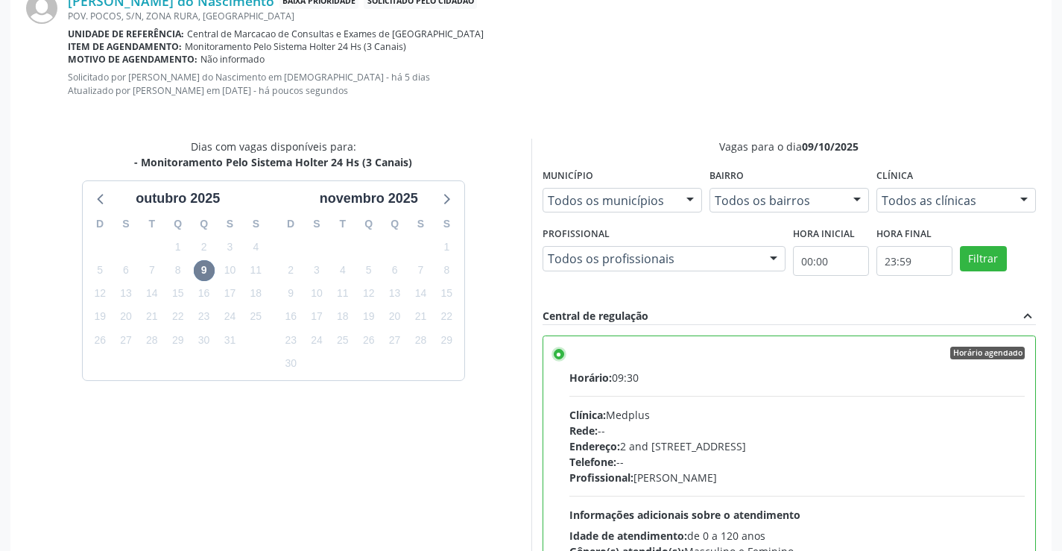
scroll to position [480, 0]
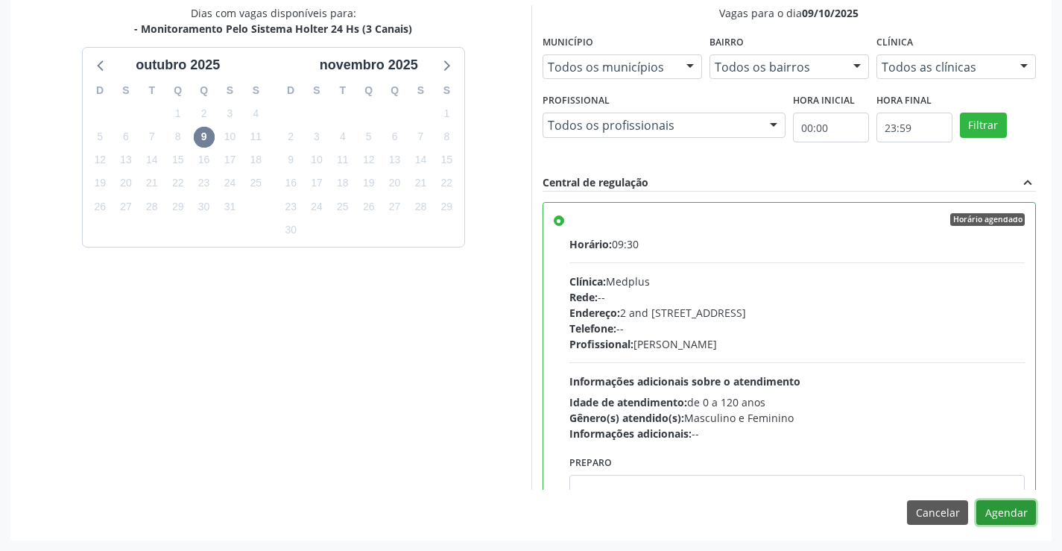
click at [1021, 519] on button "Agendar" at bounding box center [1007, 512] width 60 height 25
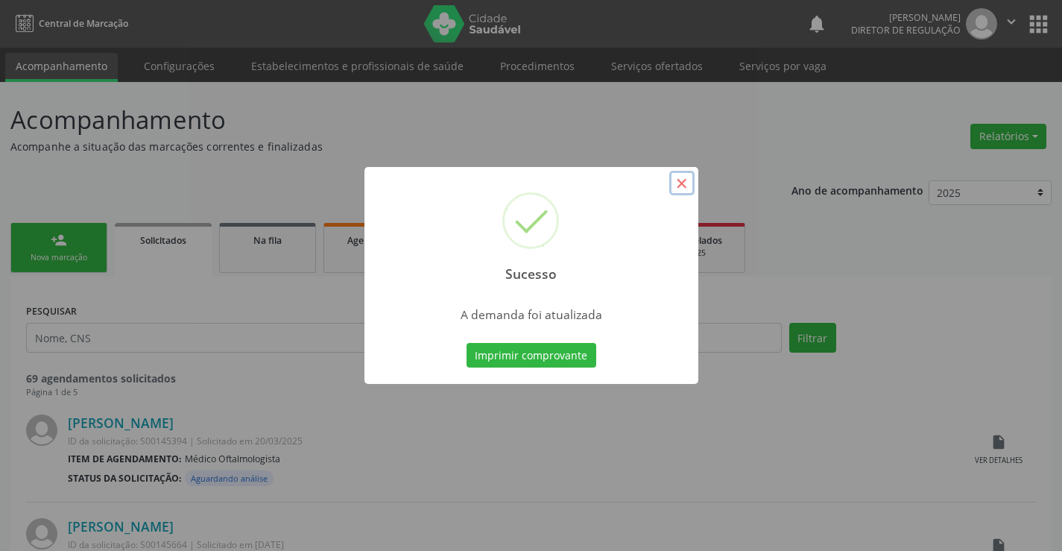
click at [680, 191] on button "×" at bounding box center [682, 183] width 25 height 25
